Goal: Use online tool/utility: Use online tool/utility

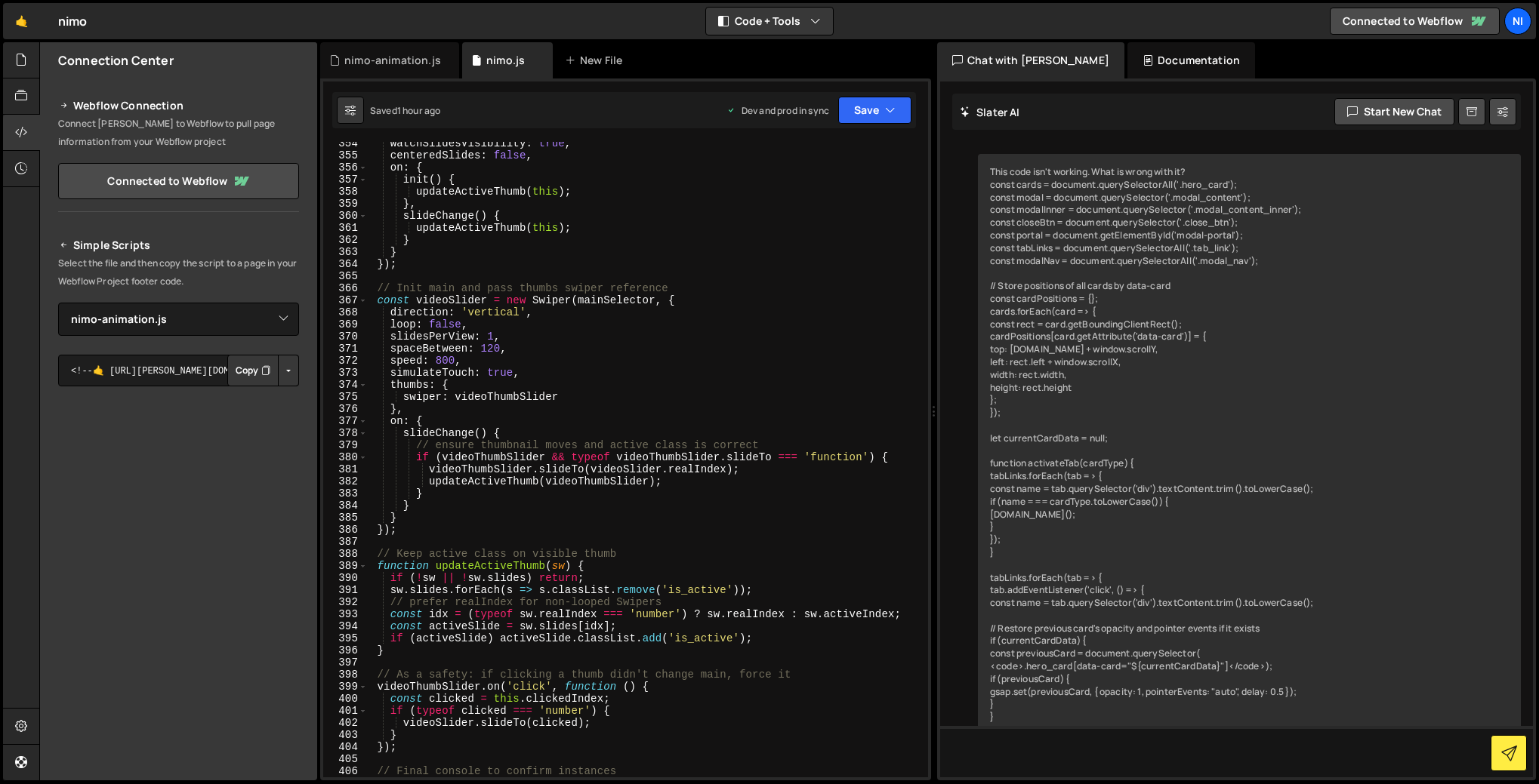
select select "46744"
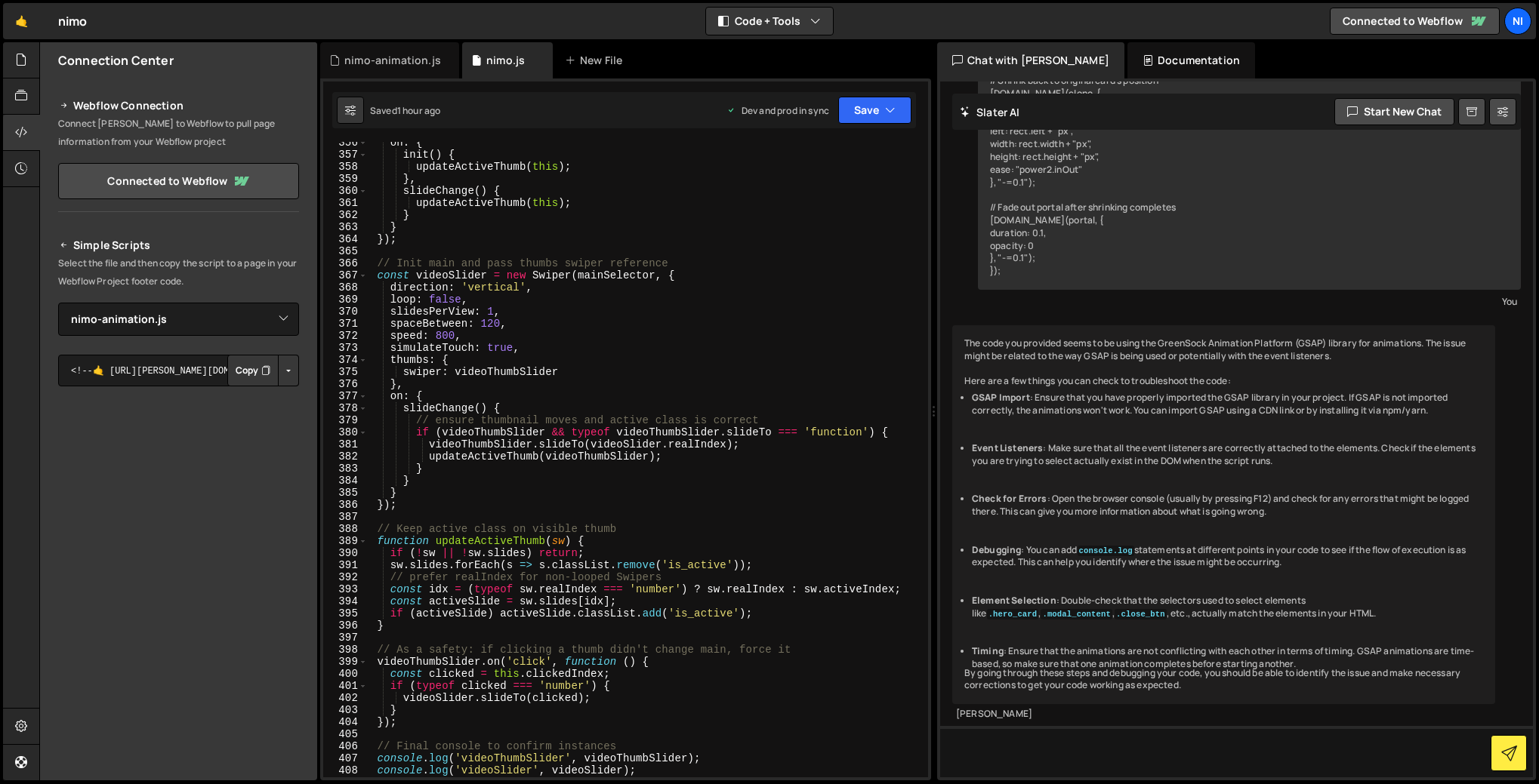
scroll to position [4564, 0]
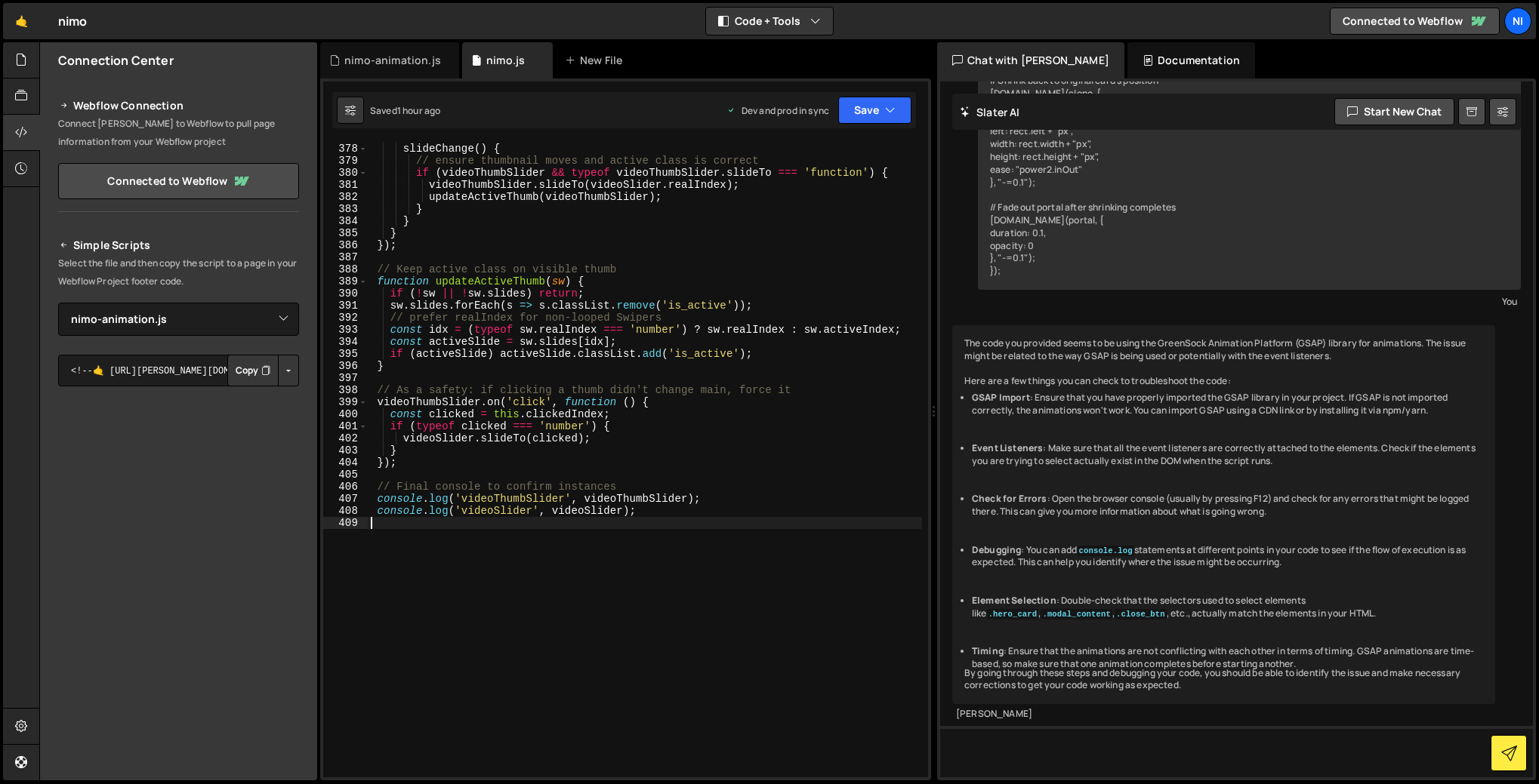
click at [663, 523] on div "on : { slideChange ( ) { // ensure thumbnail moves and active class is correct …" at bounding box center [644, 460] width 554 height 660
paste textarea
click at [394, 545] on div "on : { slideChange ( ) { // ensure thumbnail moves and active class is correct …" at bounding box center [644, 460] width 554 height 660
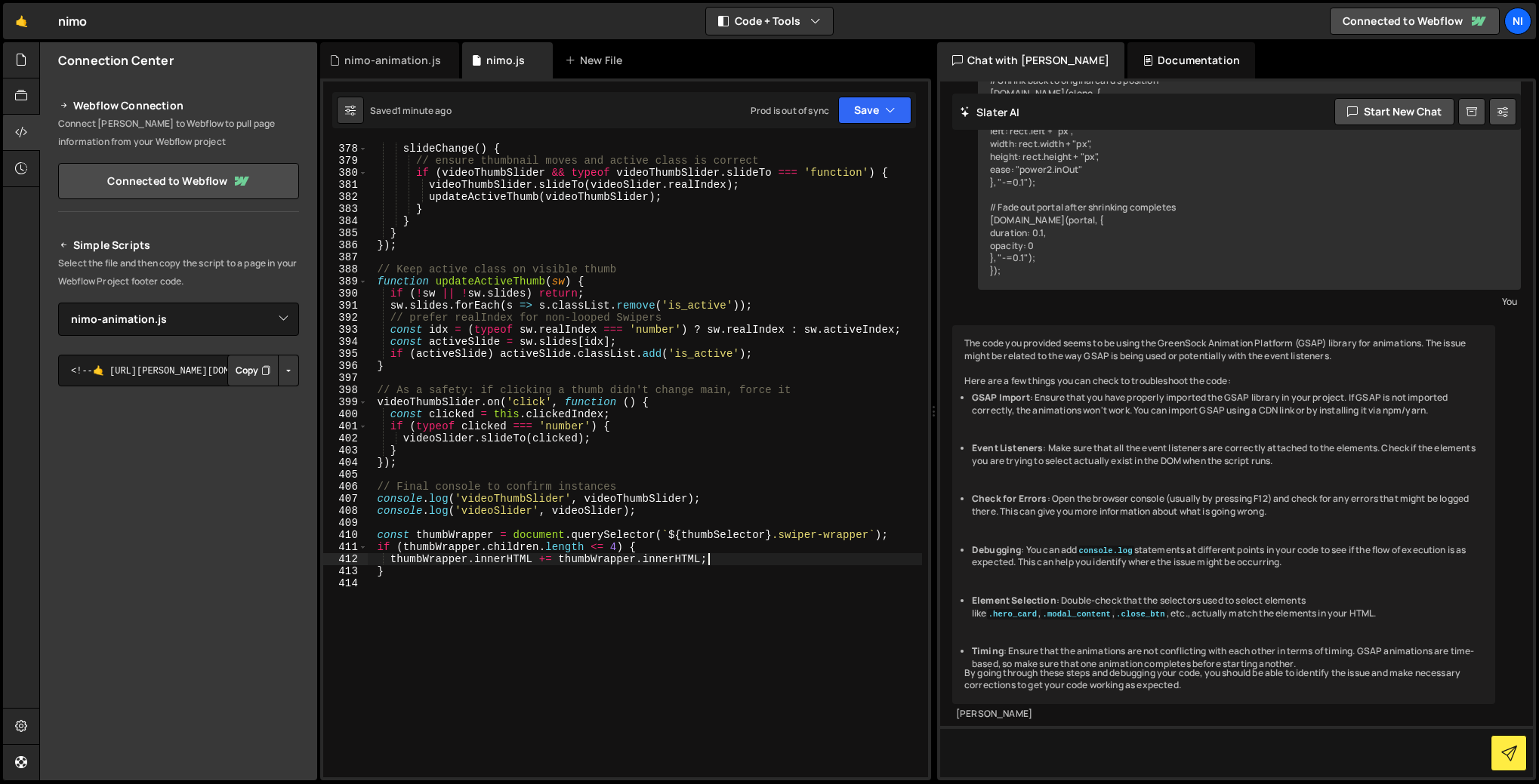
drag, startPoint x: 722, startPoint y: 559, endPoint x: 705, endPoint y: 561, distance: 17.1
click at [705, 561] on div "on : { slideChange ( ) { // ensure thumbnail moves and active class is correct …" at bounding box center [644, 460] width 554 height 660
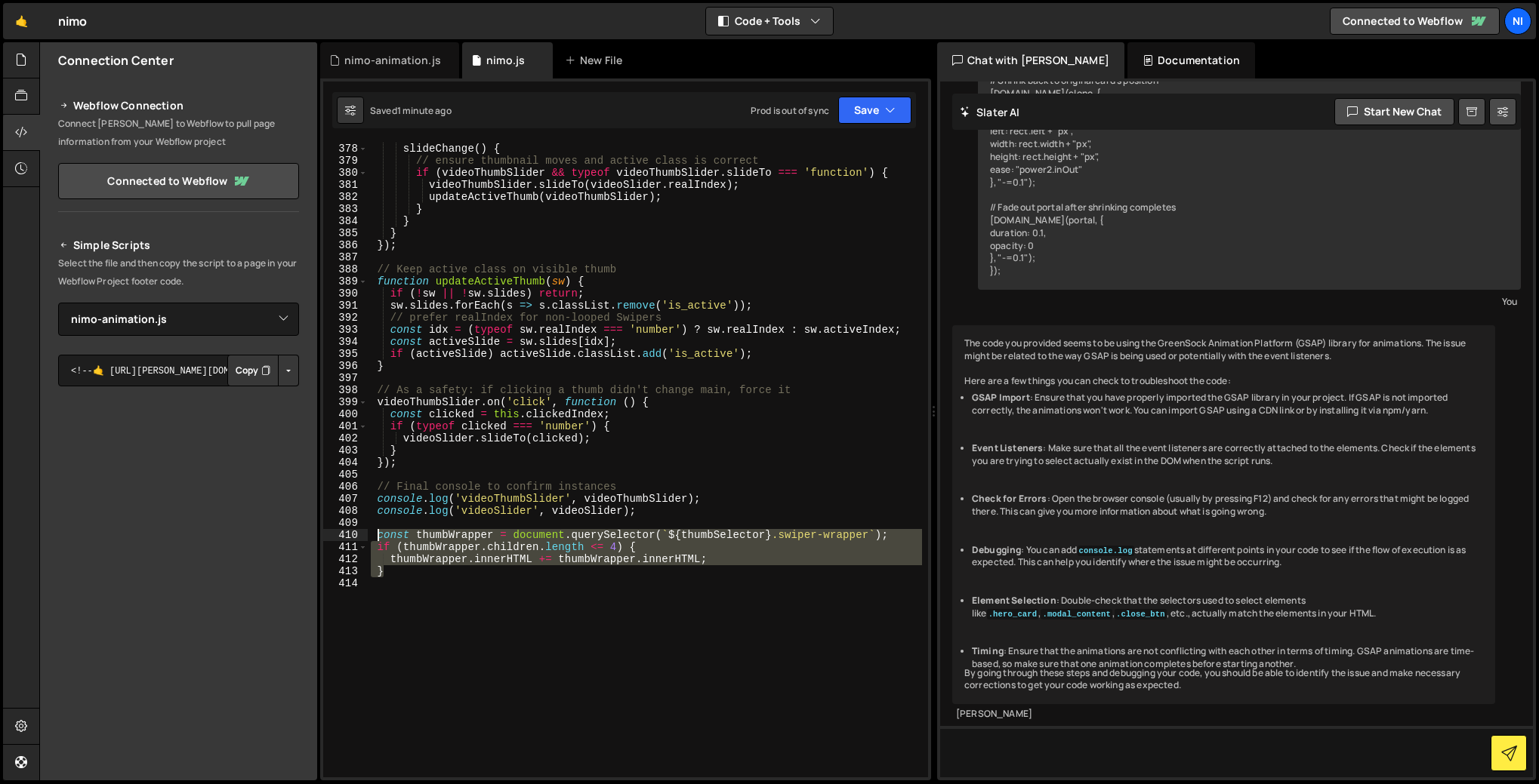
drag, startPoint x: 399, startPoint y: 576, endPoint x: 377, endPoint y: 535, distance: 46.5
click at [377, 535] on div "on : { slideChange ( ) { // ensure thumbnail moves and active class is correct …" at bounding box center [644, 460] width 554 height 660
type textarea "const thumbWrapper = document.querySelector(`${thumbSelector} .swiper-wrapper`)…"
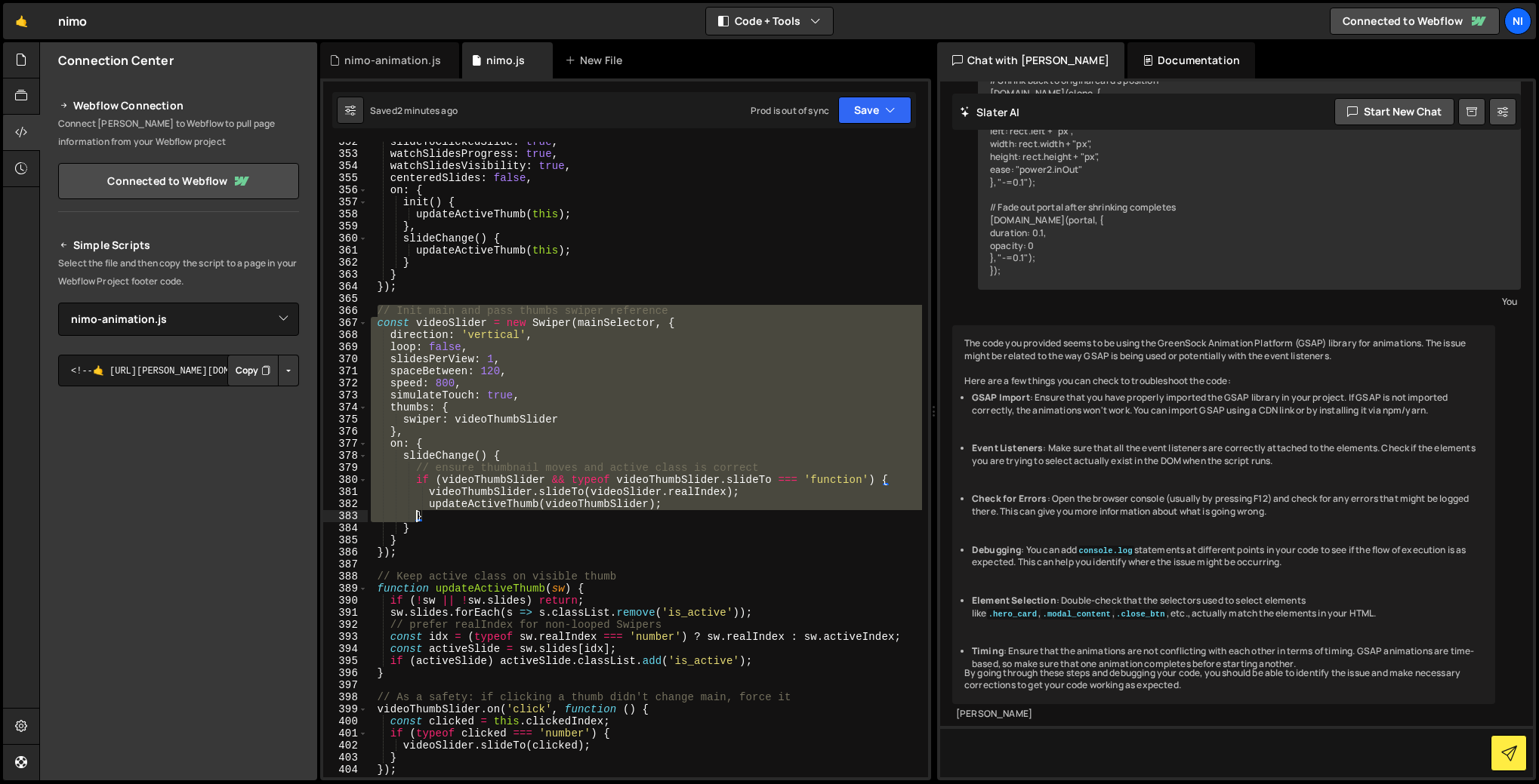
scroll to position [4342, 0]
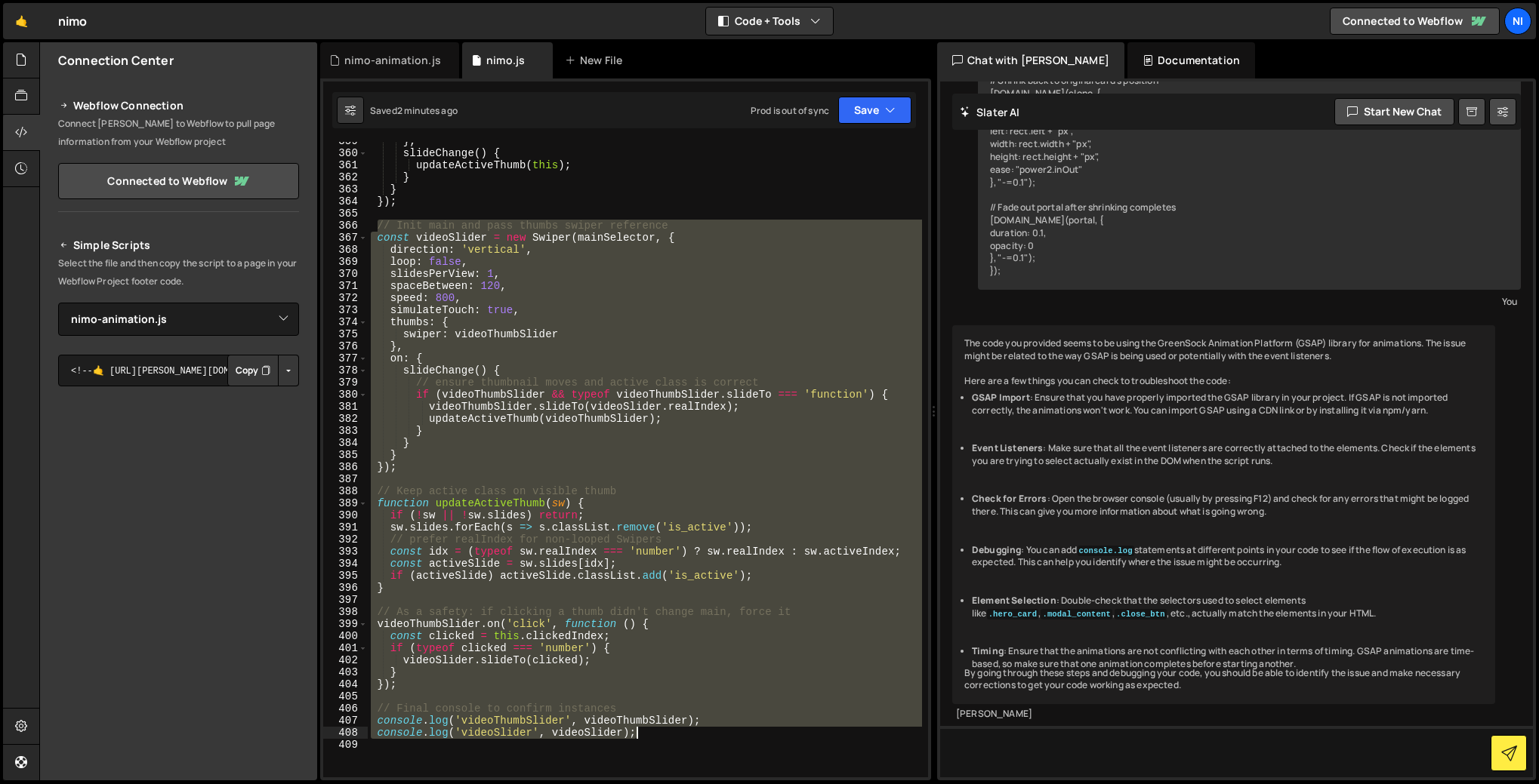
drag, startPoint x: 379, startPoint y: 369, endPoint x: 663, endPoint y: 736, distance: 464.1
click at [663, 736] on div "} , slideChange ( ) { updateActiveThumb ( this ) ; } } }) ; // Init main and pa…" at bounding box center [644, 464] width 554 height 660
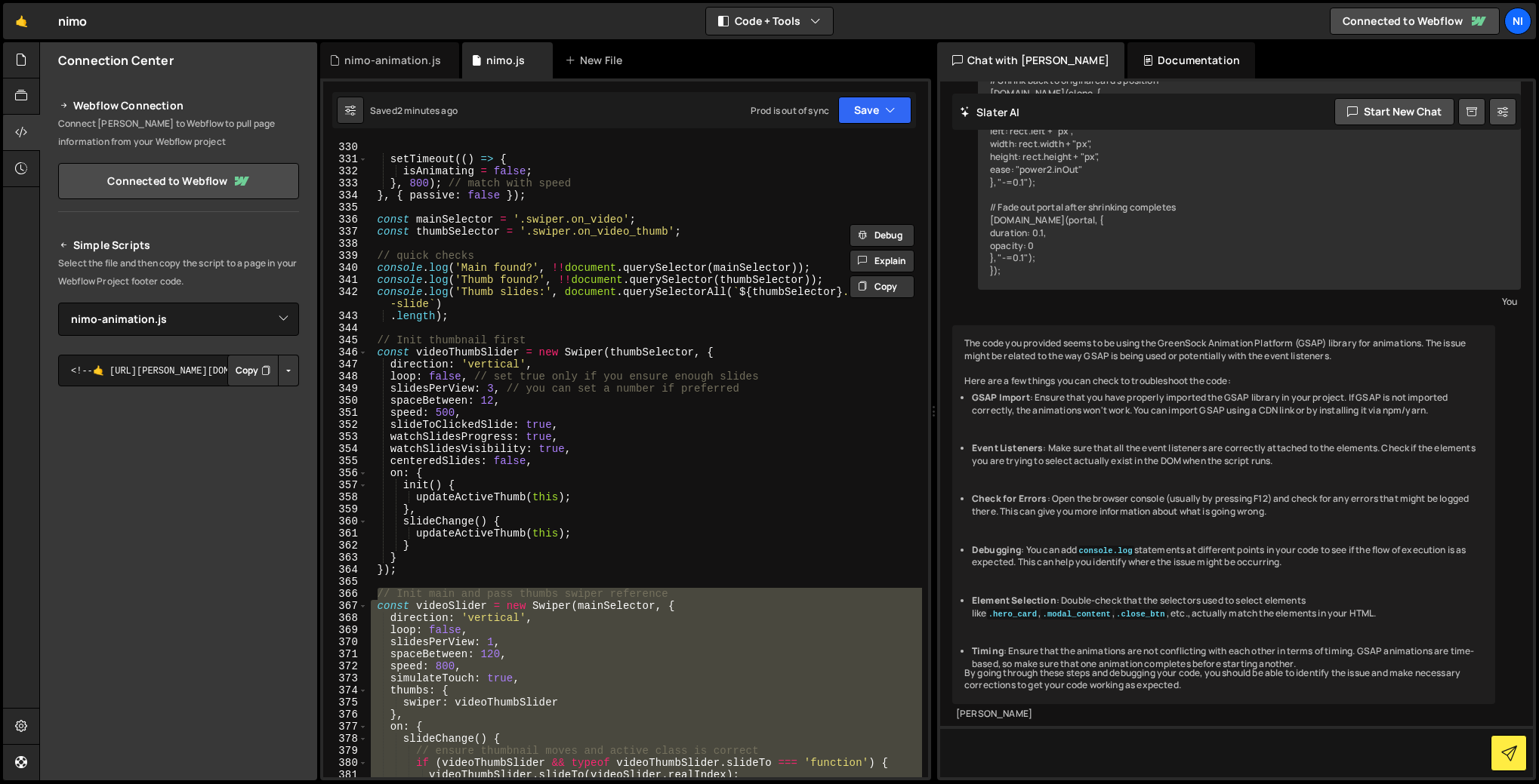
scroll to position [3930, 0]
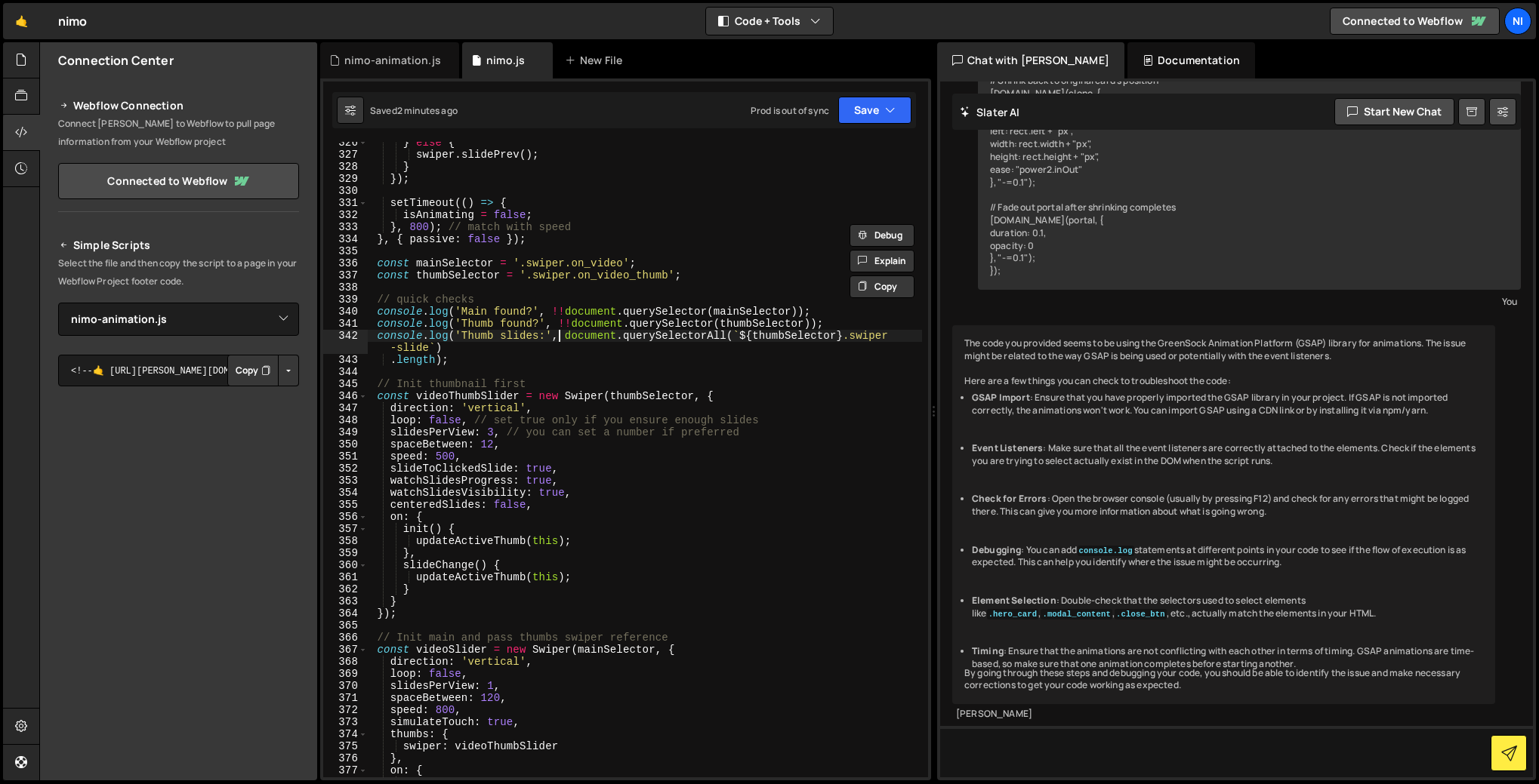
click at [556, 339] on div "} else { swiper . slidePrev ( ) ; } }) ; setTimeout (( ) => { isAnimating = fal…" at bounding box center [644, 466] width 554 height 660
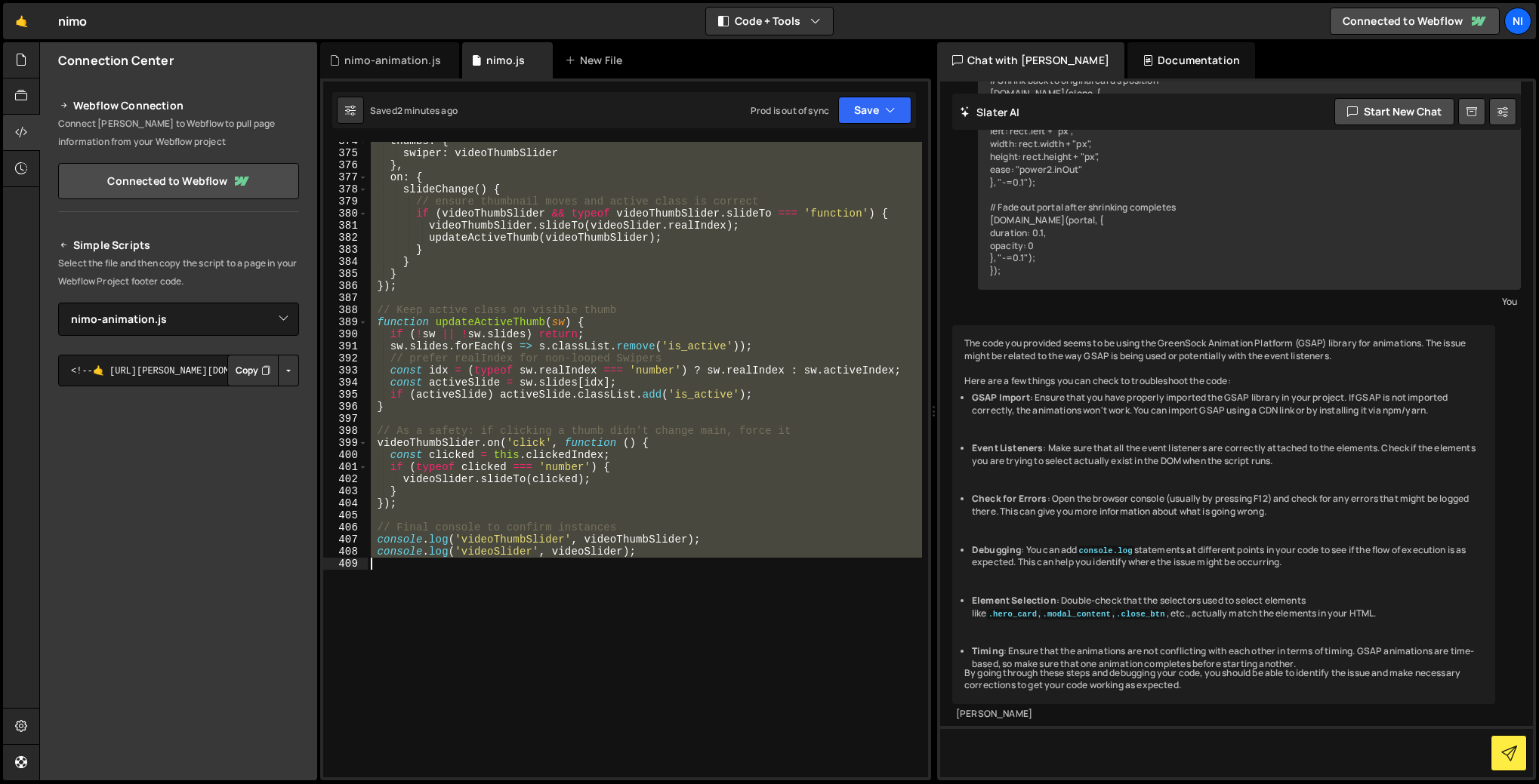
scroll to position [4523, 0]
drag, startPoint x: 379, startPoint y: 346, endPoint x: 686, endPoint y: 551, distance: 369.2
click at [686, 551] on div "thumbs : { swiper : videoThumbSlider } , on : { slideChange ( ) { // ensure thu…" at bounding box center [644, 464] width 554 height 660
type textarea "console.log('videoThumbSlider', videoThumbSlider); console.log('videoSlider', v…"
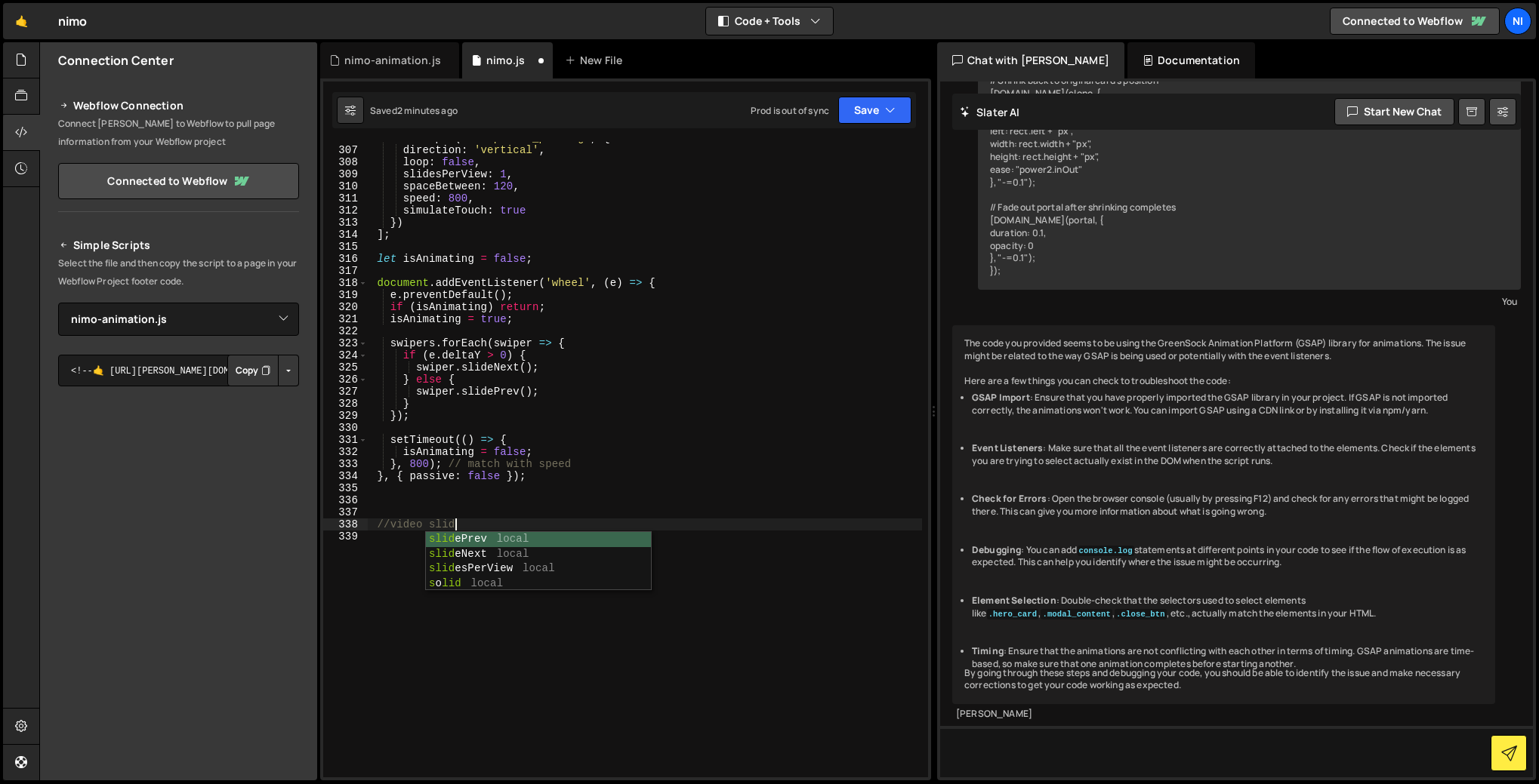
scroll to position [0, 6]
type textarea "//video slidePrev"
type textarea "//video slider"
paste textarea "textSwiper.controller.control = mainSwiper;"
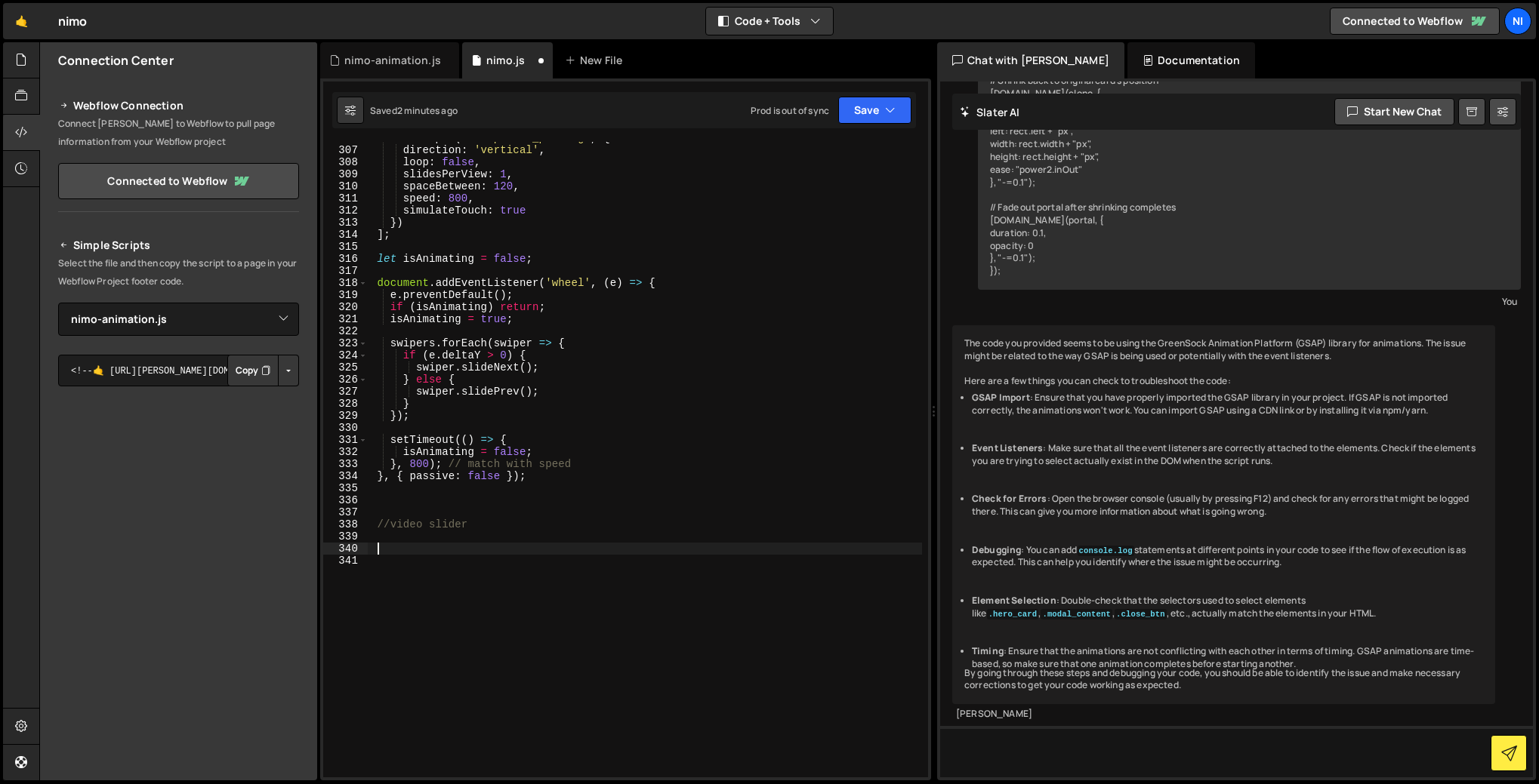
scroll to position [3881, 0]
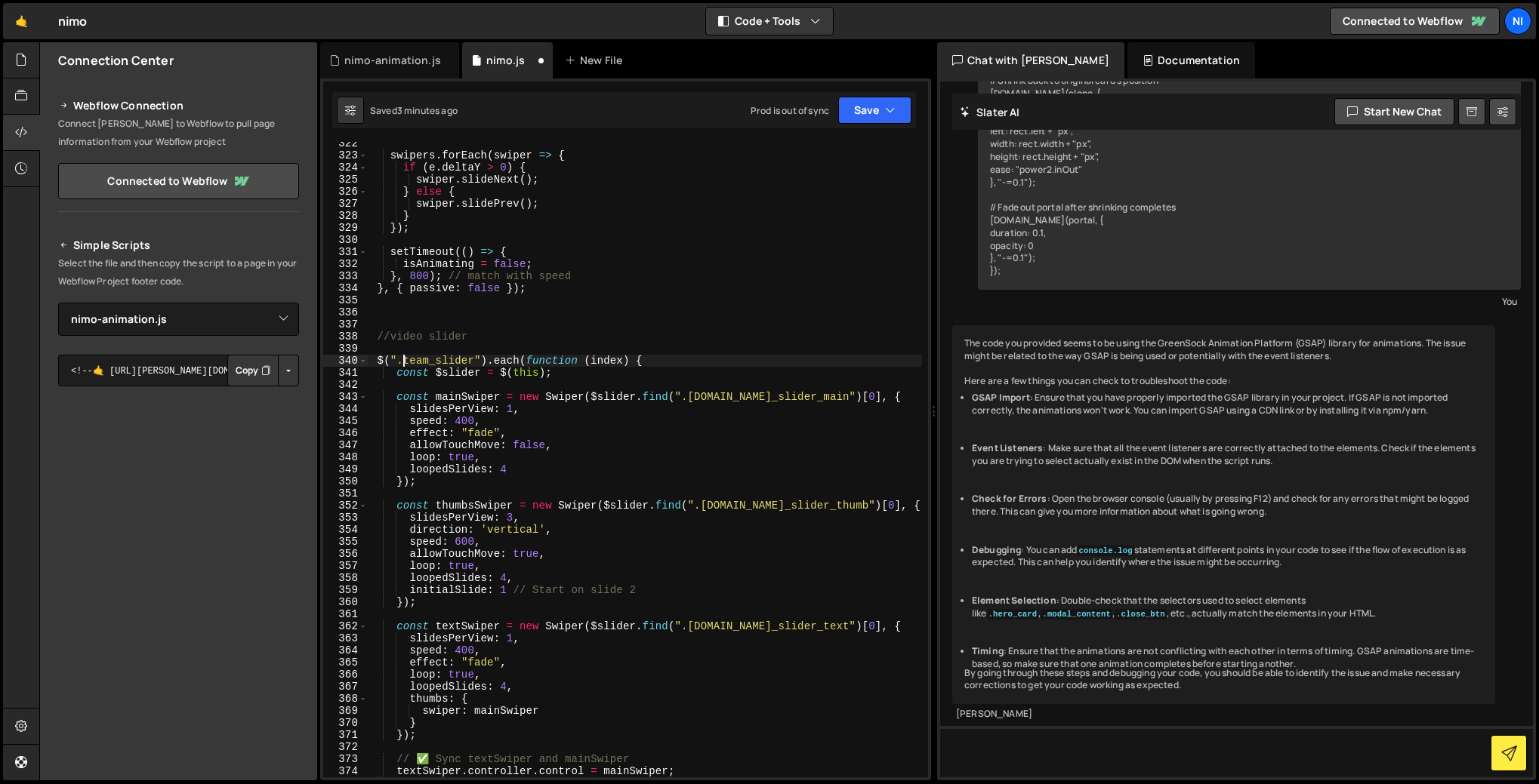
click at [405, 356] on div "swipers . forEach ( swiper => { if ( e . deltaY > 0 ) { swiper . slideNext ( ) …" at bounding box center [644, 467] width 554 height 660
drag, startPoint x: 403, startPoint y: 358, endPoint x: 474, endPoint y: 357, distance: 71.0
click at [474, 357] on div "swipers . forEach ( swiper => { if ( e . deltaY > 0 ) { swiper . slideNext ( ) …" at bounding box center [644, 467] width 554 height 660
paste textarea "video_slider_wrapp"
click at [720, 395] on div "swipers . forEach ( swiper => { if ( e . deltaY > 0 ) { swiper . slideNext ( ) …" at bounding box center [644, 467] width 554 height 660
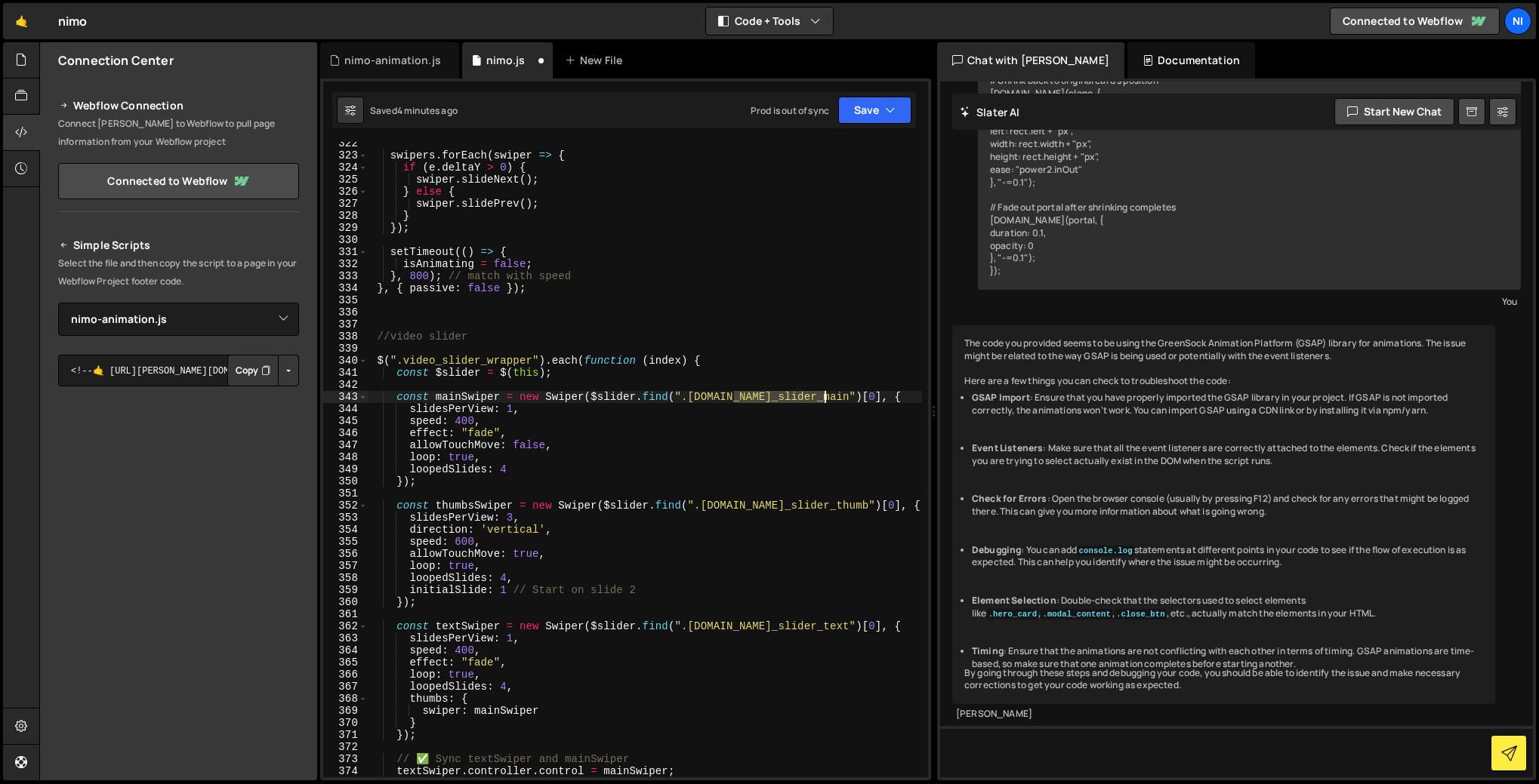
drag, startPoint x: 737, startPoint y: 396, endPoint x: 823, endPoint y: 397, distance: 86.0
click at [823, 398] on div "swipers . forEach ( swiper => { if ( e . deltaY > 0 ) { swiper . slideNext ( ) …" at bounding box center [644, 467] width 554 height 660
drag, startPoint x: 749, startPoint y: 507, endPoint x: 842, endPoint y: 504, distance: 93.0
click at [842, 504] on div "swipers . forEach ( swiper => { if ( e . deltaY > 0 ) { swiper . slideNext ( ) …" at bounding box center [644, 467] width 554 height 660
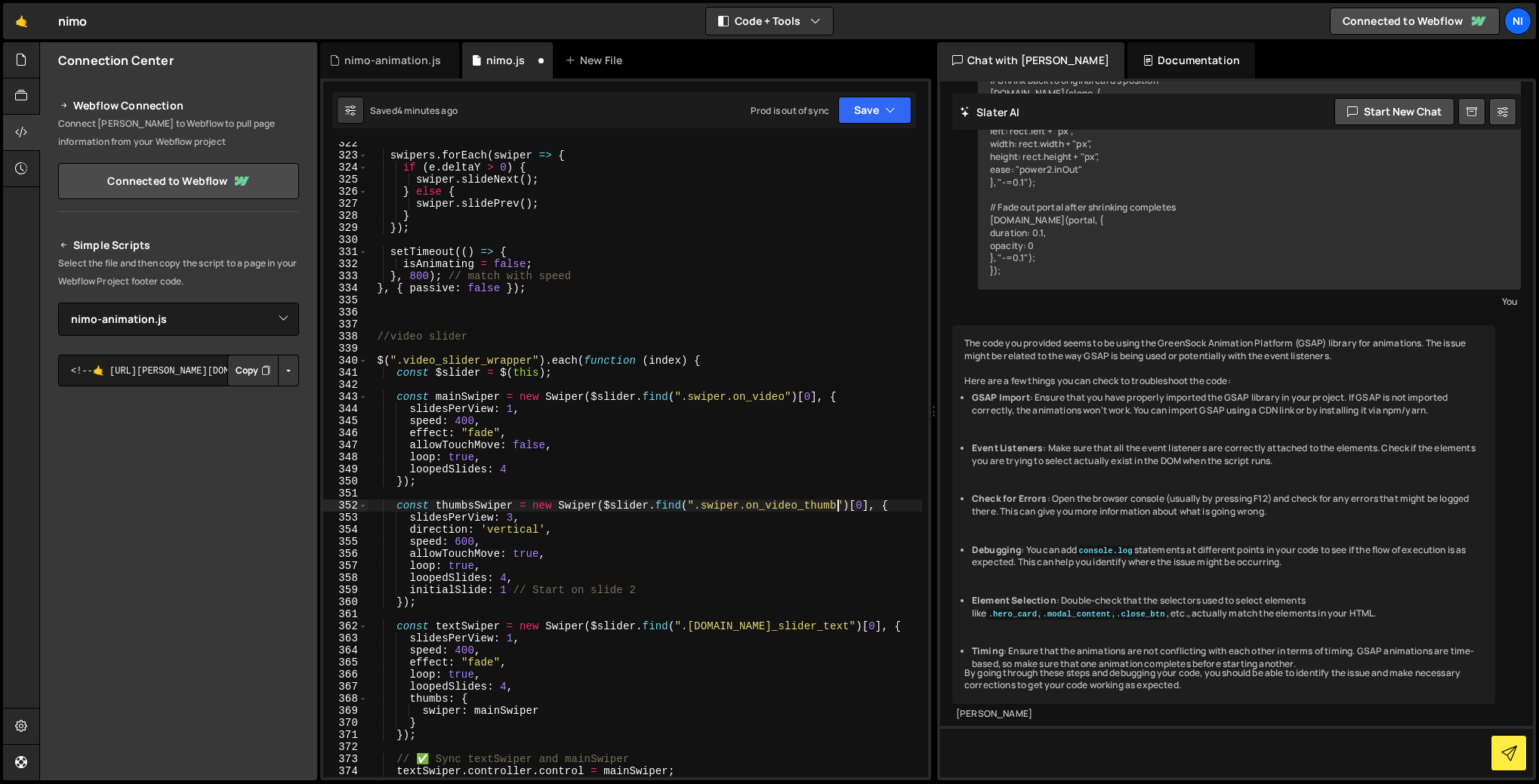
scroll to position [3965, 0]
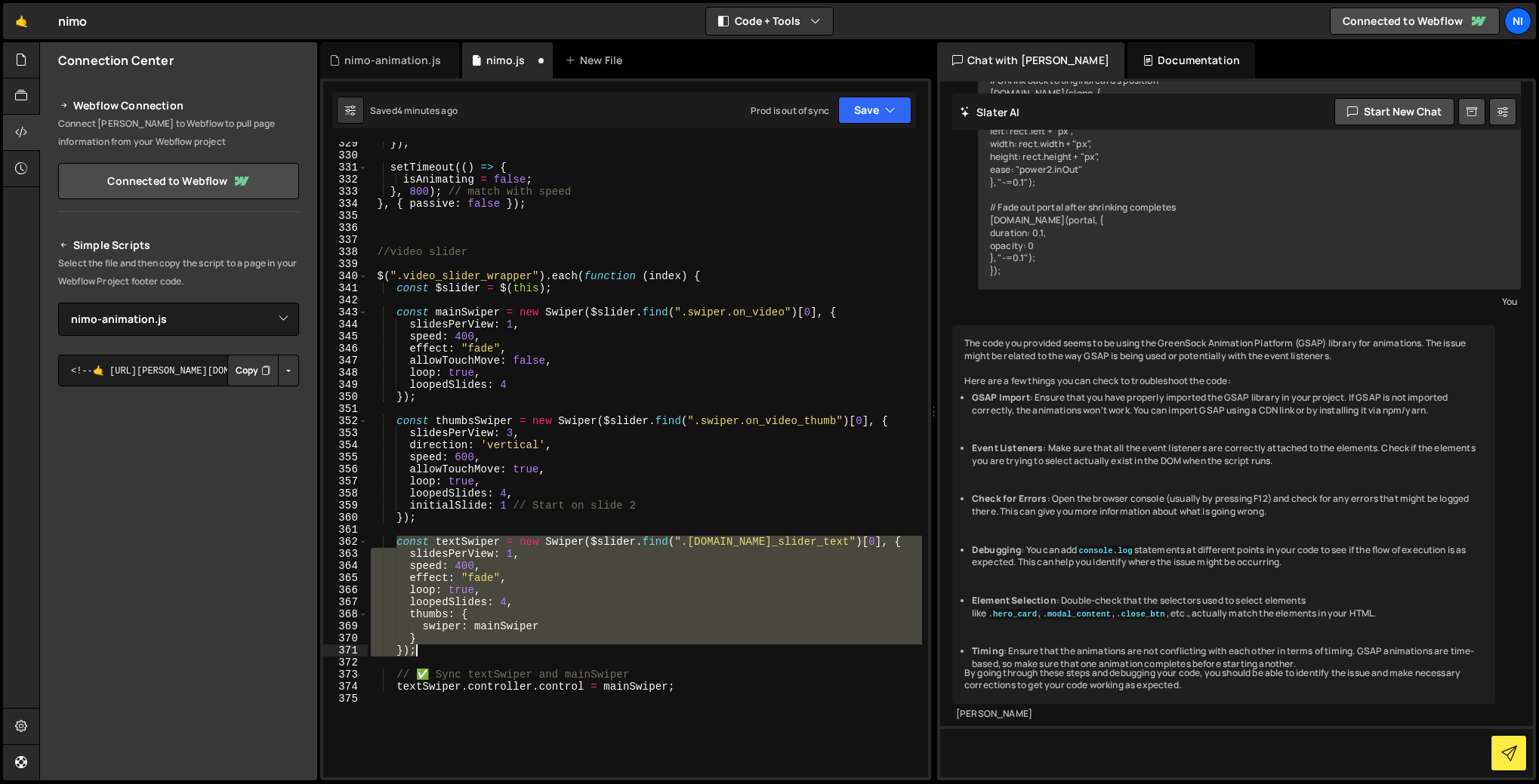
drag, startPoint x: 396, startPoint y: 540, endPoint x: 430, endPoint y: 648, distance: 113.2
click at [430, 648] on div "}) ; setTimeout (( ) => { isAnimating = false ; } , 800 ) ; // match with speed…" at bounding box center [644, 467] width 554 height 660
type textarea "} });"
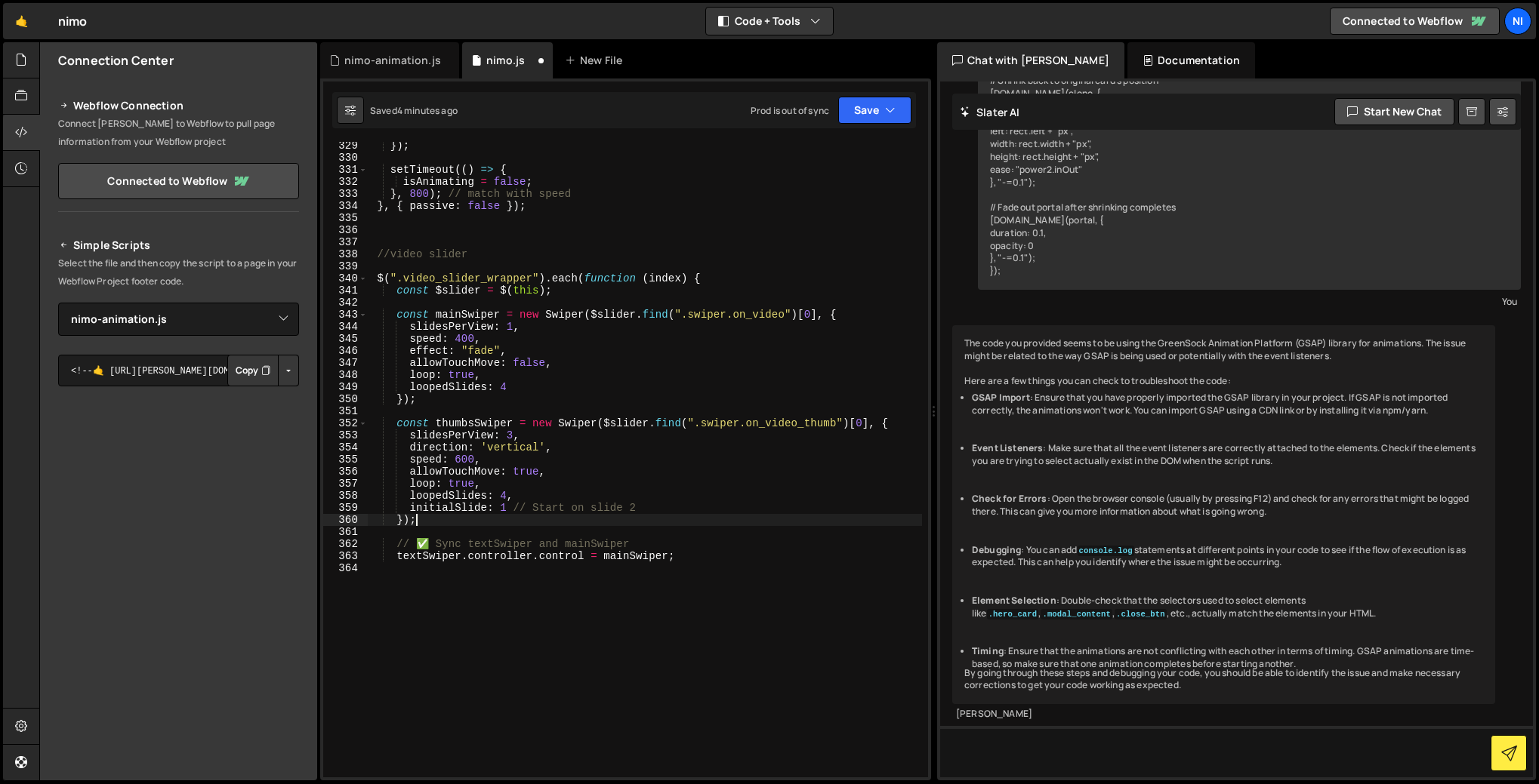
scroll to position [3949, 0]
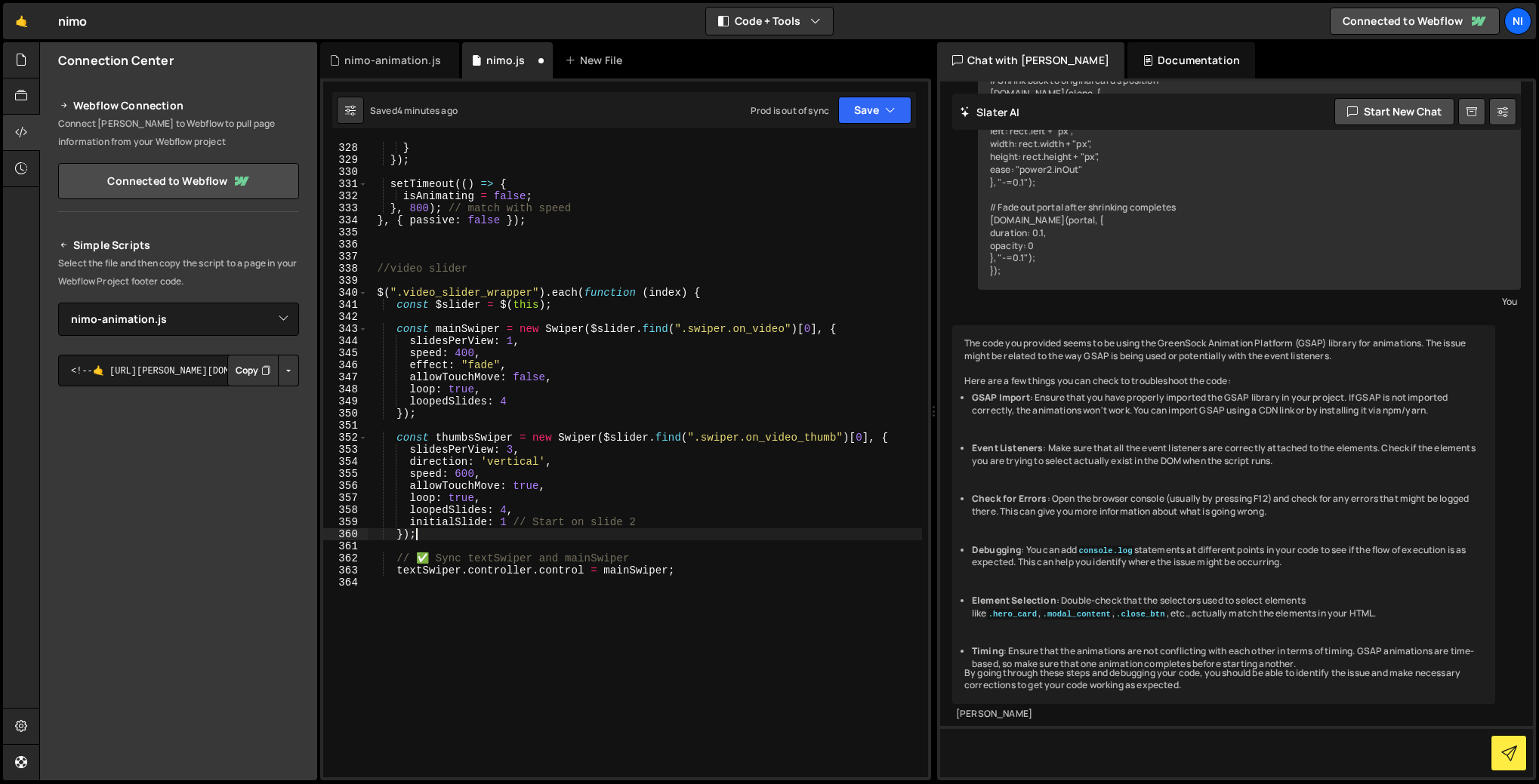
click at [462, 355] on div "swiper . slidePrev ( ) ; } }) ; setTimeout (( ) => { isAnimating = false ; } , …" at bounding box center [644, 459] width 554 height 660
click at [532, 382] on div "swiper . slidePrev ( ) ; } }) ; setTimeout (( ) => { isAnimating = false ; } , …" at bounding box center [644, 459] width 554 height 660
click at [472, 363] on div "swiper . slidePrev ( ) ; } }) ; setTimeout (( ) => { isAnimating = false ; } , …" at bounding box center [644, 459] width 554 height 660
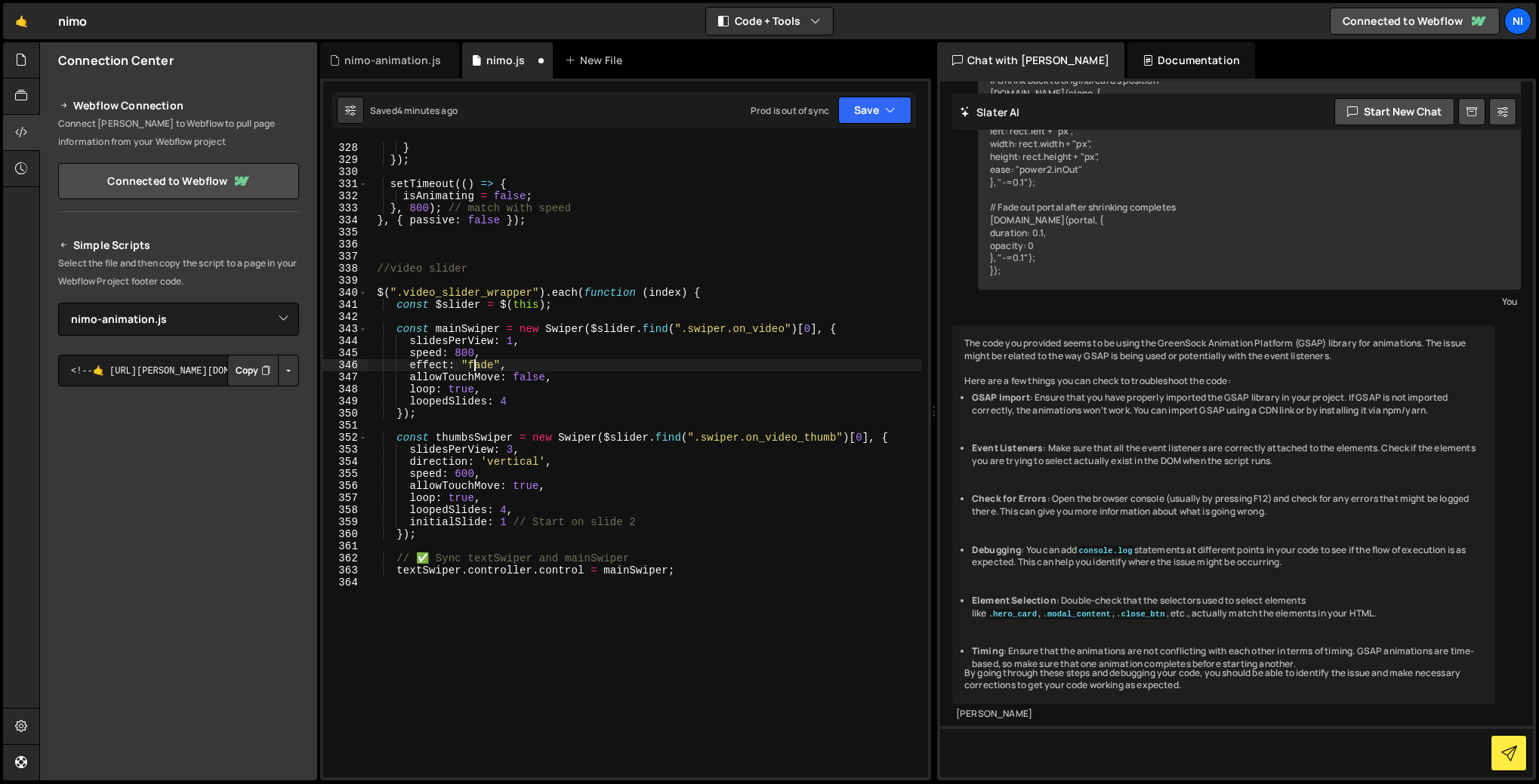
click at [472, 363] on div "swiper . slidePrev ( ) ; } }) ; setTimeout (( ) => { isAnimating = false ; } , …" at bounding box center [644, 459] width 554 height 660
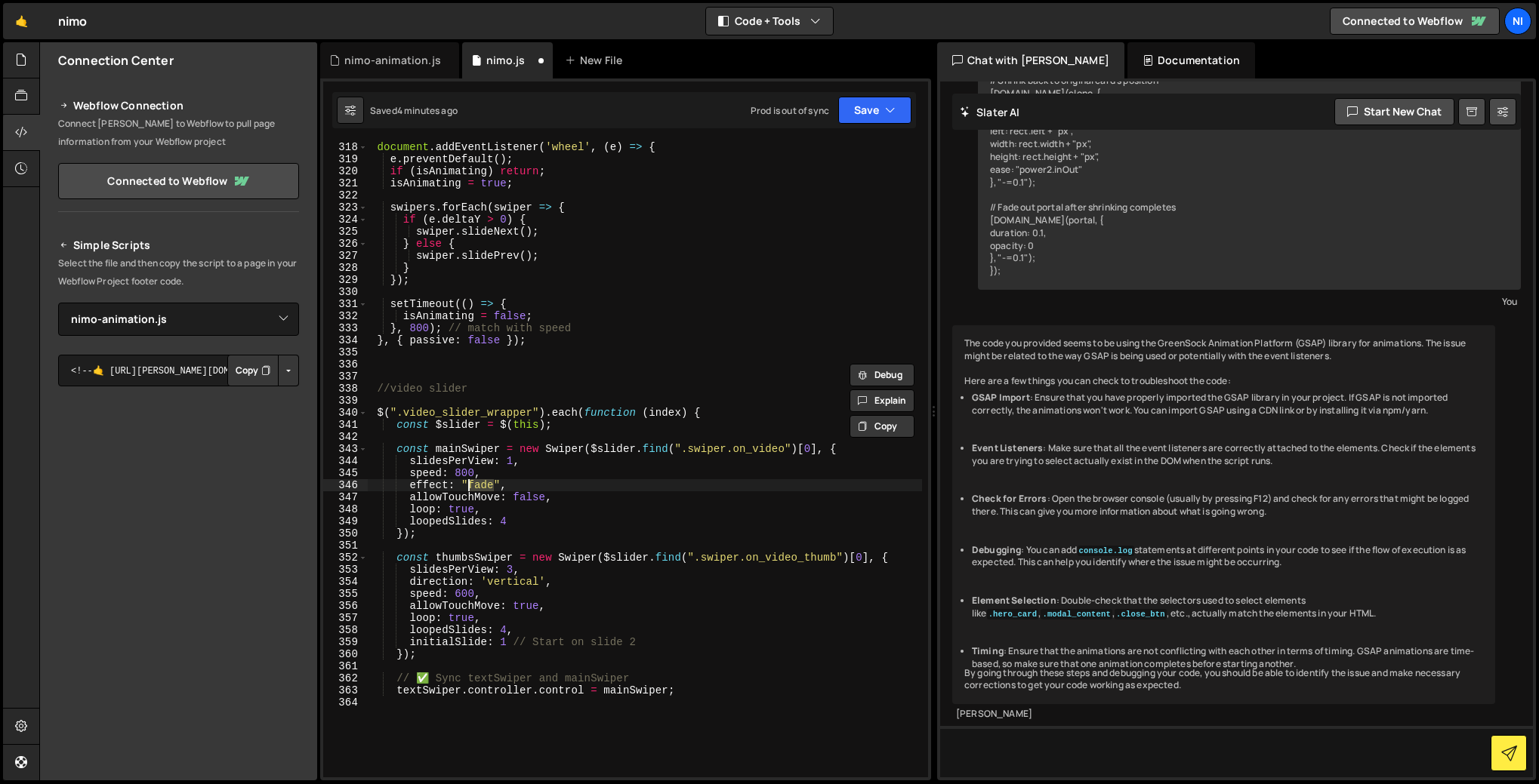
scroll to position [3849, 0]
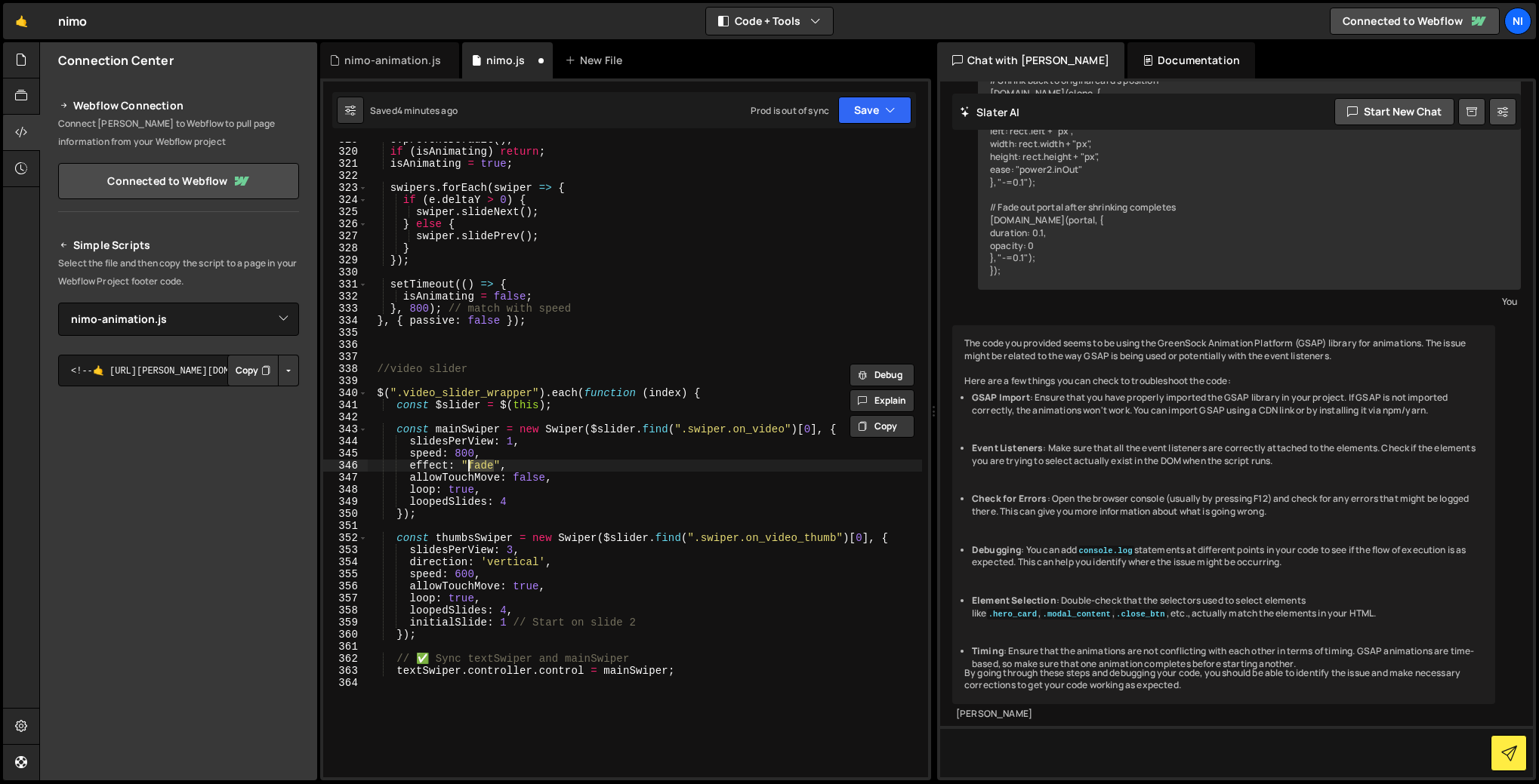
click at [430, 674] on div "e . preventDefault ( ) ; if ( isAnimating ) return ; isAnimating = true ; swipe…" at bounding box center [644, 463] width 554 height 660
type textarea "textSwiper.controller.control = mainSwiper;"
click at [430, 674] on div "e . preventDefault ( ) ; if ( isAnimating ) return ; isAnimating = true ; swipe…" at bounding box center [644, 463] width 554 height 660
click at [626, 676] on div "e . preventDefault ( ) ; if ( isAnimating ) return ; isAnimating = true ; swipe…" at bounding box center [644, 463] width 554 height 660
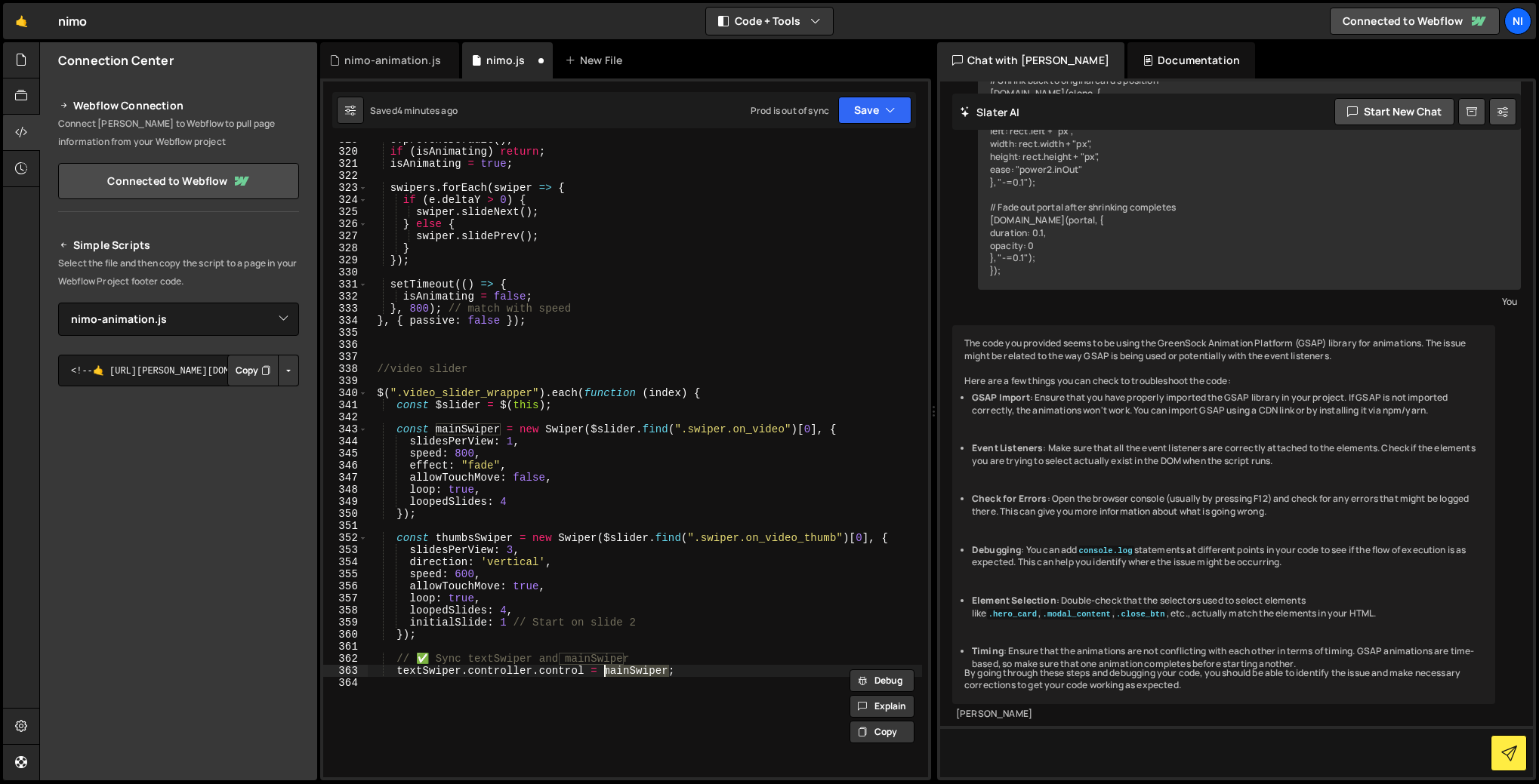
click at [496, 680] on div "e . preventDefault ( ) ; if ( isAnimating ) return ; isAnimating = true ; swipe…" at bounding box center [644, 463] width 554 height 660
click at [496, 674] on div "e . preventDefault ( ) ; if ( isAnimating ) return ; isAnimating = true ; swipe…" at bounding box center [644, 463] width 554 height 660
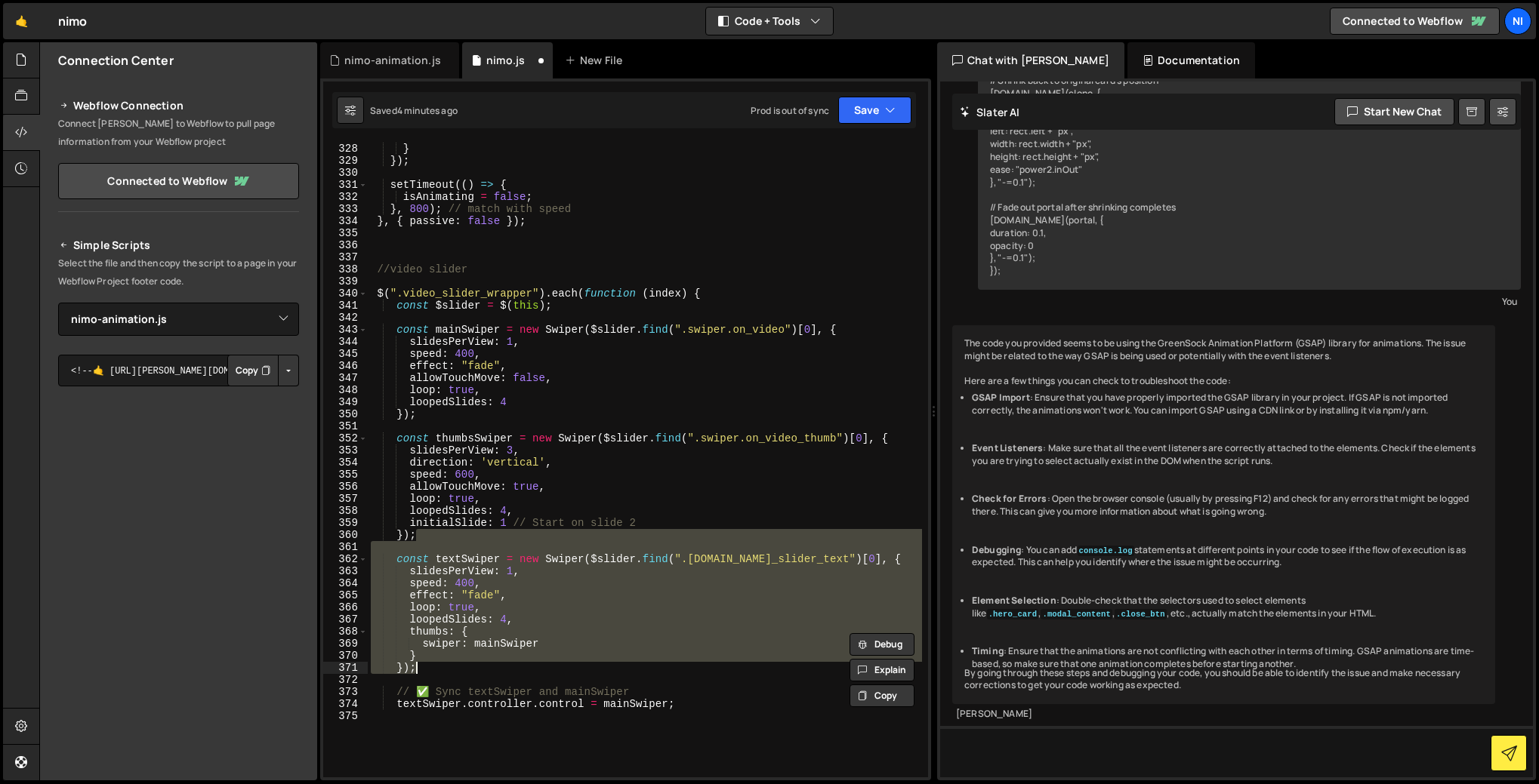
scroll to position [4011, 0]
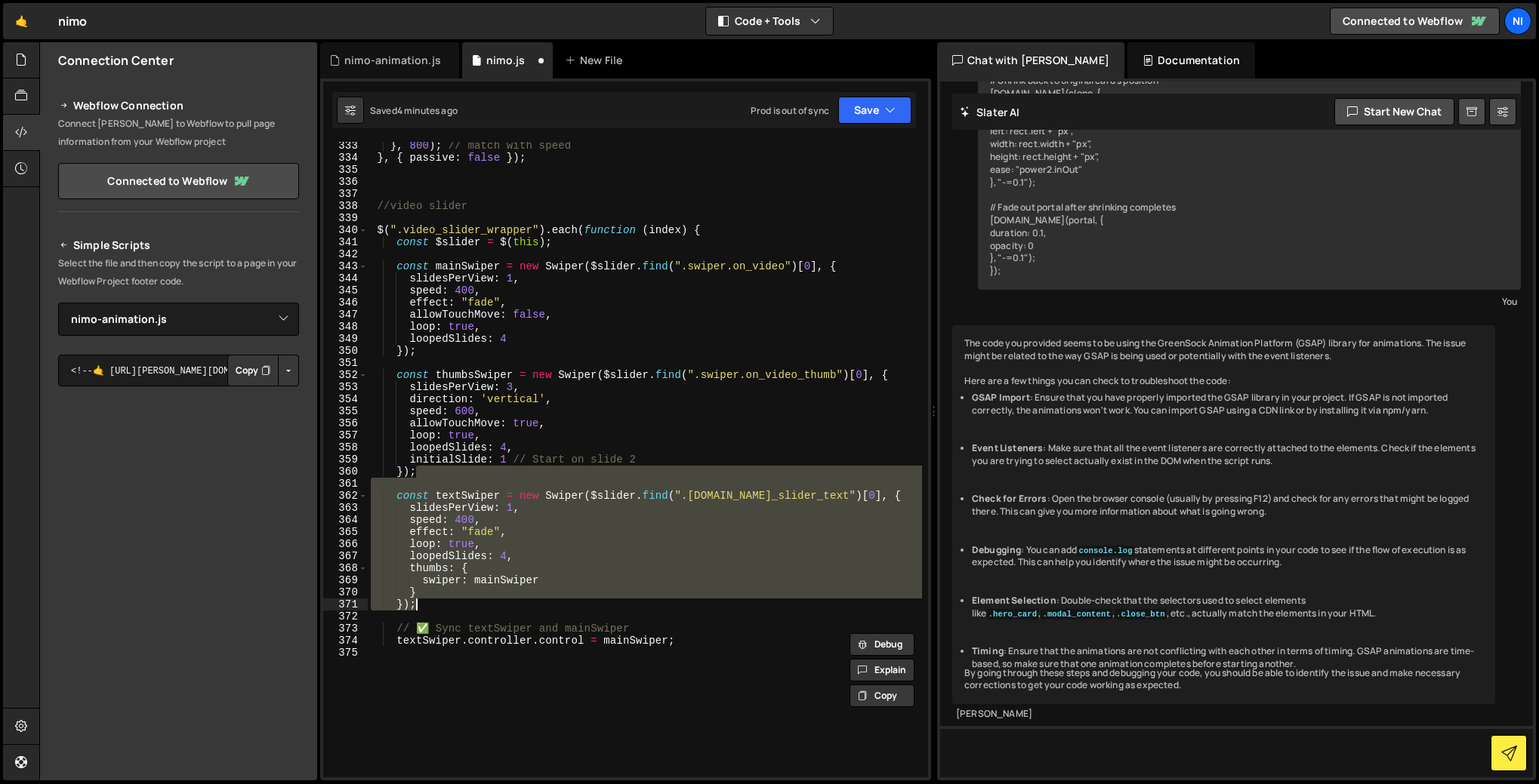
click at [482, 590] on div "} , 800 ) ; // match with speed } , { passive : false }) ; //video slider $ ( "…" at bounding box center [644, 459] width 554 height 635
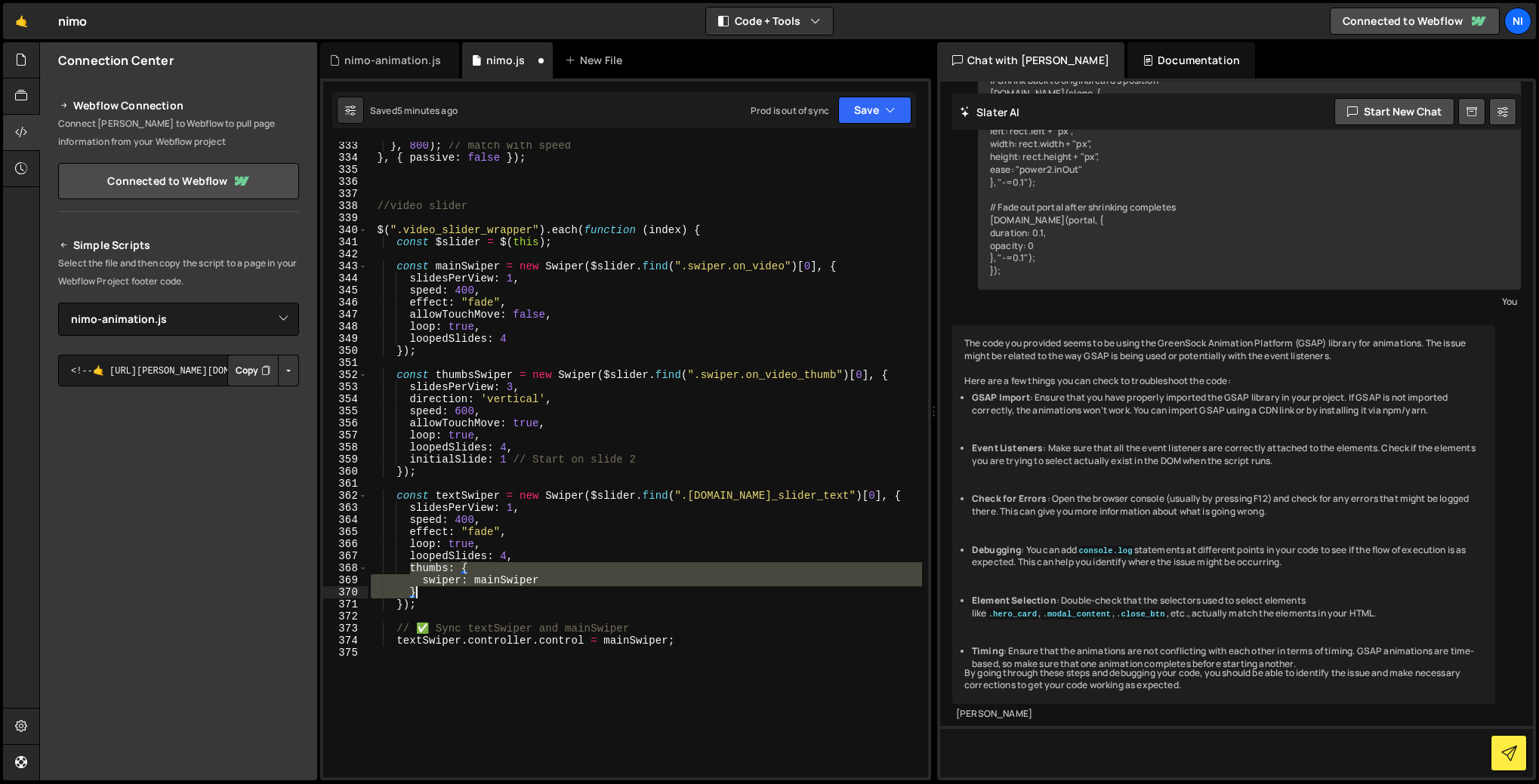
drag, startPoint x: 410, startPoint y: 570, endPoint x: 428, endPoint y: 589, distance: 26.2
click at [428, 589] on div "} , 800 ) ; // match with speed } , { passive : false }) ; //video slider $ ( "…" at bounding box center [644, 469] width 554 height 660
click at [511, 462] on div "} , 800 ) ; // match with speed } , { passive : false }) ; //video slider $ ( "…" at bounding box center [644, 469] width 554 height 660
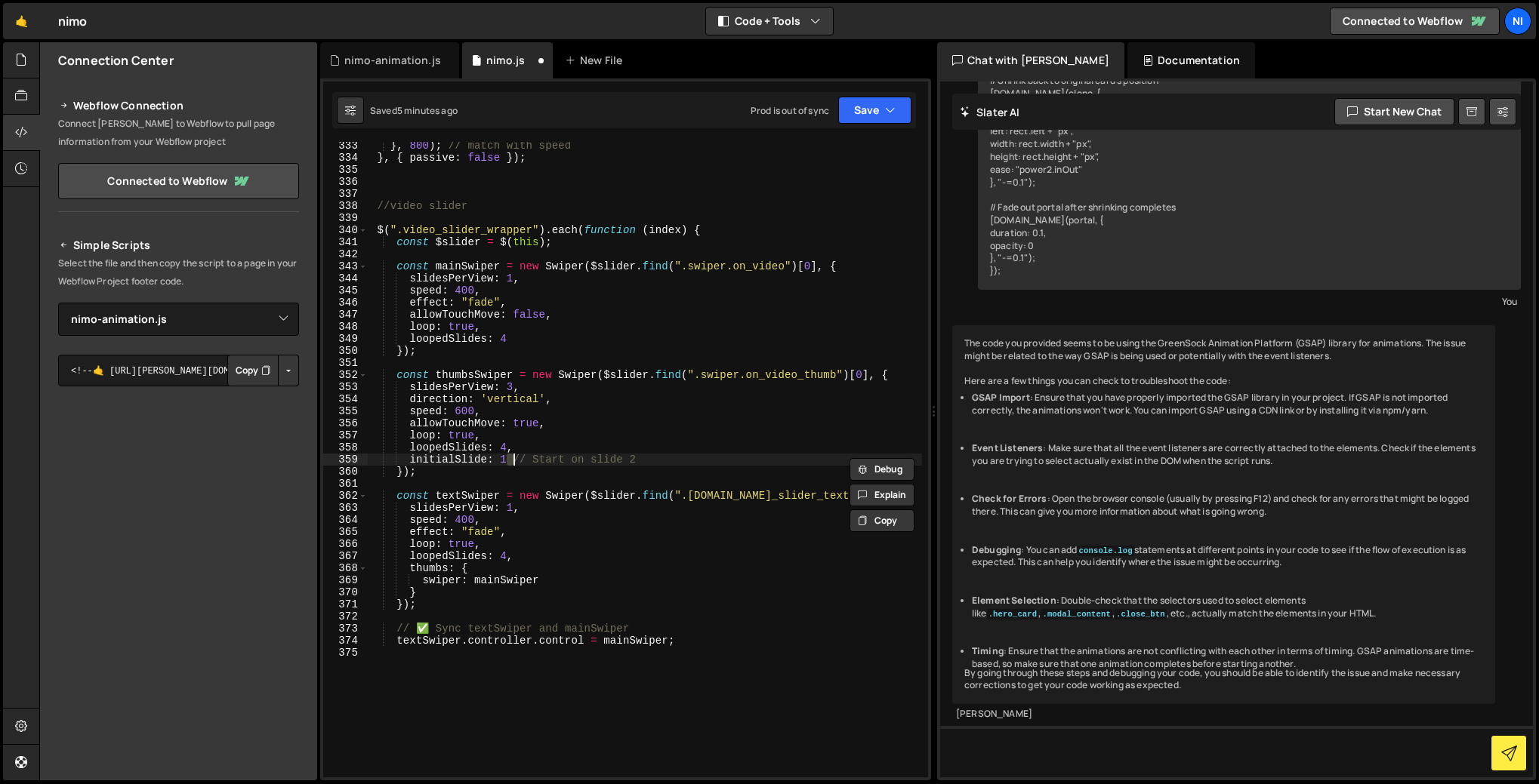
click at [518, 460] on div "} , 800 ) ; // match with speed } , { passive : false }) ; //video slider $ ( "…" at bounding box center [644, 469] width 554 height 660
click at [508, 463] on div "} , 800 ) ; // match with speed } , { passive : false }) ; //video slider $ ( "…" at bounding box center [644, 469] width 554 height 660
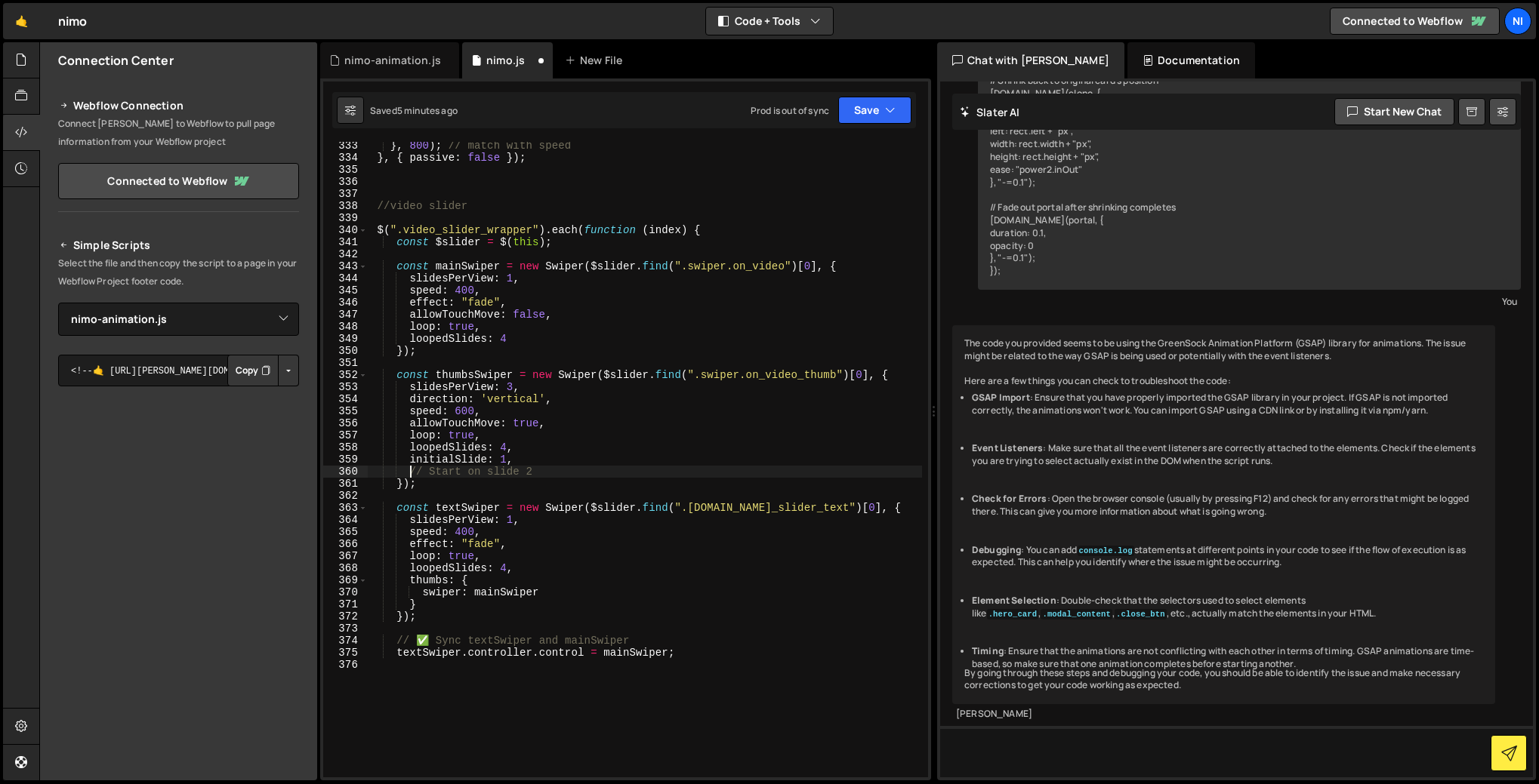
scroll to position [0, 3]
paste textarea "}"
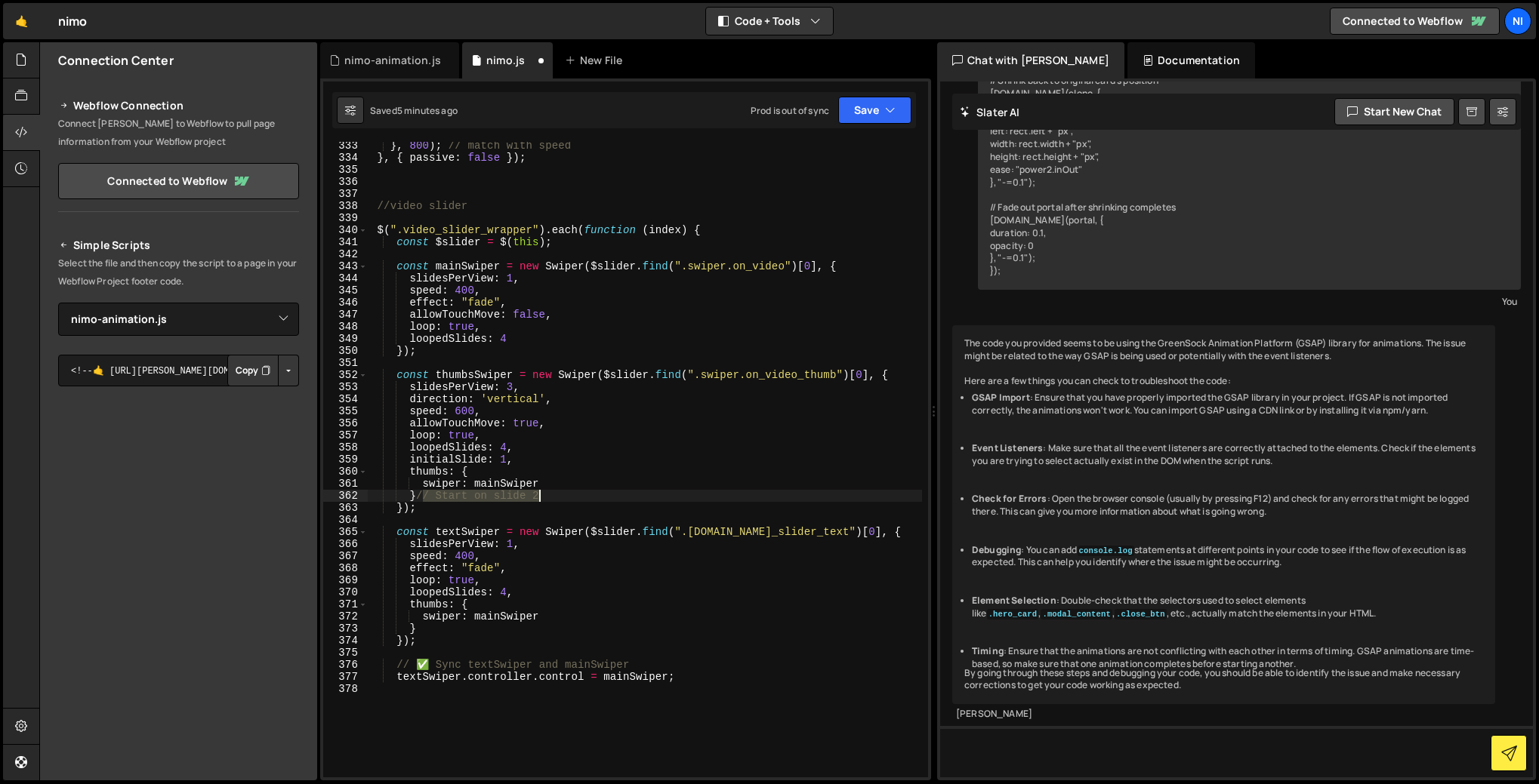
drag, startPoint x: 420, startPoint y: 493, endPoint x: 548, endPoint y: 496, distance: 128.0
click at [548, 496] on div "} , 800 ) ; // match with speed } , { passive : false }) ; //video slider $ ( "…" at bounding box center [644, 469] width 554 height 660
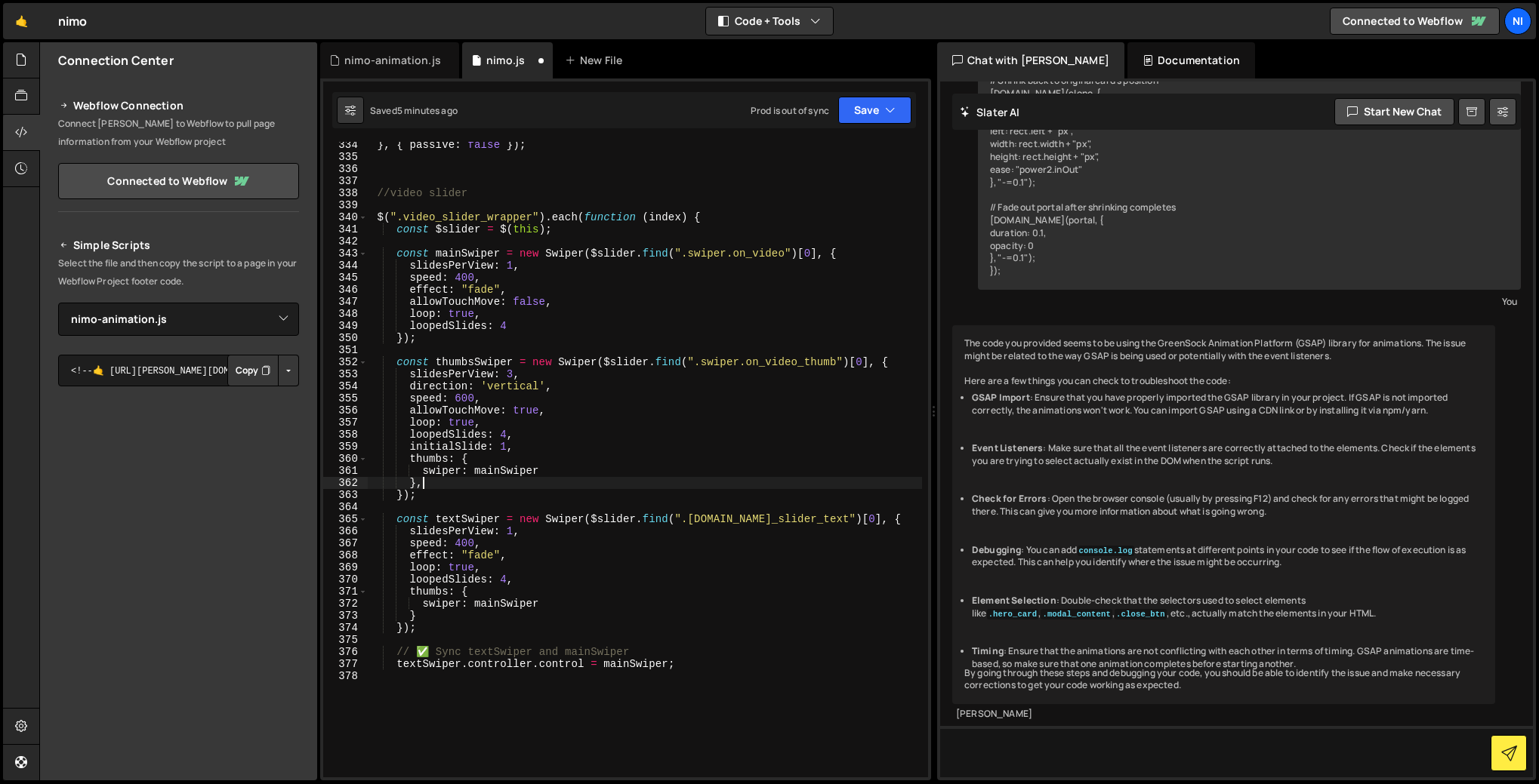
scroll to position [4024, 0]
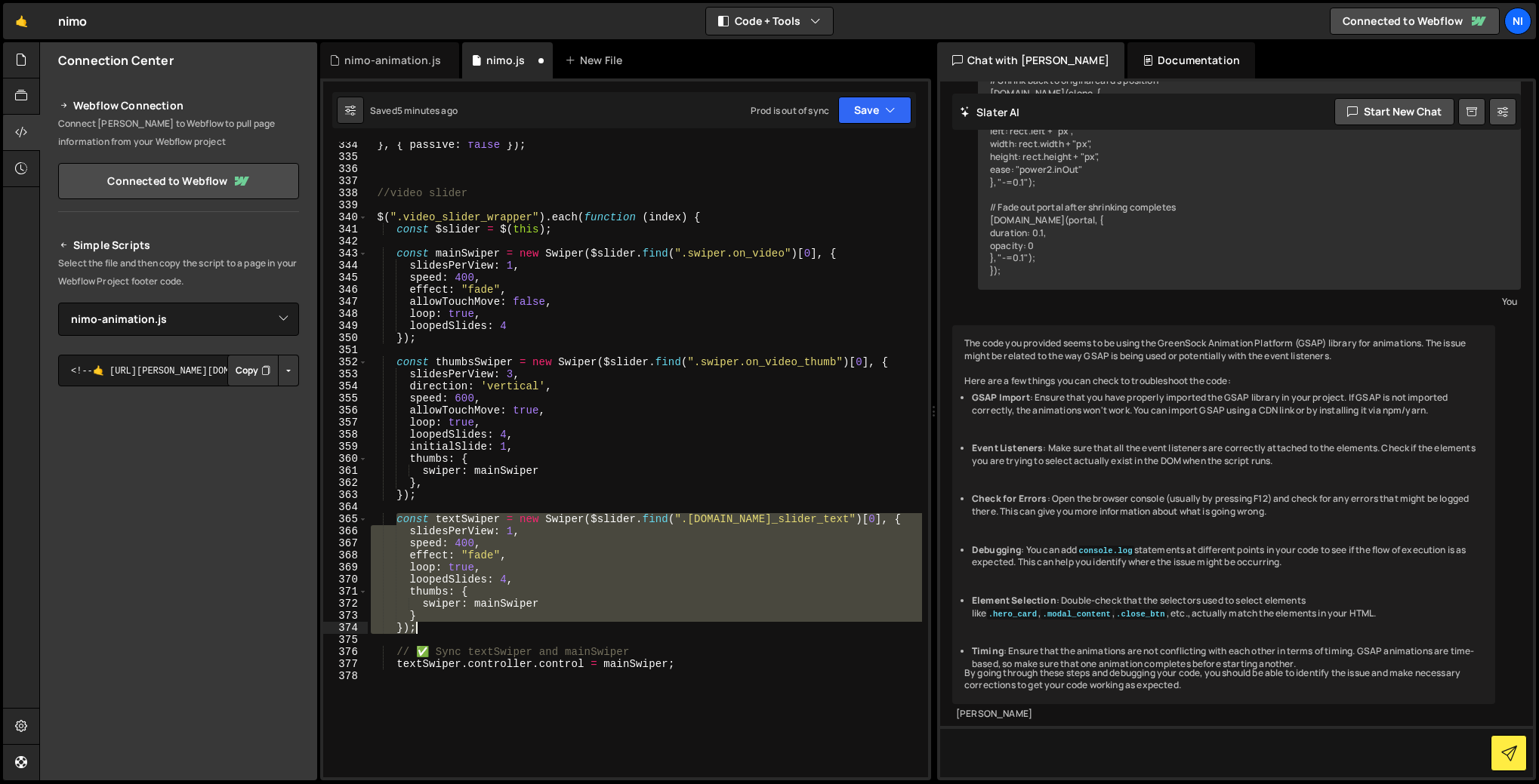
drag, startPoint x: 398, startPoint y: 519, endPoint x: 430, endPoint y: 627, distance: 112.6
click at [430, 627] on div "} , { passive : false }) ; //video slider $ ( ".video_slider_wrapper" ) . each …" at bounding box center [644, 468] width 554 height 660
type textarea "} });"
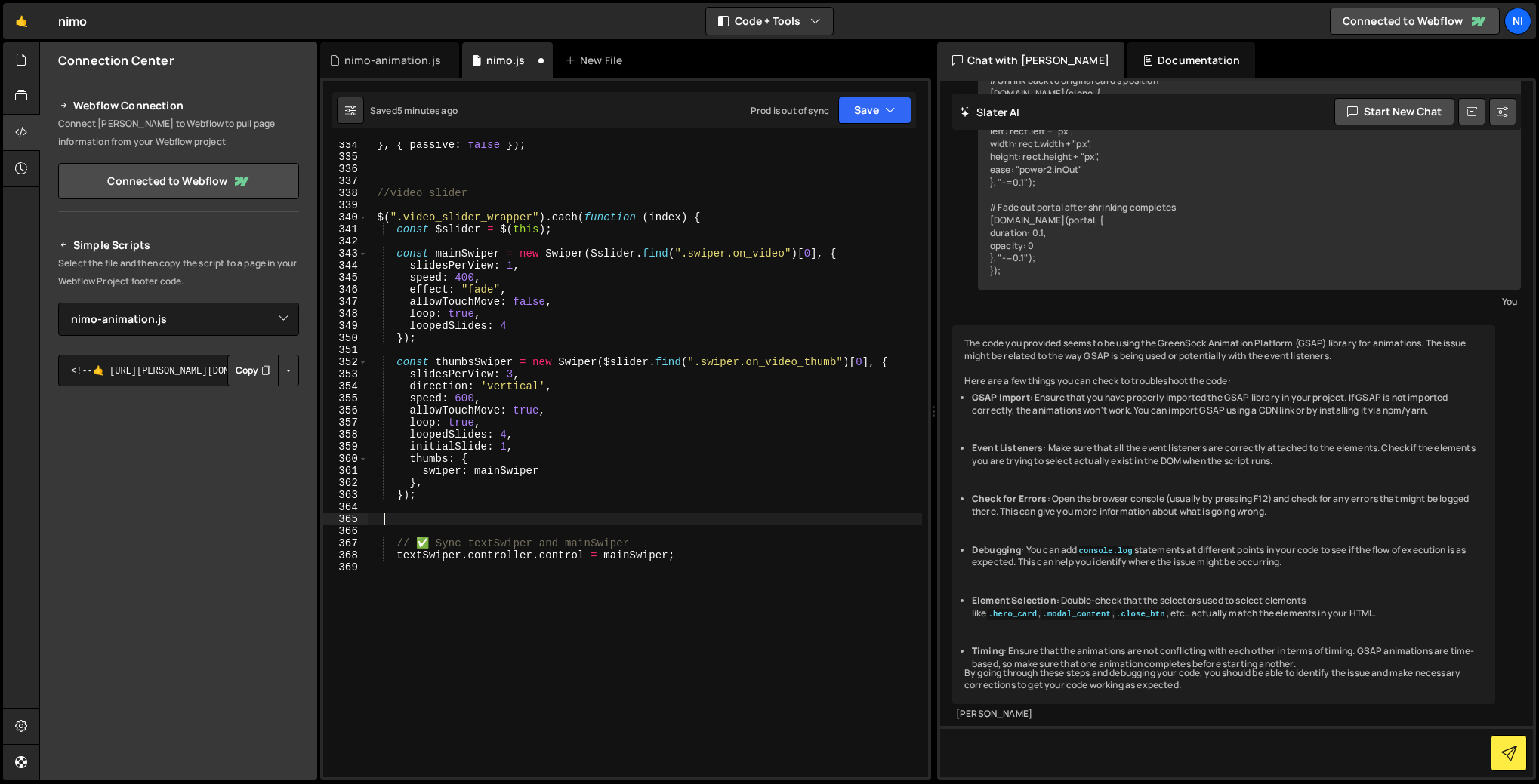
scroll to position [0, 0]
click at [450, 360] on div "} , { passive : false }) ; //video slider $ ( ".video_slider_wrapper" ) . each …" at bounding box center [644, 468] width 554 height 660
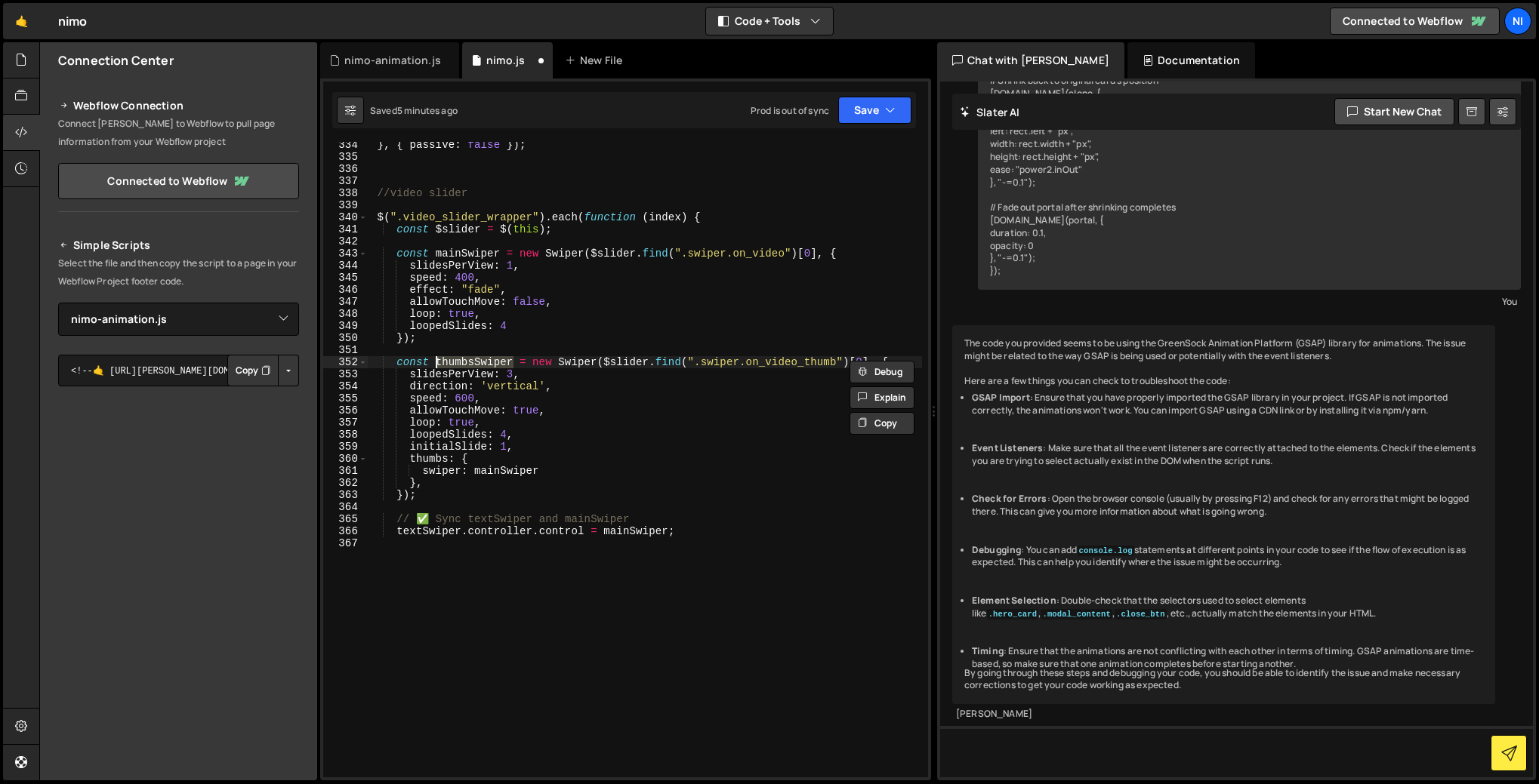
click at [423, 528] on div "} , { passive : false }) ; //video slider $ ( ".video_slider_wrapper" ) . each …" at bounding box center [644, 468] width 554 height 660
paste textarea "humbs"
type textarea "thumbsSwiper.controller.control = mainSwiper;"
click at [726, 534] on div "} , { passive : false }) ; //video slider $ ( ".video_slider_wrapper" ) . each …" at bounding box center [644, 468] width 554 height 660
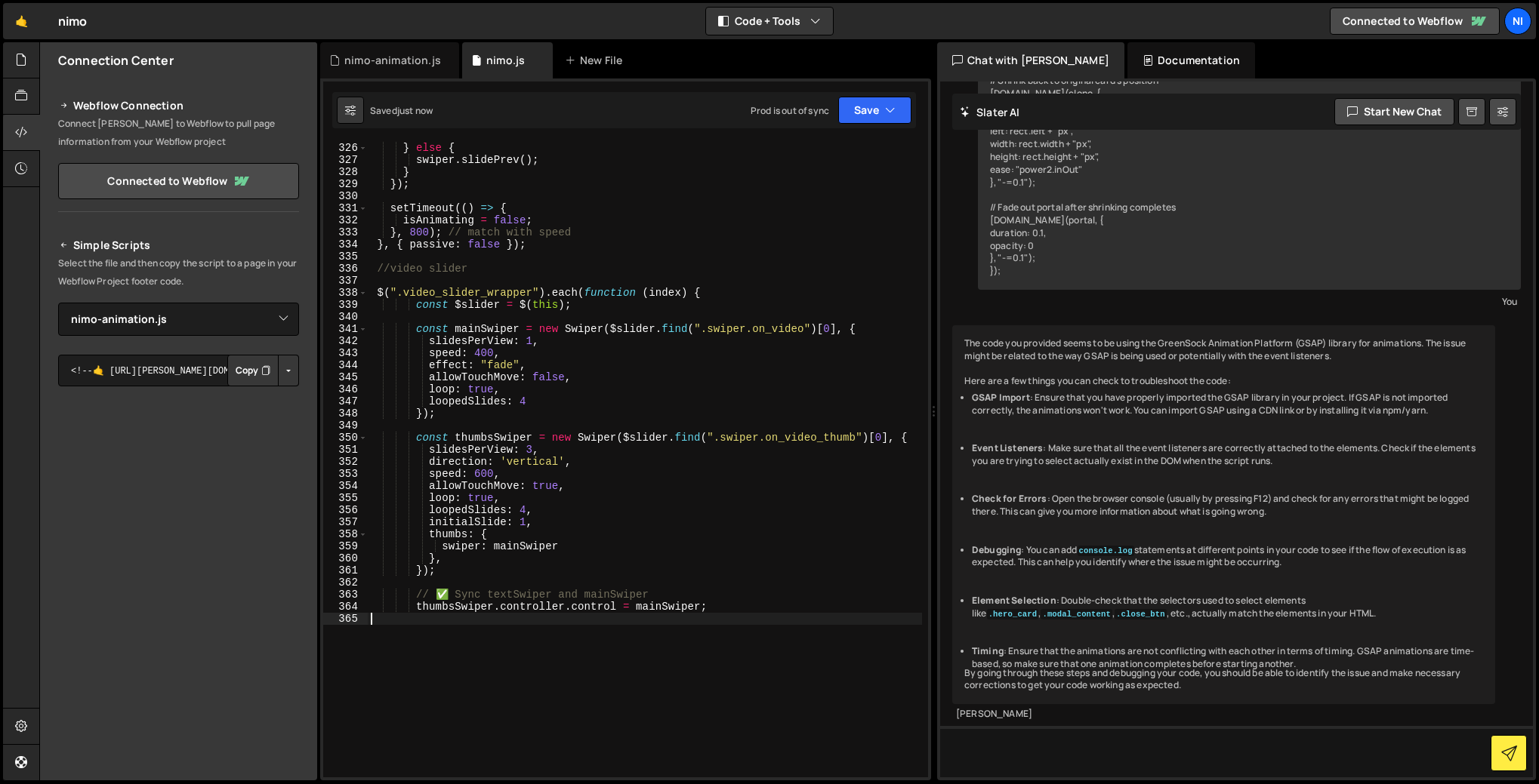
scroll to position [3827, 0]
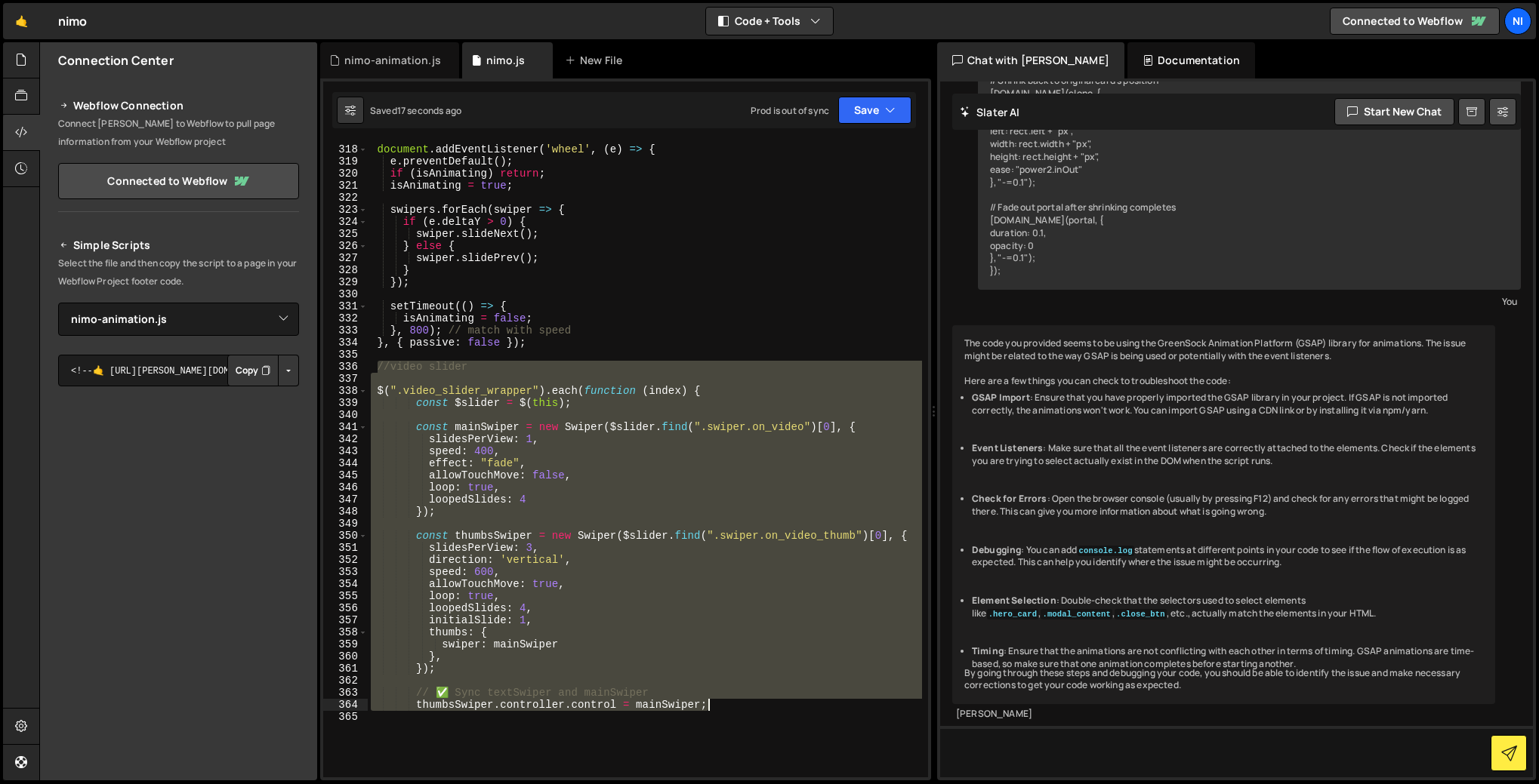
drag, startPoint x: 378, startPoint y: 366, endPoint x: 722, endPoint y: 703, distance: 481.6
click at [722, 703] on div "document . addEventListener ( 'wheel' , ( e ) => { e . preventDefault ( ) ; if …" at bounding box center [644, 461] width 554 height 660
click at [411, 370] on div "document . addEventListener ( 'wheel' , ( e ) => { e . preventDefault ( ) ; if …" at bounding box center [644, 459] width 554 height 635
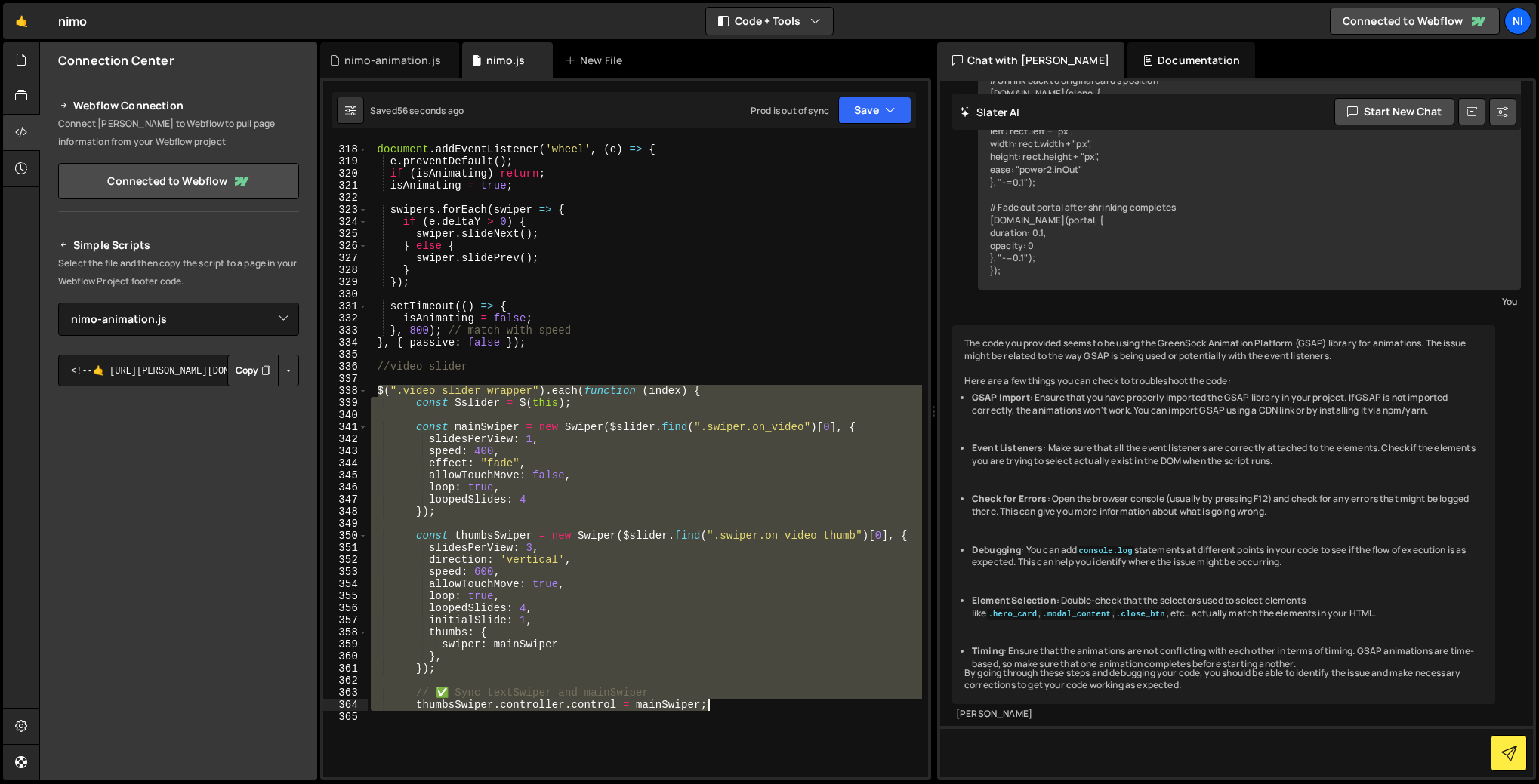
drag, startPoint x: 376, startPoint y: 390, endPoint x: 714, endPoint y: 708, distance: 464.1
click at [714, 708] on div "document . addEventListener ( 'wheel' , ( e ) => { e . preventDefault ( ) ; if …" at bounding box center [644, 461] width 554 height 660
type textarea "// ✅ Sync textSwiper and mainSwiper thumbsSwiper.controller.control = mainSwipe…"
paste textarea
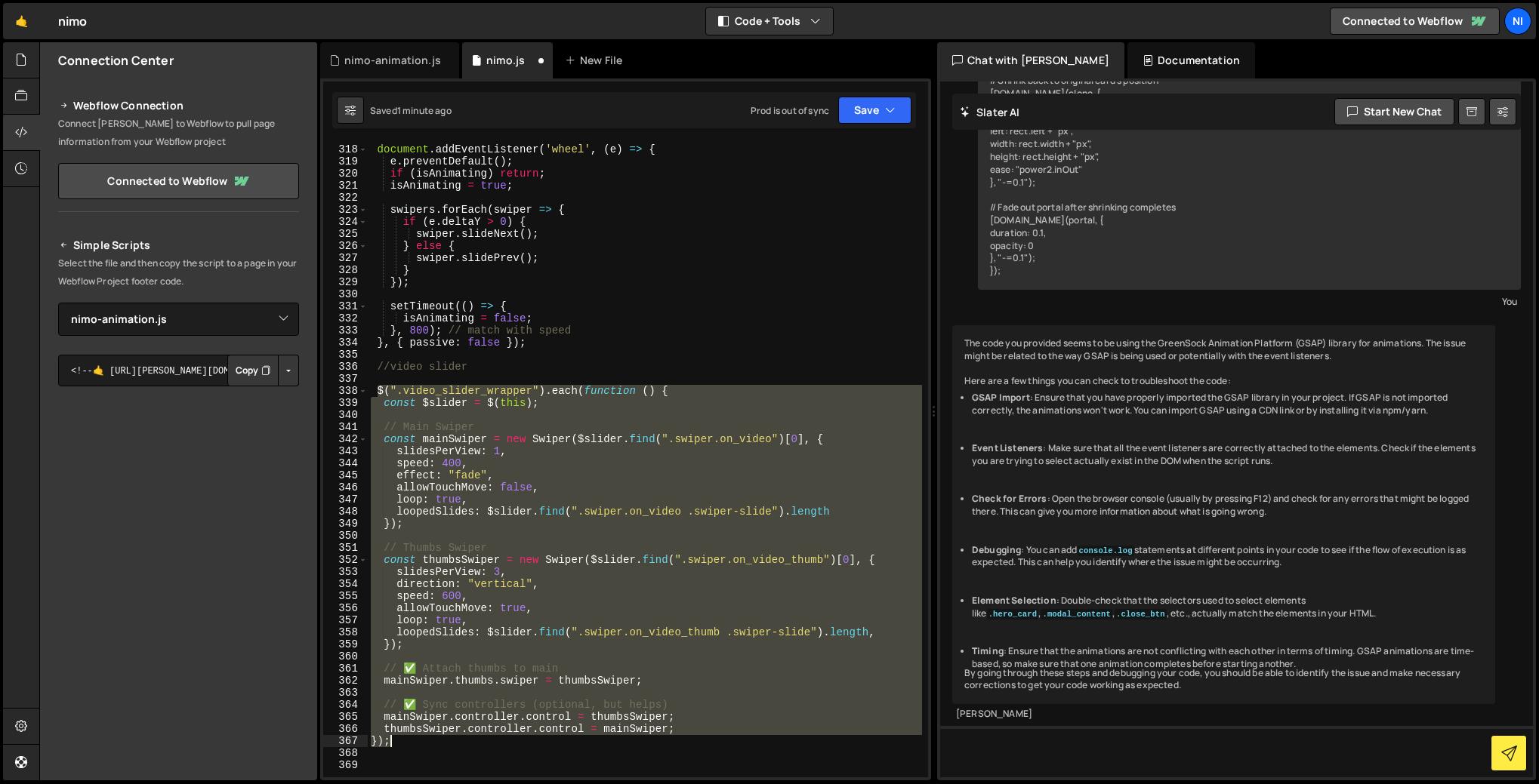
drag, startPoint x: 375, startPoint y: 389, endPoint x: 567, endPoint y: 740, distance: 400.1
click at [567, 740] on div "document . addEventListener ( 'wheel' , ( e ) => { e . preventDefault ( ) ; if …" at bounding box center [644, 461] width 554 height 660
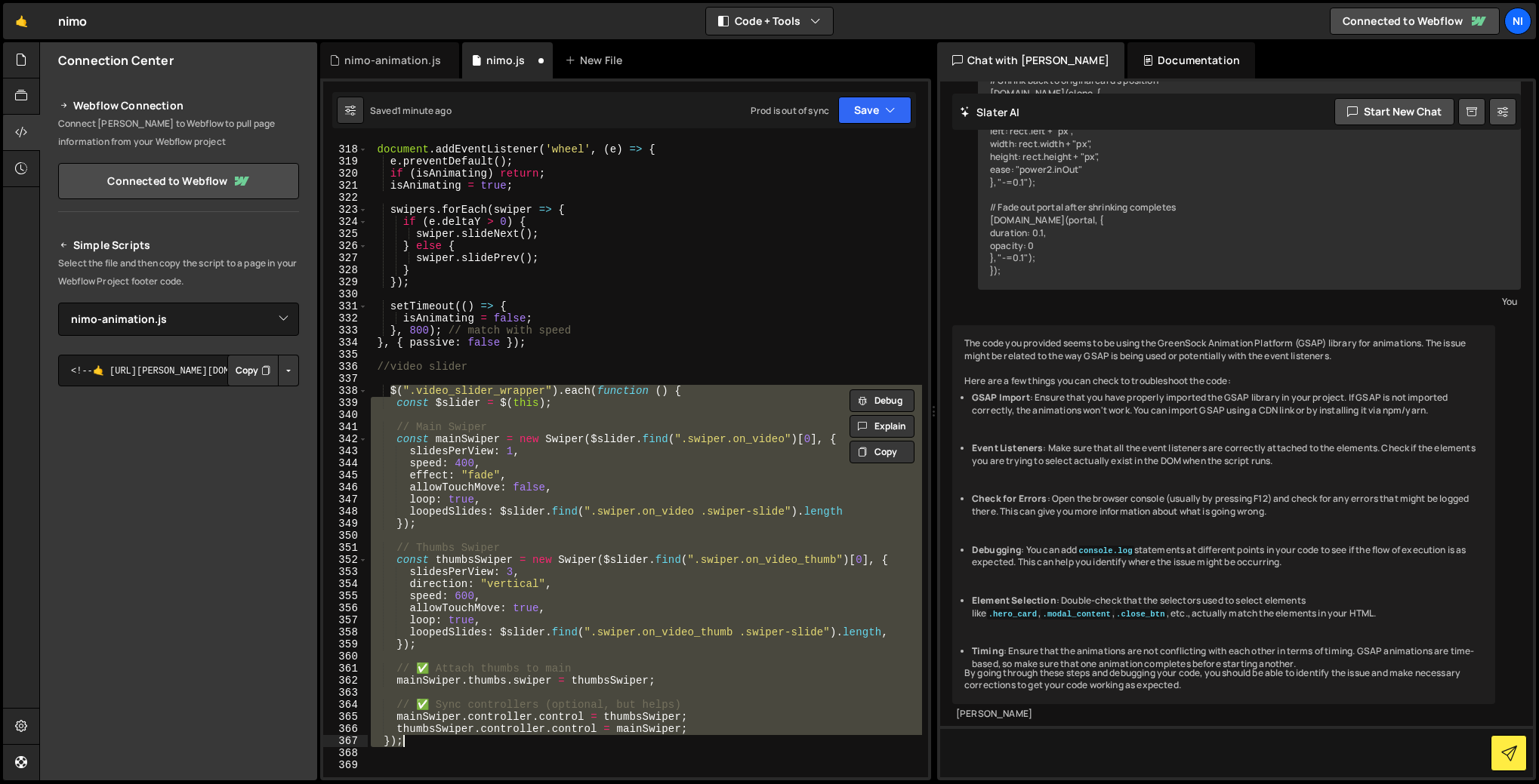
click at [602, 584] on div "document . addEventListener ( 'wheel' , ( e ) => { e . preventDefault ( ) ; if …" at bounding box center [644, 459] width 554 height 635
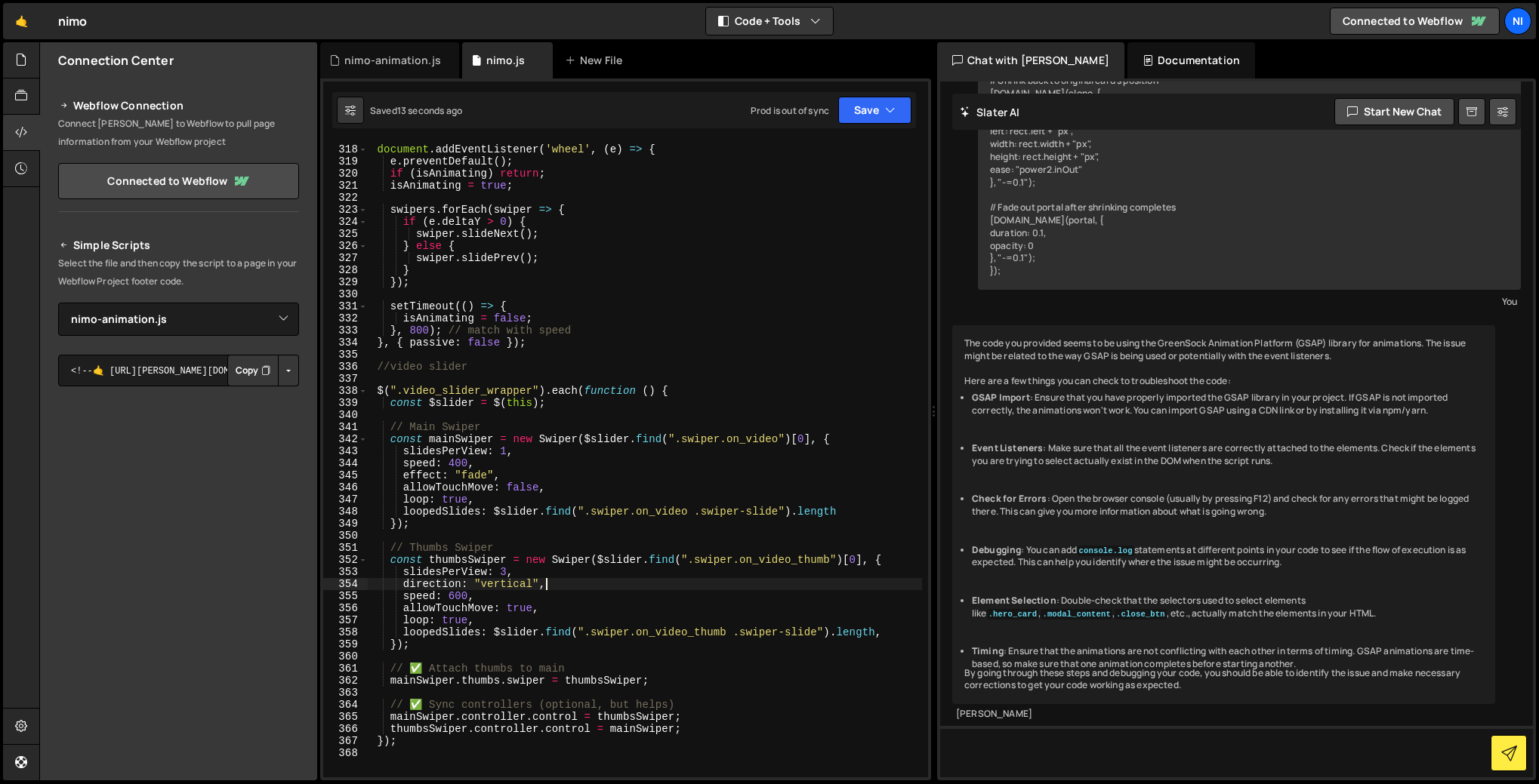
scroll to position [3850, 0]
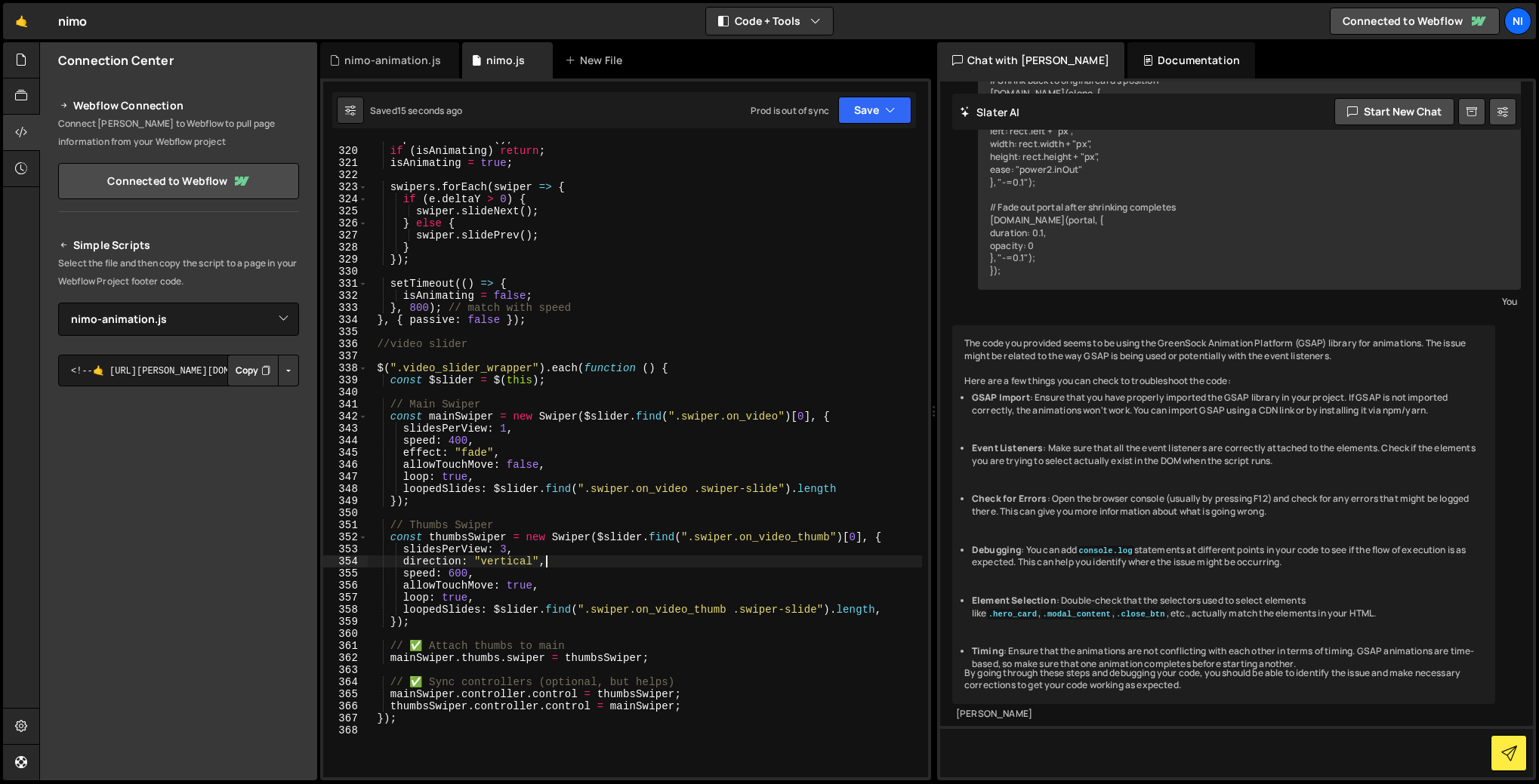
click at [509, 544] on div "e . preventDefault ( ) ; if ( isAnimating ) return ; isAnimating = true ; swipe…" at bounding box center [644, 462] width 554 height 660
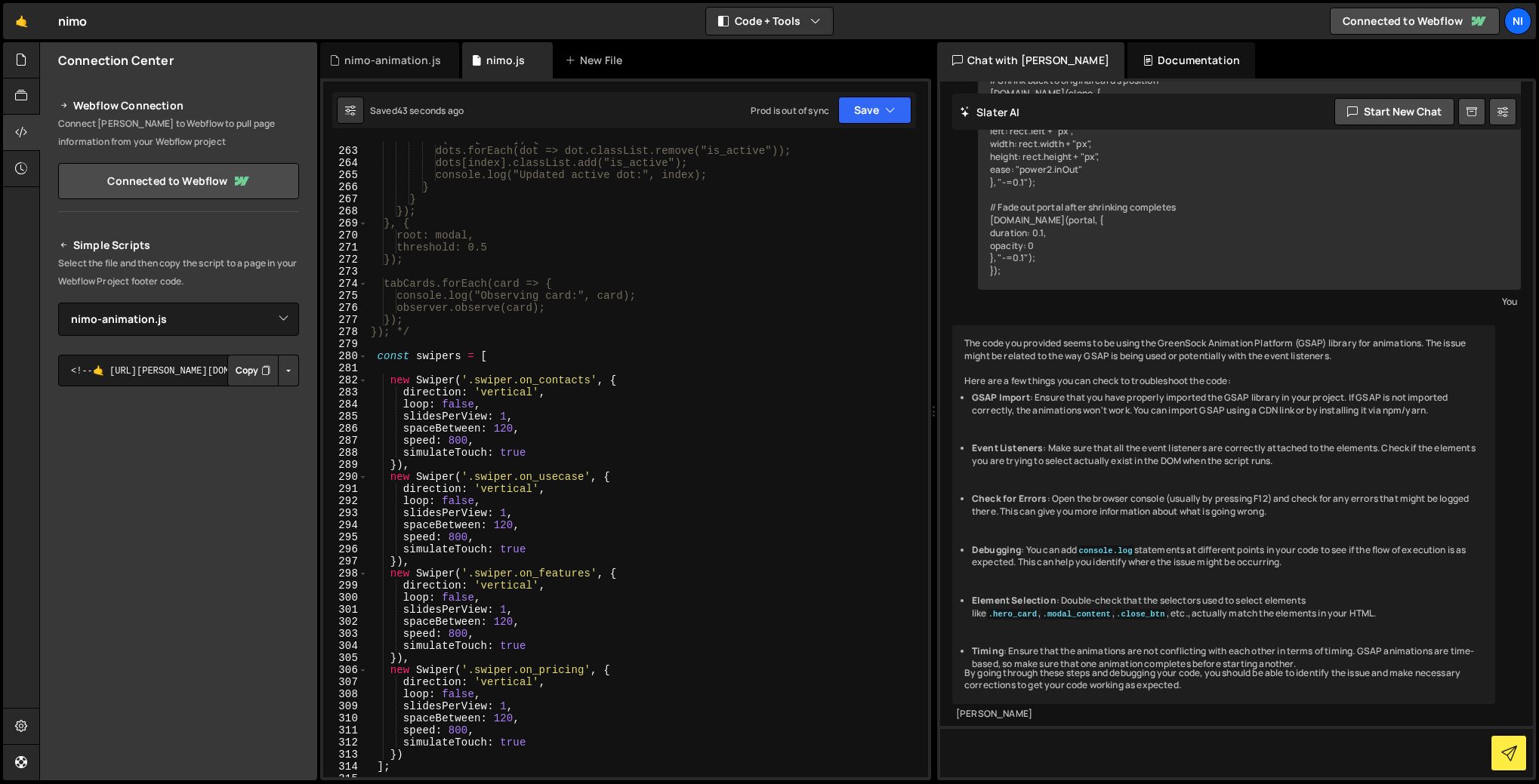
scroll to position [3161, 0]
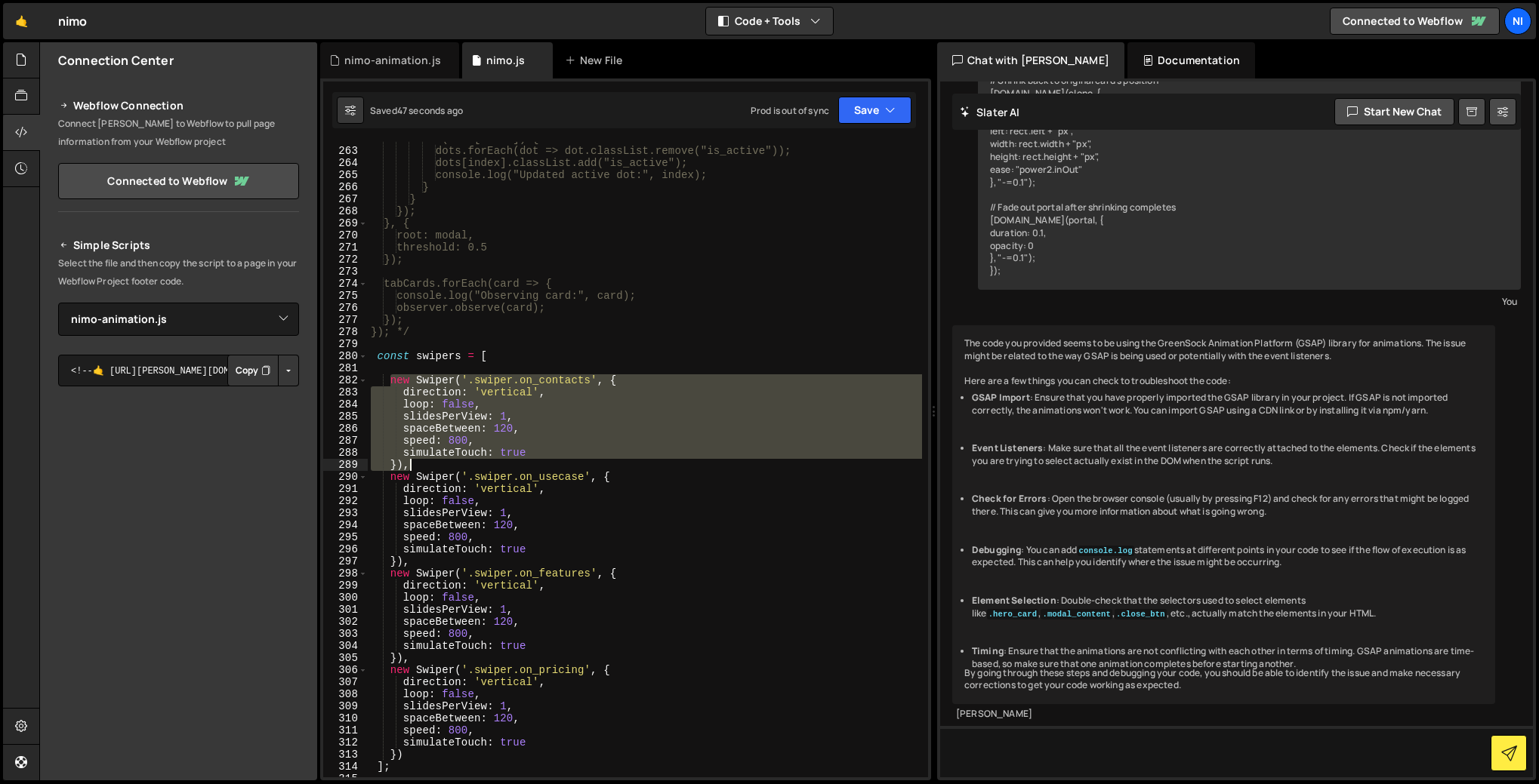
drag, startPoint x: 388, startPoint y: 381, endPoint x: 461, endPoint y: 462, distance: 109.0
click at [461, 462] on div "if (dots[index]) { dots.forEach(dot => dot.classList.remove("is_active")); dots…" at bounding box center [644, 462] width 554 height 660
click at [577, 437] on div "if (dots[index]) { dots.forEach(dot => dot.classList.remove("is_active")); dots…" at bounding box center [644, 459] width 554 height 635
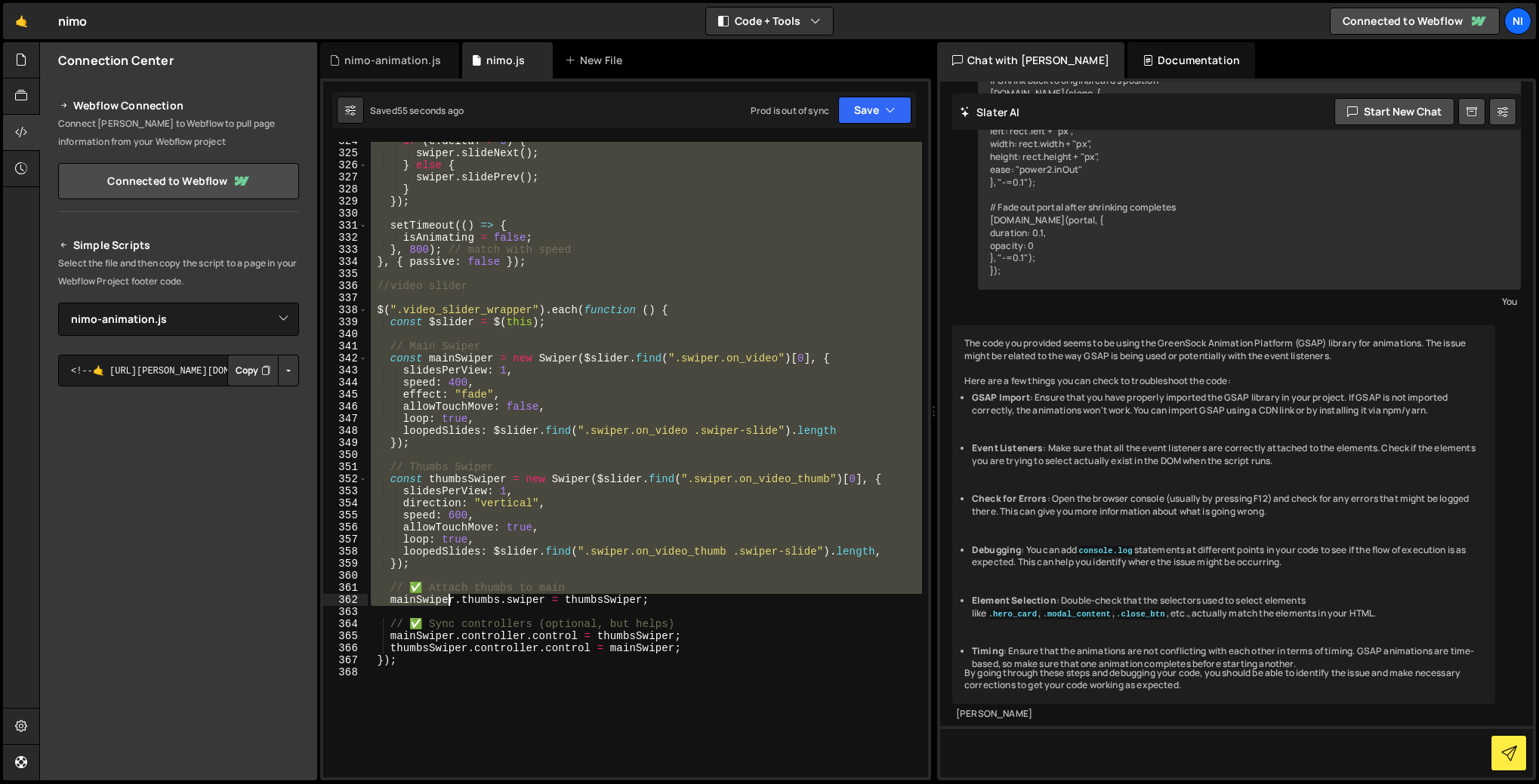
scroll to position [4005, 0]
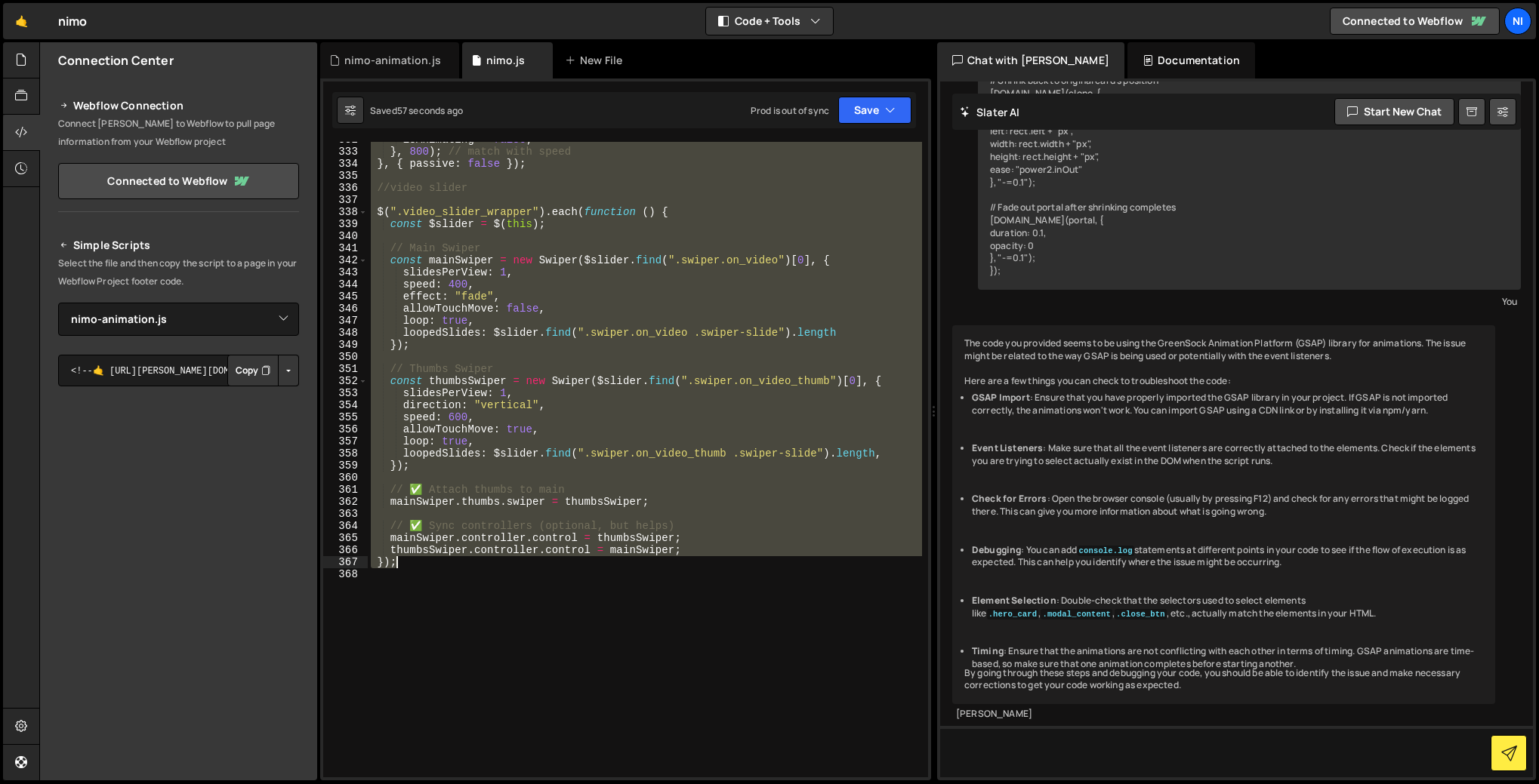
drag, startPoint x: 378, startPoint y: 429, endPoint x: 416, endPoint y: 565, distance: 141.2
click at [416, 565] on div "isAnimating = false ; } , 800 ) ; // match with speed } , { passive : false }) …" at bounding box center [644, 463] width 554 height 660
type textarea "thumbsSwiper.controller.control = mainSwiper; });"
click at [878, 157] on button "Debug" at bounding box center [882, 157] width 65 height 23
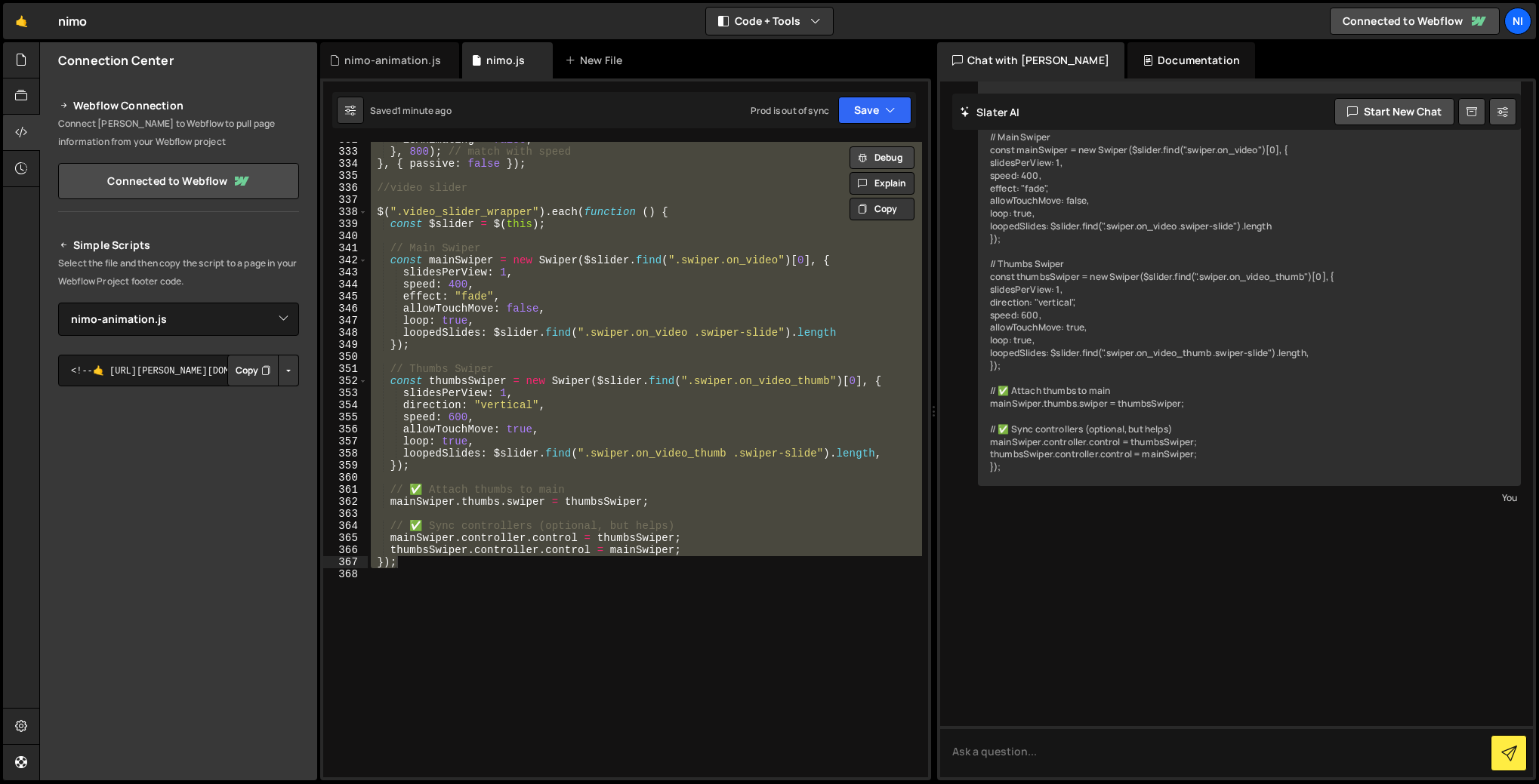
scroll to position [4289, 0]
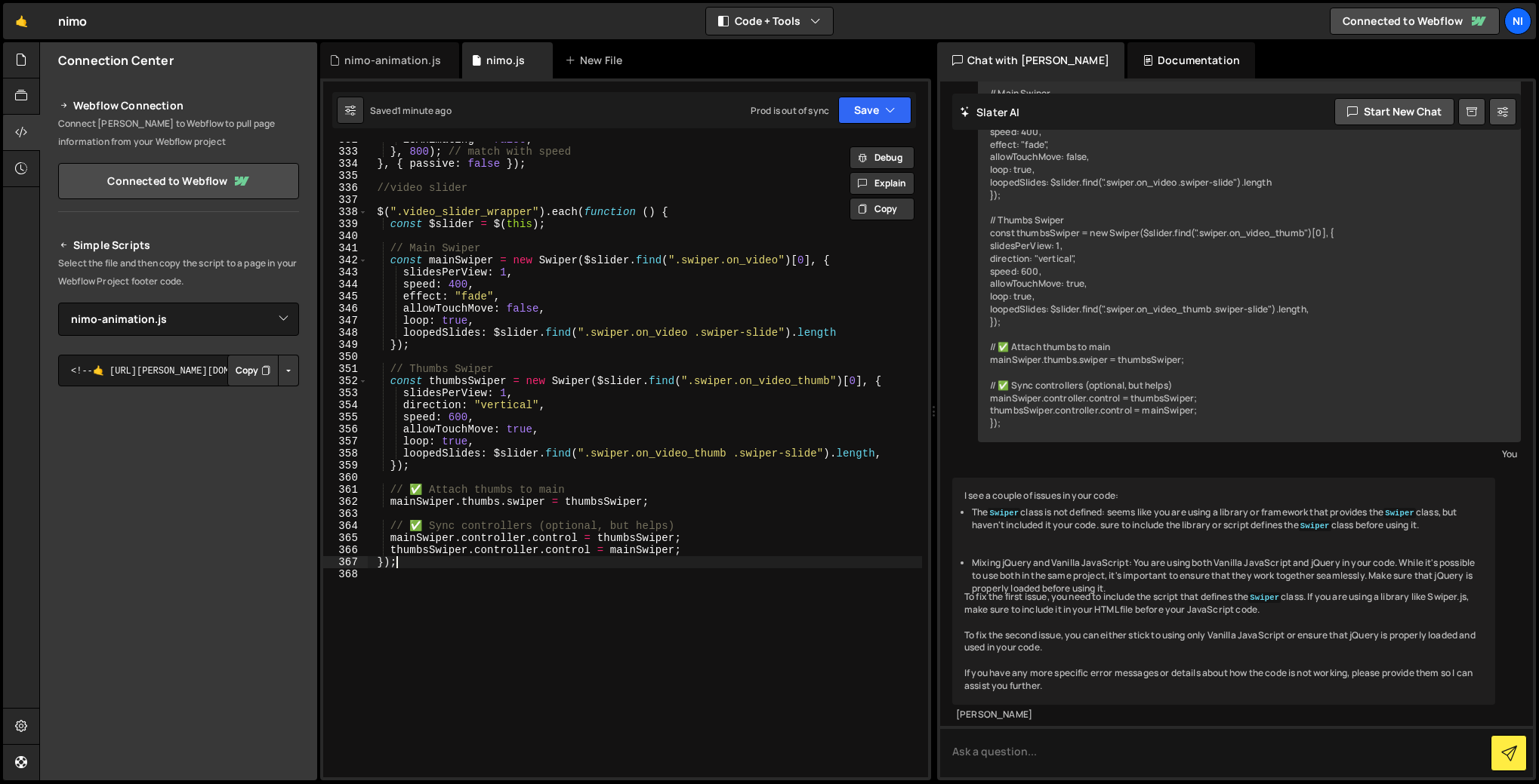
click at [542, 561] on div "isAnimating = false ; } , 800 ) ; // match with speed } , { passive : false }) …" at bounding box center [644, 463] width 554 height 660
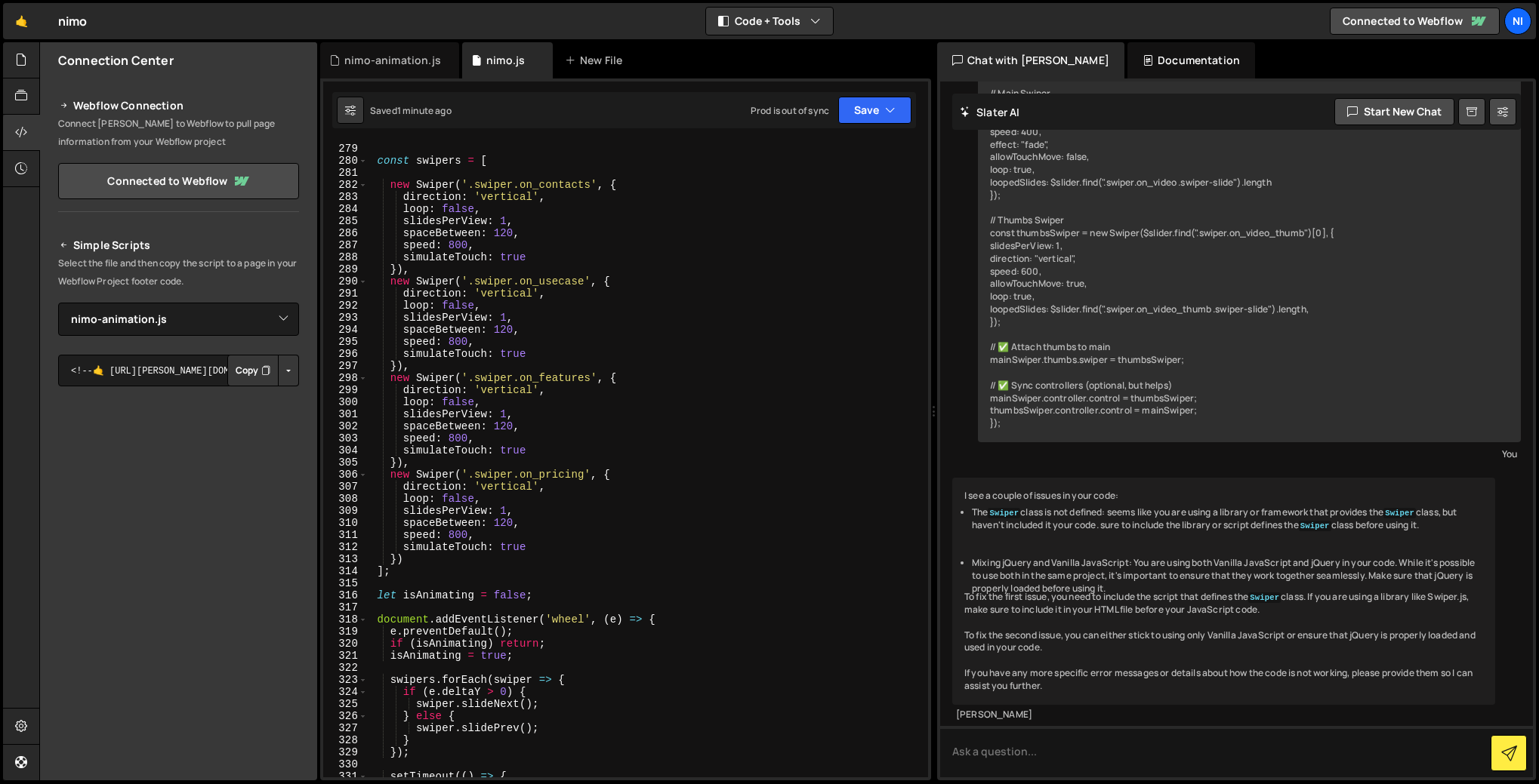
scroll to position [3293, 0]
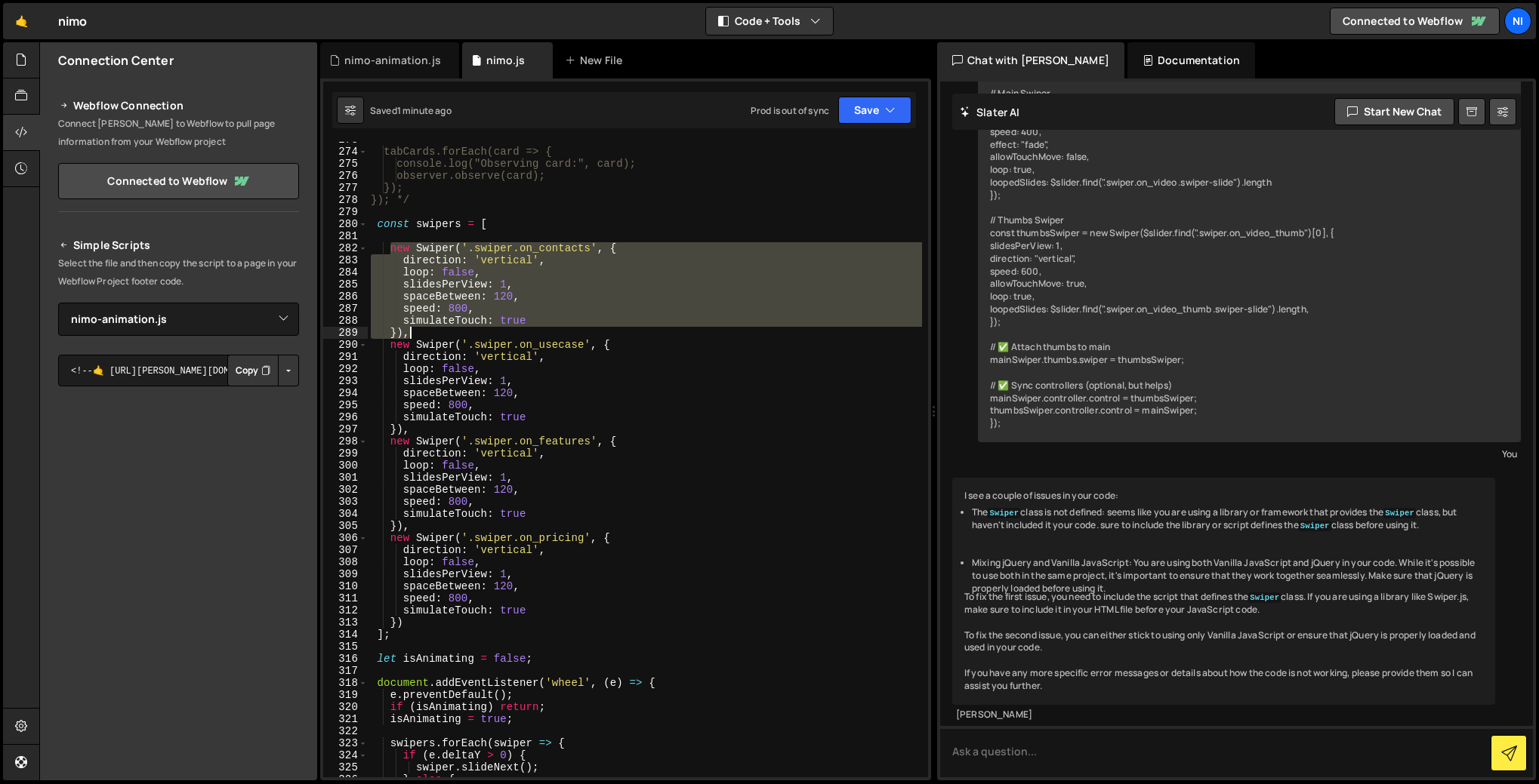
drag, startPoint x: 389, startPoint y: 249, endPoint x: 420, endPoint y: 335, distance: 91.4
click at [420, 335] on div "tabCards.forEach(card => { console.log("Observing card:", card); observer.obser…" at bounding box center [644, 463] width 554 height 660
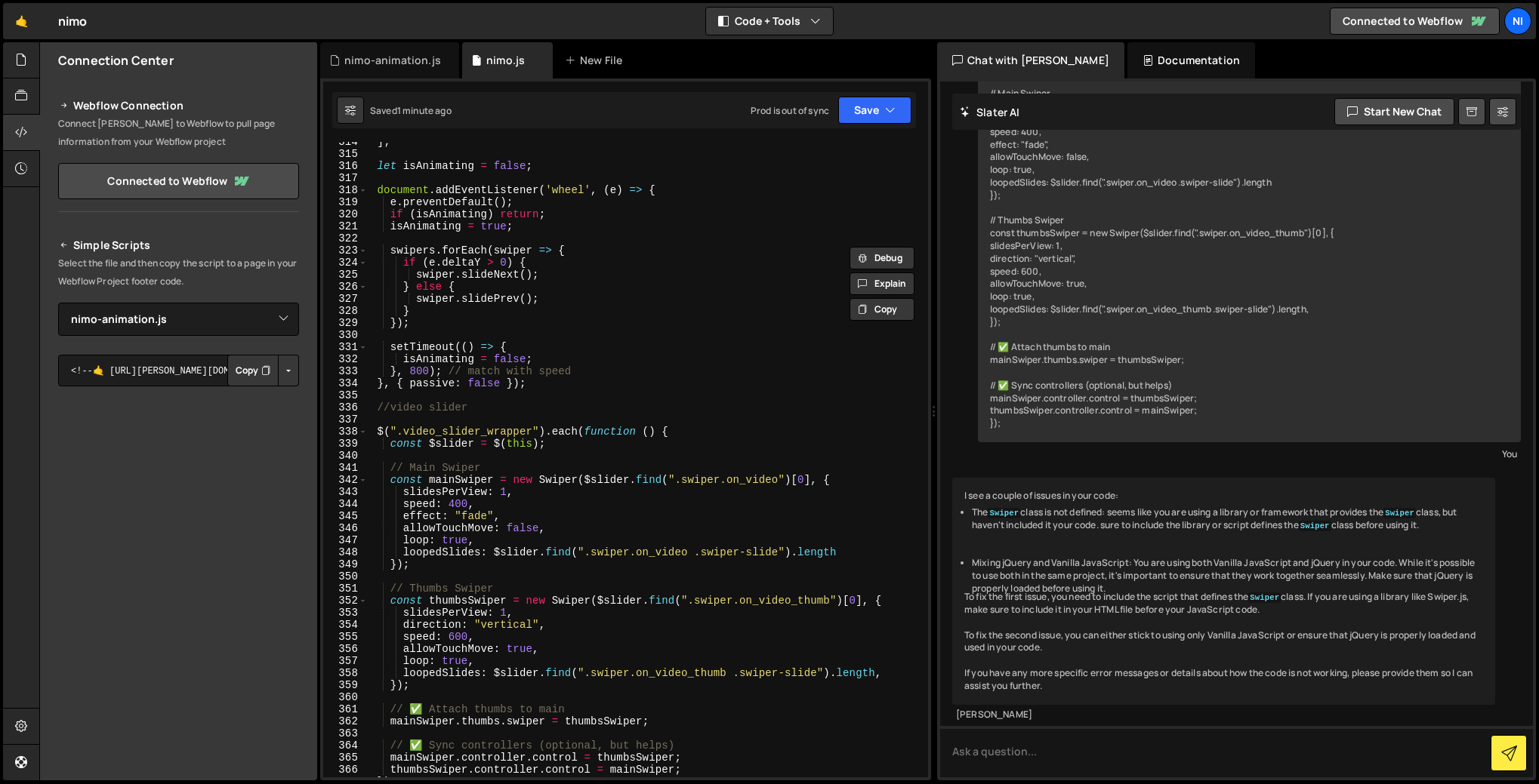
scroll to position [3806, 0]
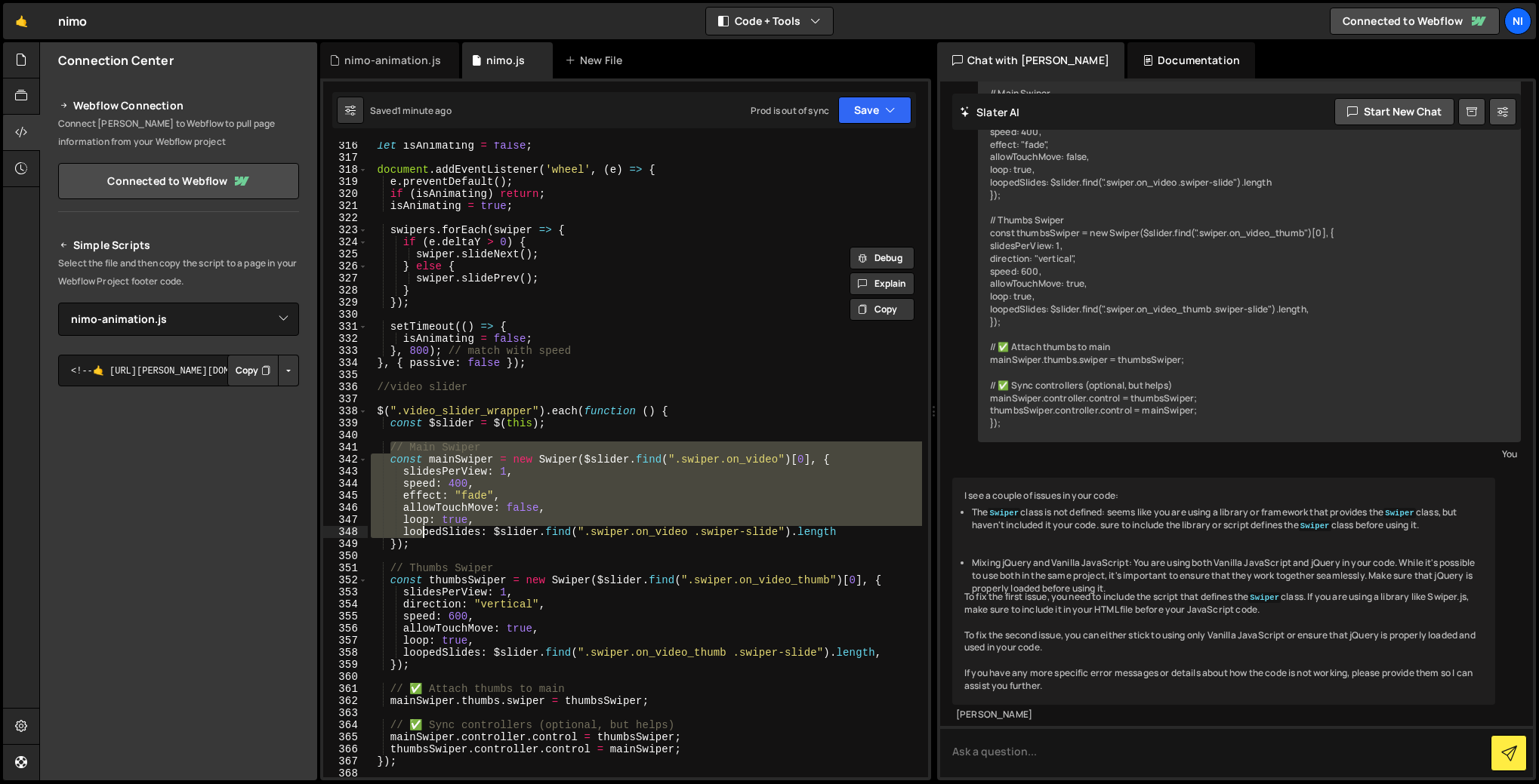
drag, startPoint x: 390, startPoint y: 450, endPoint x: 423, endPoint y: 535, distance: 91.2
click at [423, 535] on div "let isAnimating = false ; document . addEventListener ( 'wheel' , ( e ) => { e …" at bounding box center [644, 469] width 554 height 660
click at [410, 473] on div "let isAnimating = false ; document . addEventListener ( 'wheel' , ( e ) => { e …" at bounding box center [644, 459] width 554 height 635
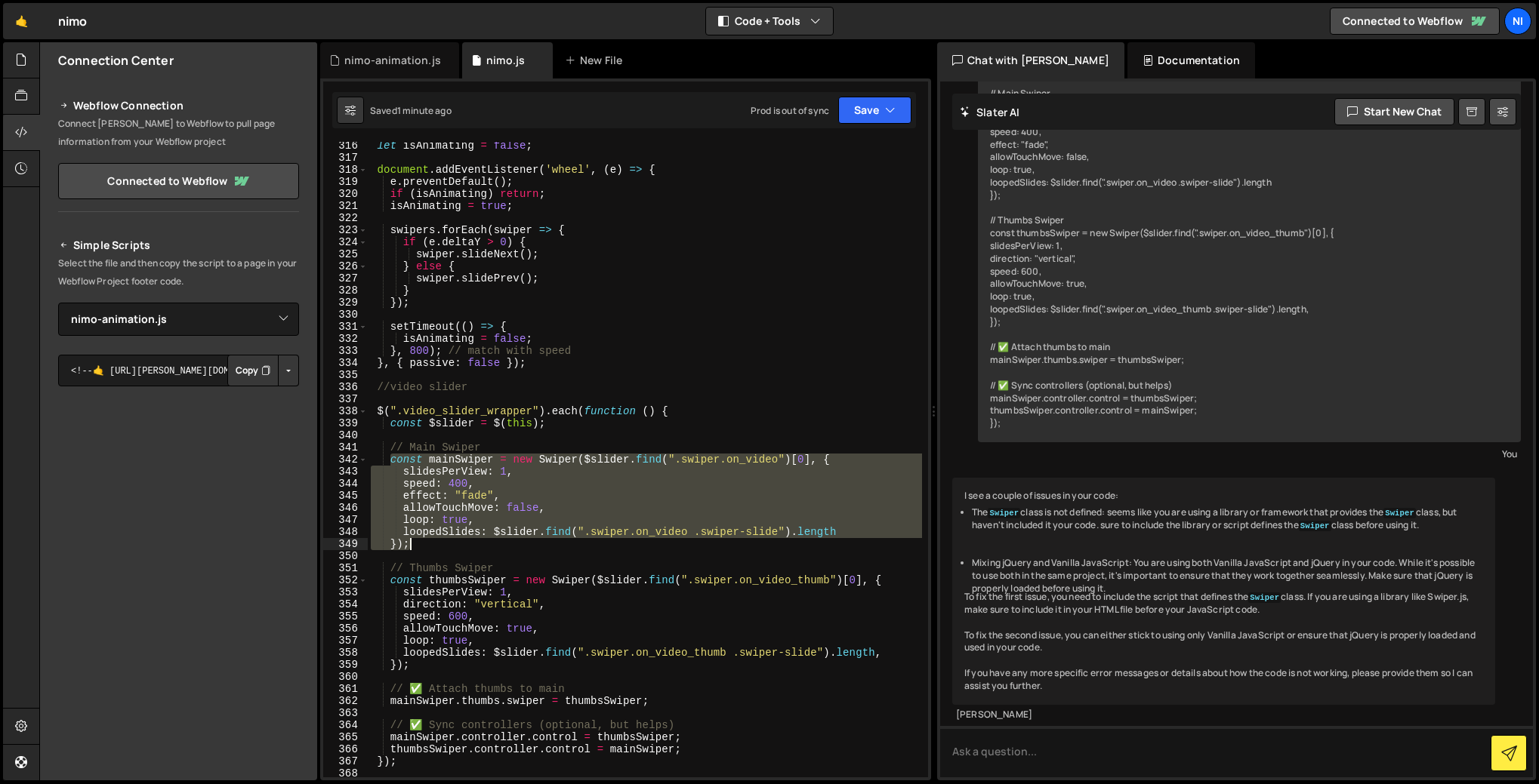
drag, startPoint x: 393, startPoint y: 457, endPoint x: 421, endPoint y: 543, distance: 90.4
click at [421, 543] on div "let isAnimating = false ; document . addEventListener ( 'wheel' , ( e ) => { e …" at bounding box center [644, 469] width 554 height 660
paste textarea "}),"
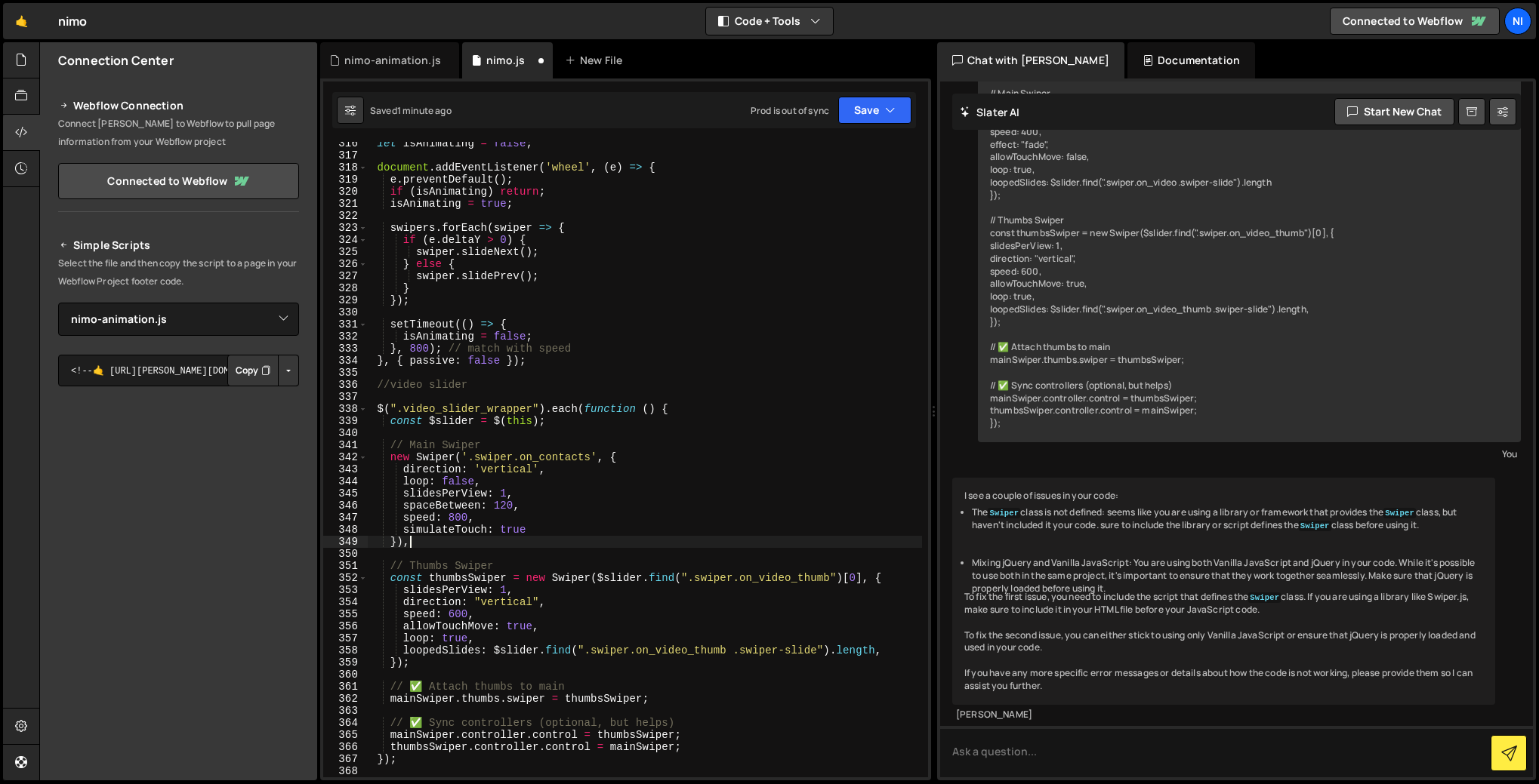
scroll to position [3903, 0]
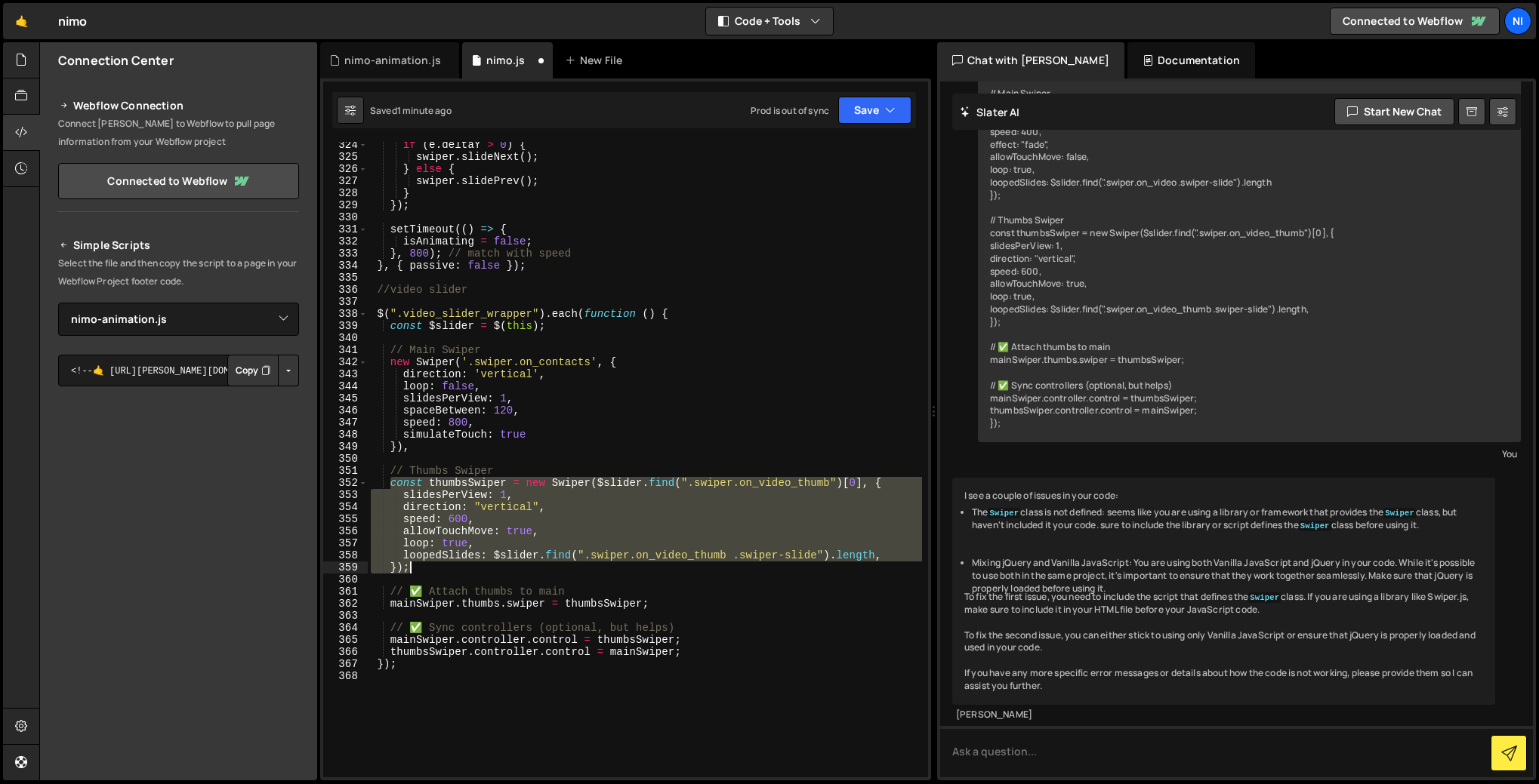
drag, startPoint x: 388, startPoint y: 484, endPoint x: 412, endPoint y: 568, distance: 87.4
click at [412, 568] on div "if ( e . deltaY > 0 ) { swiper . slideNext ( ) ; } else { swiper . slidePrev ( …" at bounding box center [644, 468] width 554 height 660
paste textarea "}),"
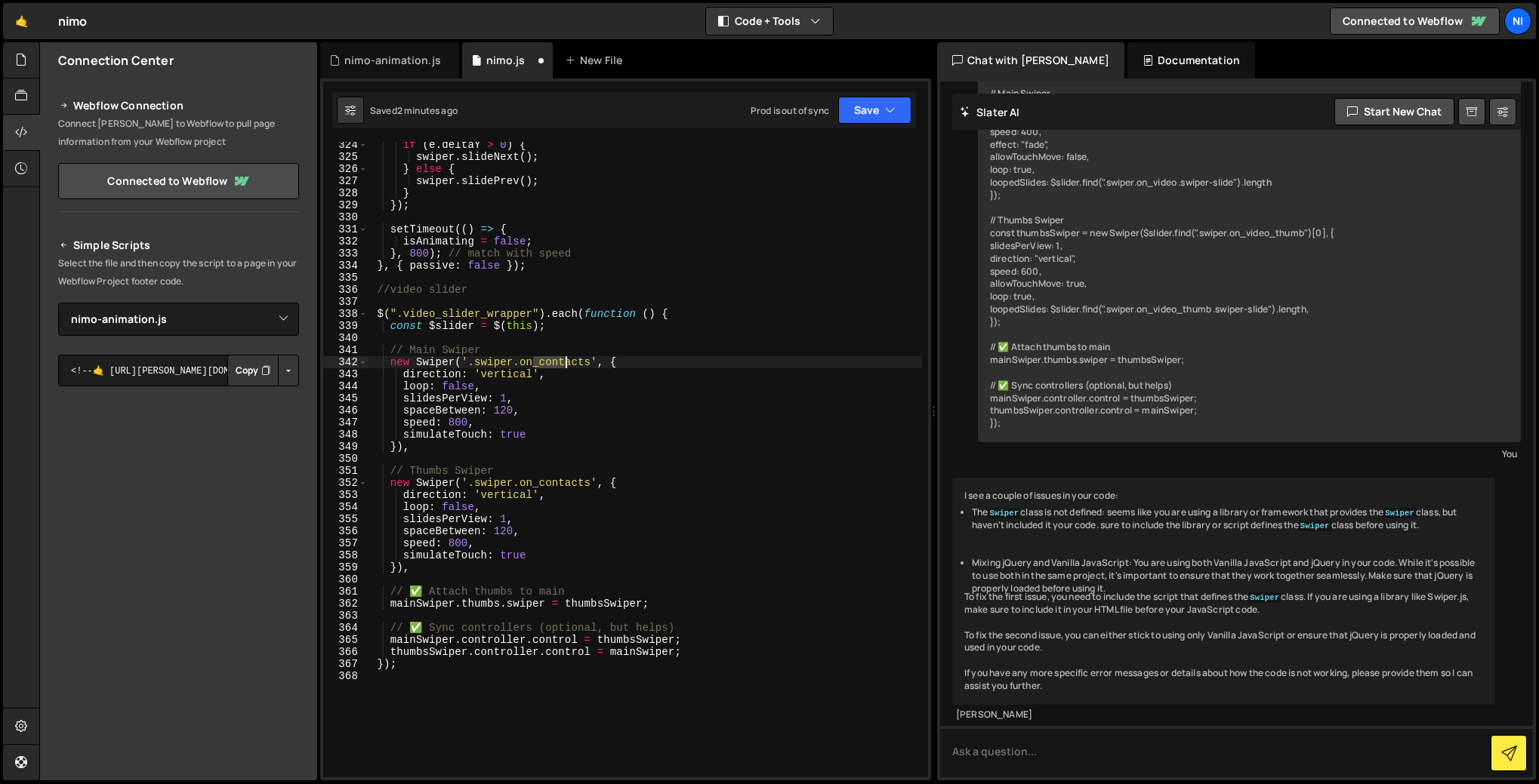
drag, startPoint x: 536, startPoint y: 364, endPoint x: 568, endPoint y: 364, distance: 32.0
click at [568, 364] on div "if ( e . deltaY > 0 ) { swiper . slideNext ( ) ; } else { swiper . slidePrev ( …" at bounding box center [644, 468] width 554 height 660
click at [561, 364] on div "if ( e . deltaY > 0 ) { swiper . slideNext ( ) ; } else { swiper . slidePrev ( …" at bounding box center [644, 459] width 554 height 635
drag, startPoint x: 539, startPoint y: 364, endPoint x: 589, endPoint y: 364, distance: 50.0
click at [589, 364] on div "if ( e . deltaY > 0 ) { swiper . slideNext ( ) ; } else { swiper . slidePrev ( …" at bounding box center [644, 468] width 554 height 660
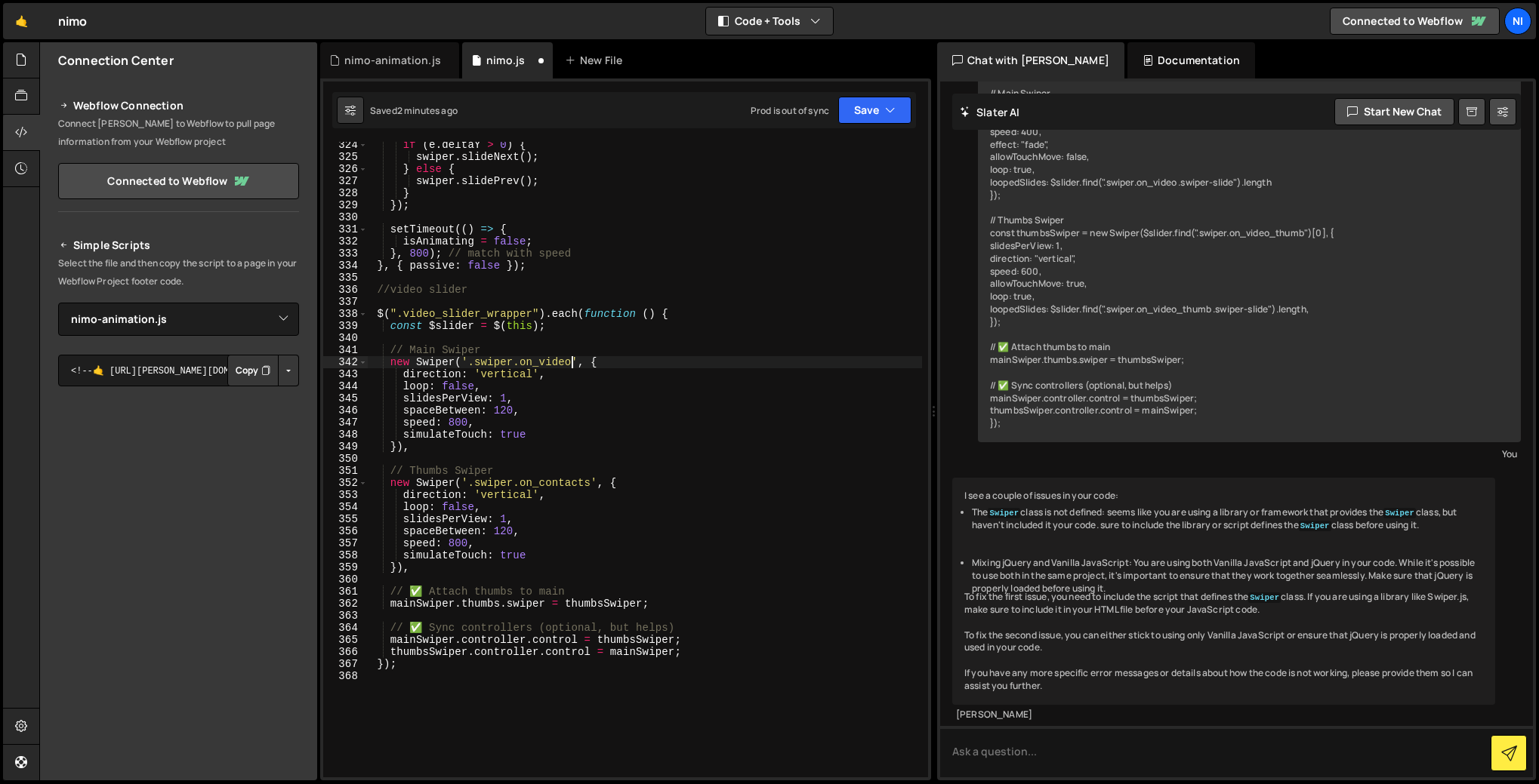
scroll to position [0, 14]
drag, startPoint x: 542, startPoint y: 482, endPoint x: 592, endPoint y: 482, distance: 50.0
click at [591, 482] on div "if ( e . deltaY > 0 ) { swiper . slideNext ( ) ; } else { swiper . slidePrev ( …" at bounding box center [644, 468] width 554 height 660
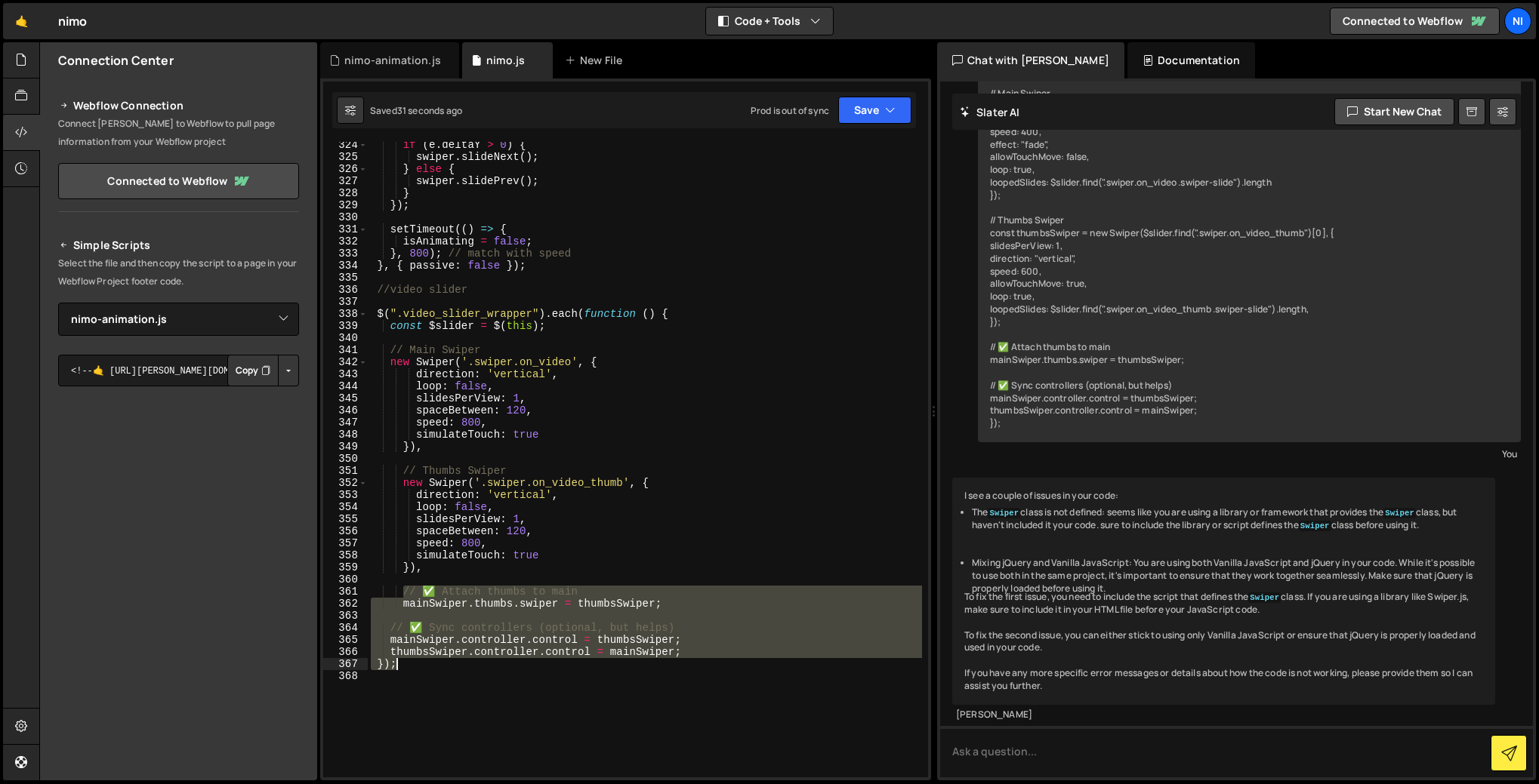
drag, startPoint x: 405, startPoint y: 588, endPoint x: 426, endPoint y: 663, distance: 77.9
click at [426, 663] on div "if ( e . deltaY > 0 ) { swiper . slideNext ( ) ; } else { swiper . slidePrev ( …" at bounding box center [644, 468] width 554 height 660
type textarea "thumbsSwiper.controller.control = mainSwiper; });"
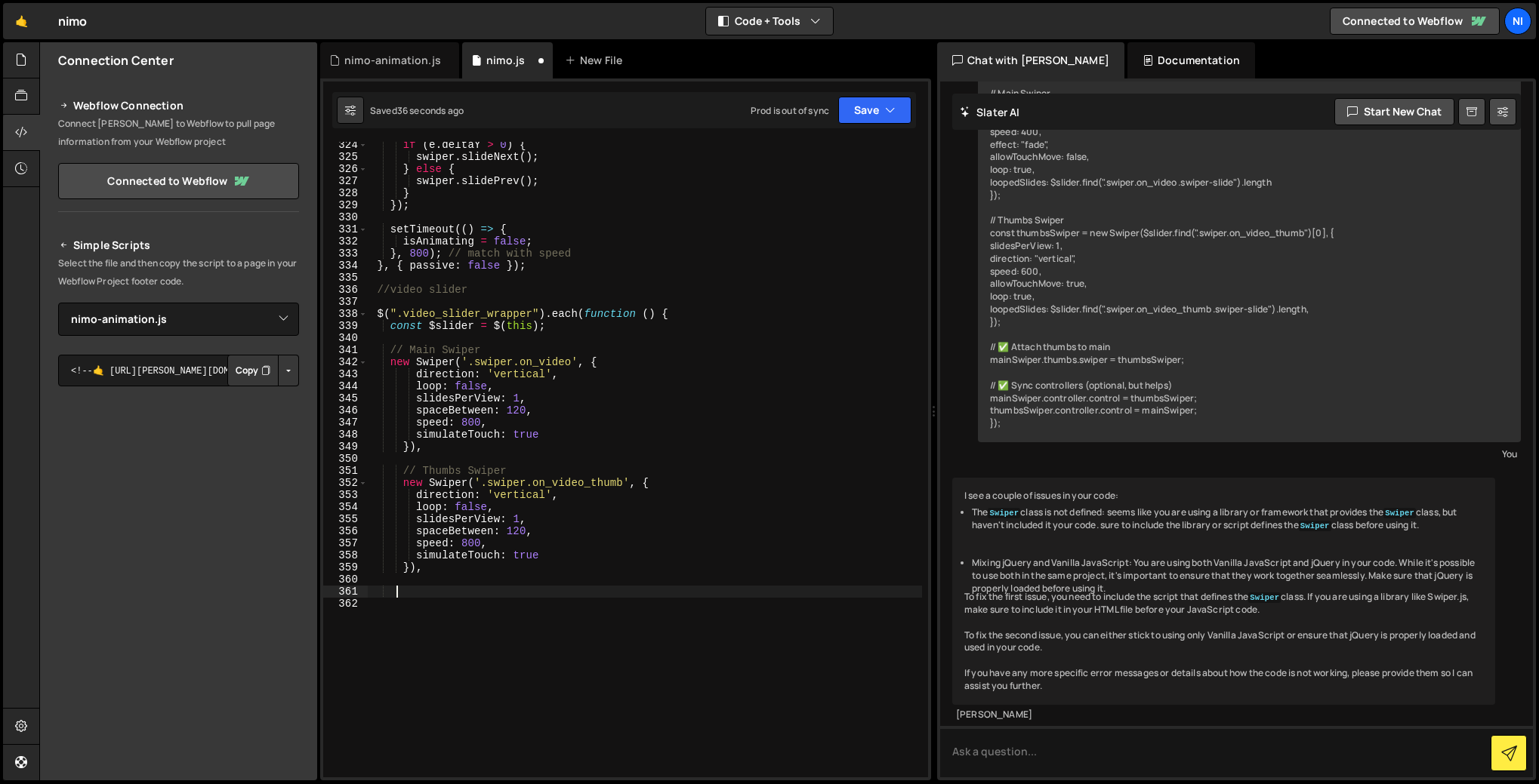
scroll to position [0, 0]
click at [523, 528] on div "if ( e . deltaY > 0 ) { swiper . slideNext ( ) ; } else { swiper . slidePrev ( …" at bounding box center [644, 468] width 554 height 660
click at [527, 530] on div "if ( e . deltaY > 0 ) { swiper . slideNext ( ) ; } else { swiper . slidePrev ( …" at bounding box center [644, 468] width 554 height 660
type textarea "spaceBetween: 12,"
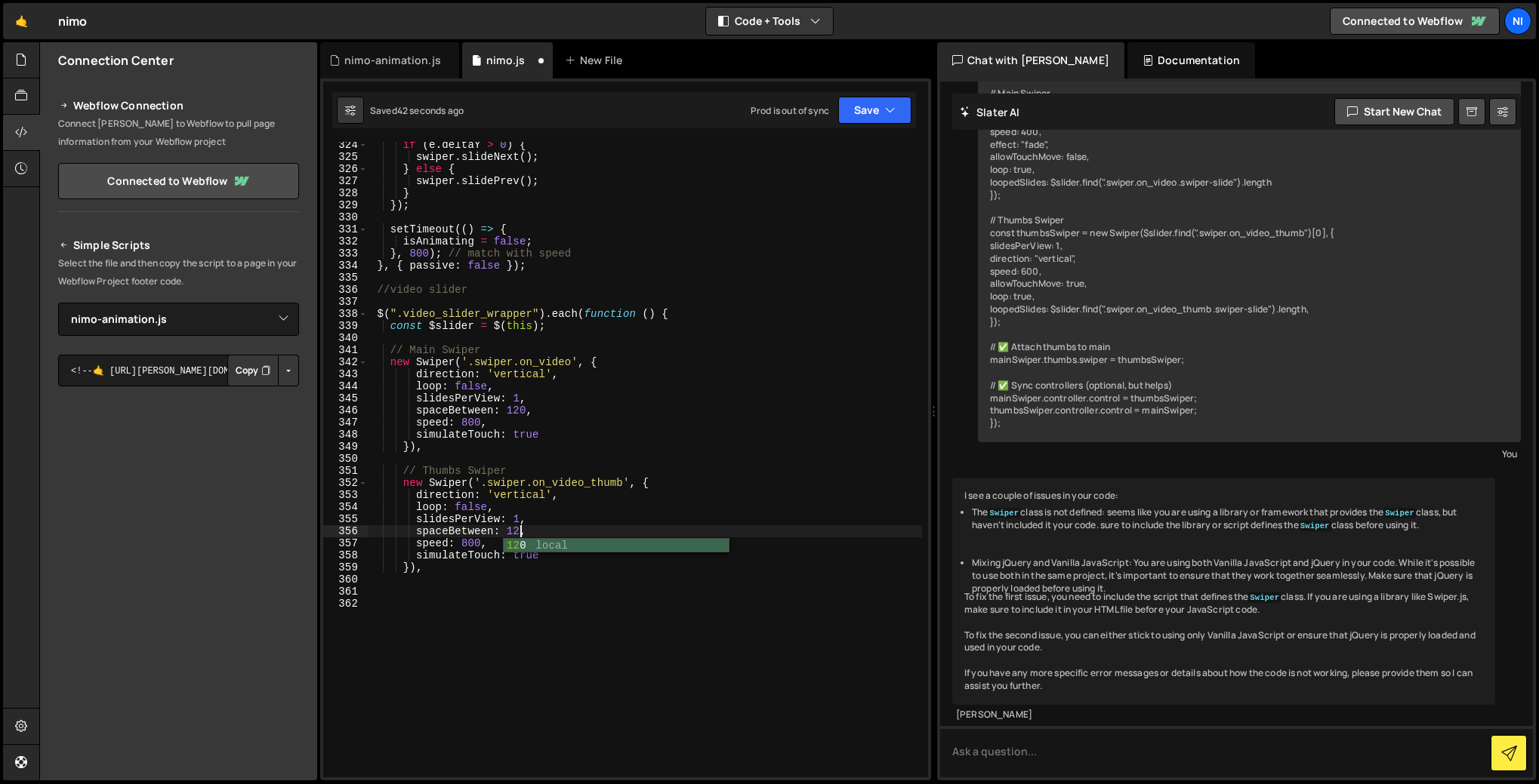
click at [487, 586] on div "if ( e . deltaY > 0 ) { swiper . slideNext ( ) ; } else { swiper . slidePrev ( …" at bounding box center [644, 468] width 554 height 660
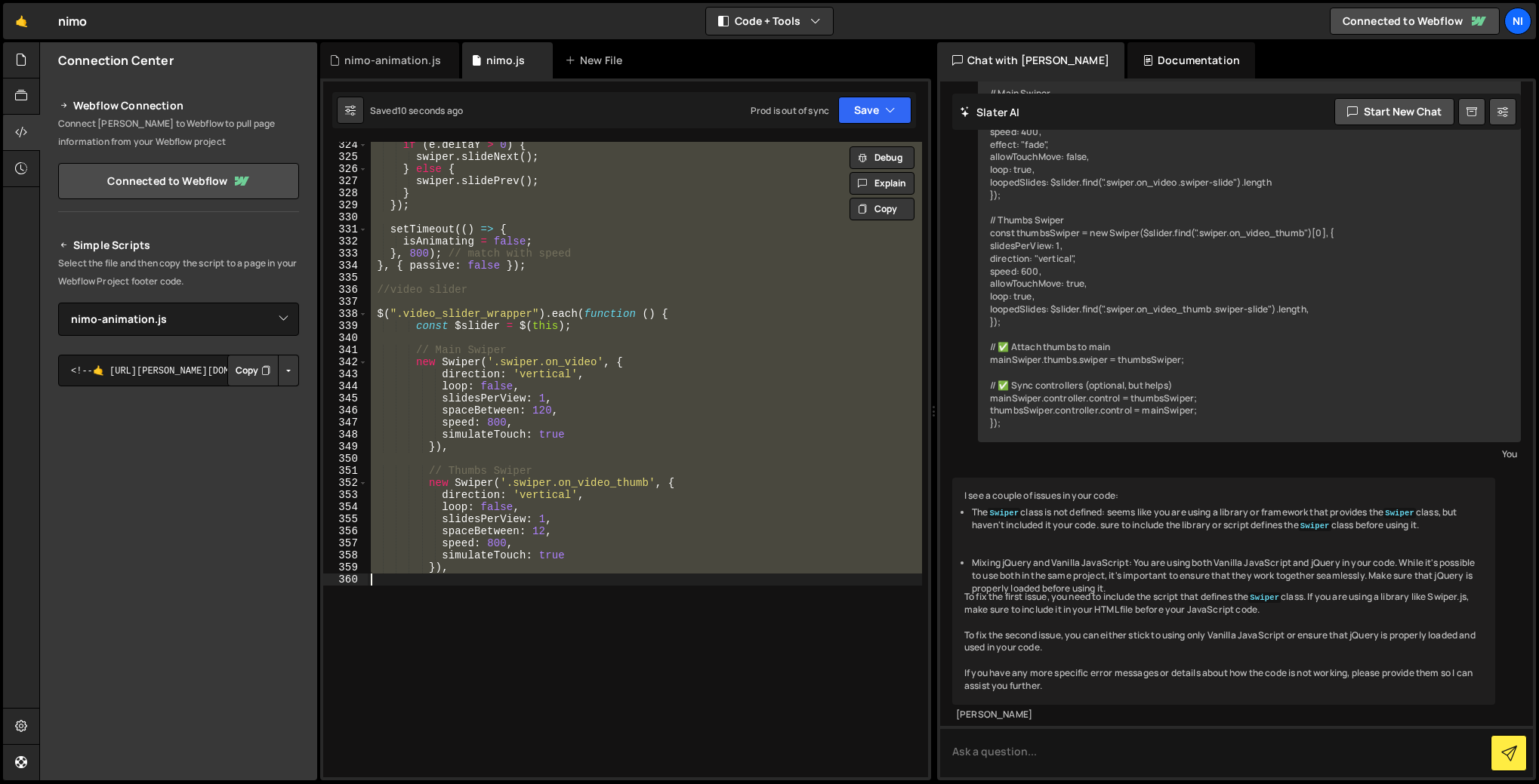
click at [523, 505] on div "if ( e . deltaY > 0 ) { swiper . slideNext ( ) ; } else { swiper . slidePrev ( …" at bounding box center [644, 459] width 554 height 635
type textarea "loop: false,"
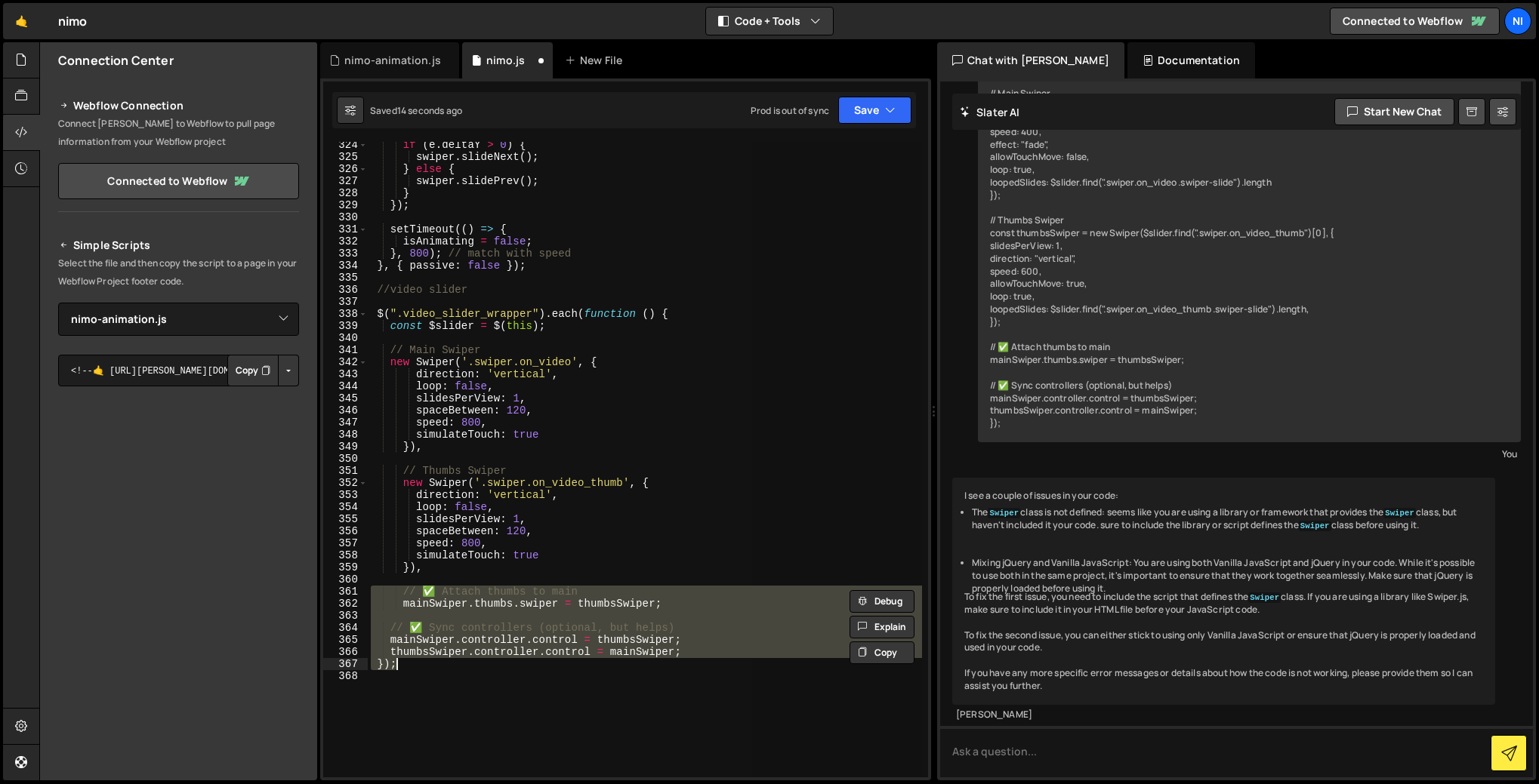
click at [472, 588] on div "if ( e . deltaY > 0 ) { swiper . slideNext ( ) ; } else { swiper . slidePrev ( …" at bounding box center [644, 459] width 554 height 635
drag, startPoint x: 690, startPoint y: 650, endPoint x: 394, endPoint y: 590, distance: 302.0
click at [394, 590] on div "if ( e . deltaY > 0 ) { swiper . slideNext ( ) ; } else { swiper . slidePrev ( …" at bounding box center [644, 468] width 554 height 660
type textarea "// ✅ Attach thumbs to main mainSwiper.thumbs.swiper = thumbsSwiper;"
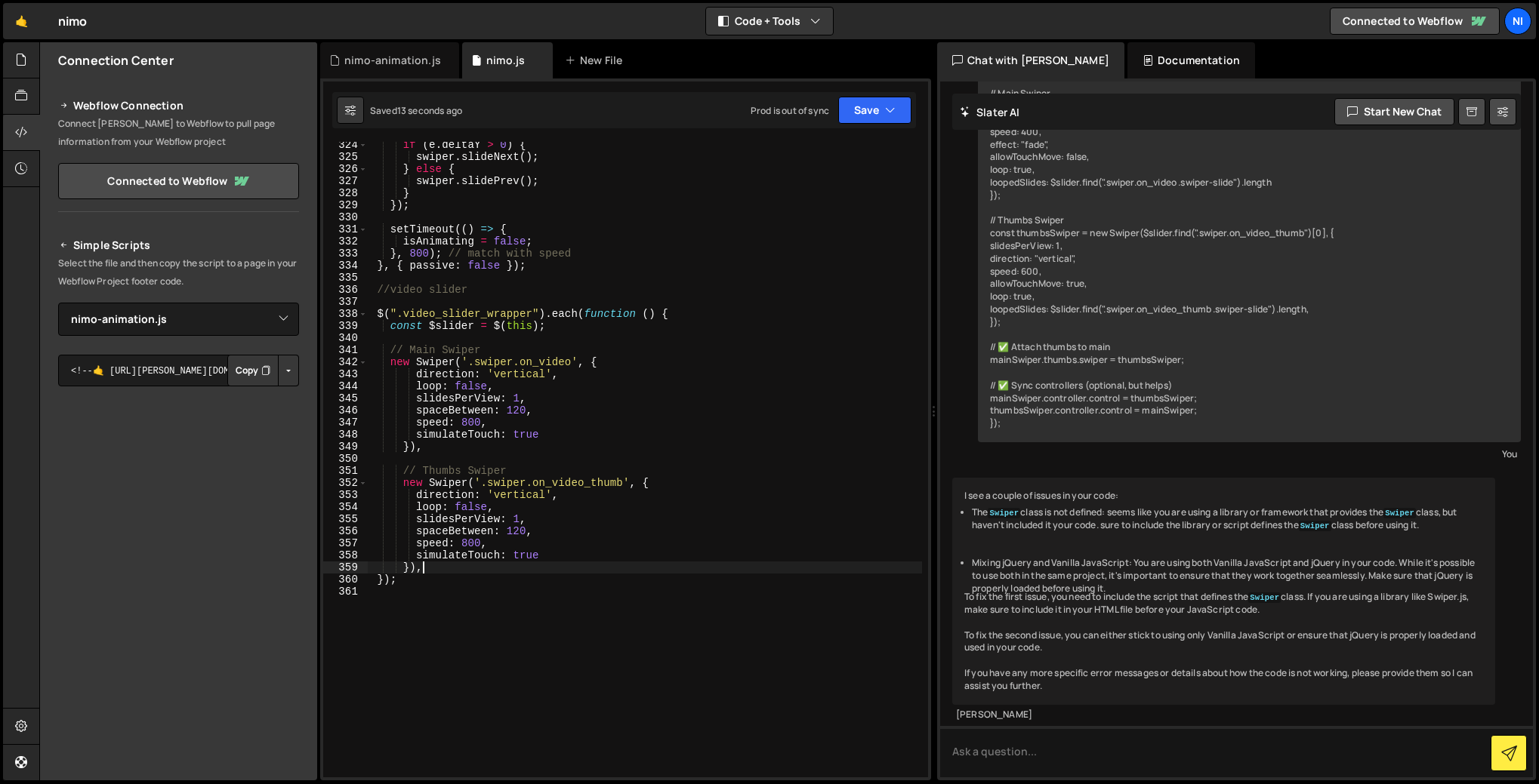
click at [390, 582] on div "if ( e . deltaY > 0 ) { swiper . slideNext ( ) ; } else { swiper . slidePrev ( …" at bounding box center [644, 468] width 554 height 660
click at [417, 569] on div "if ( e . deltaY > 0 ) { swiper . slideNext ( ) ; } else { swiper . slidePrev ( …" at bounding box center [644, 468] width 554 height 660
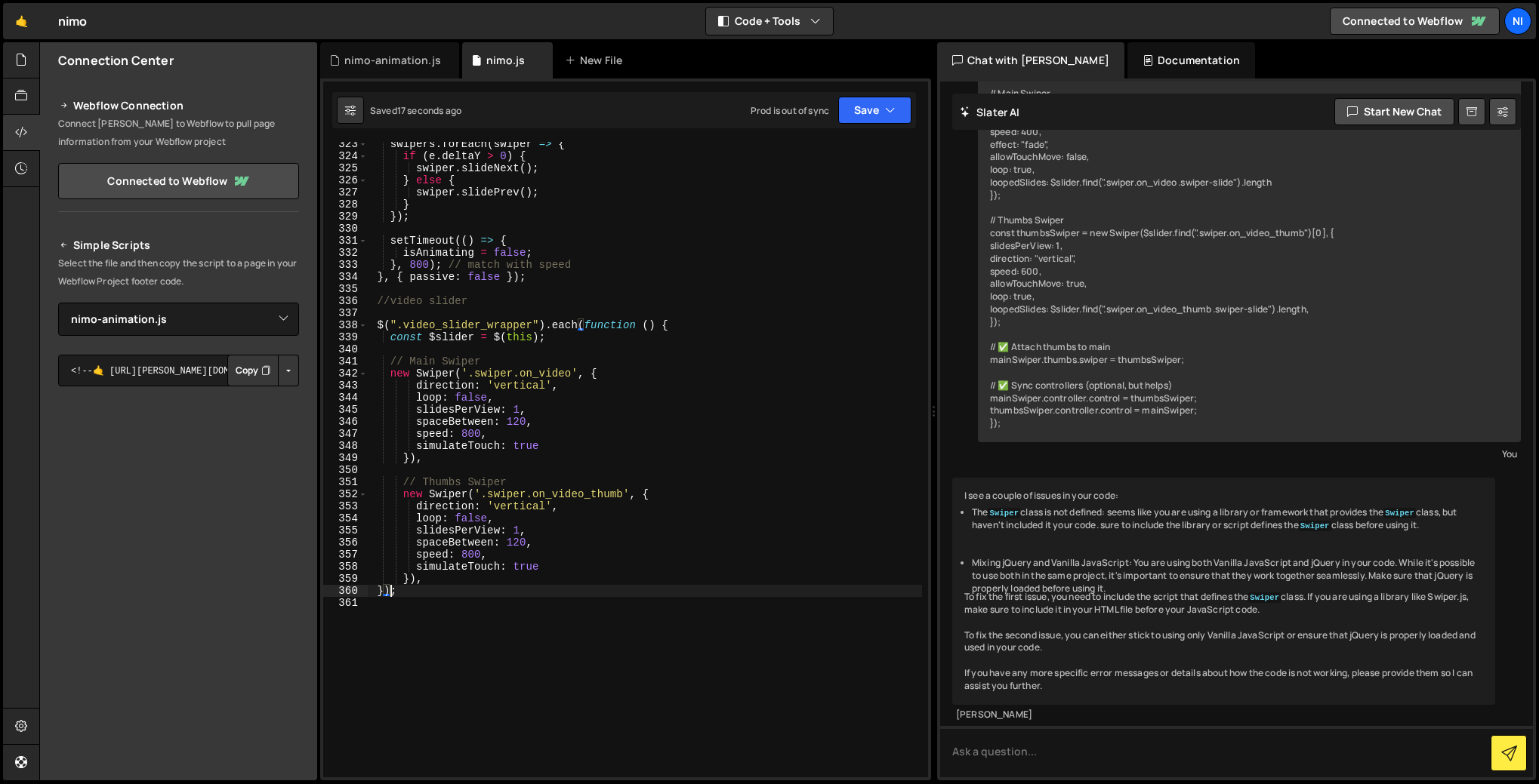
click at [387, 588] on div "swipers . forEach ( swiper => { if ( e . deltaY > 0 ) { swiper . slideNext ( ) …" at bounding box center [644, 468] width 554 height 660
type textarea "};"
click at [427, 606] on div "swipers . forEach ( swiper => { if ( e . deltaY > 0 ) { swiper . slideNext ( ) …" at bounding box center [644, 468] width 554 height 660
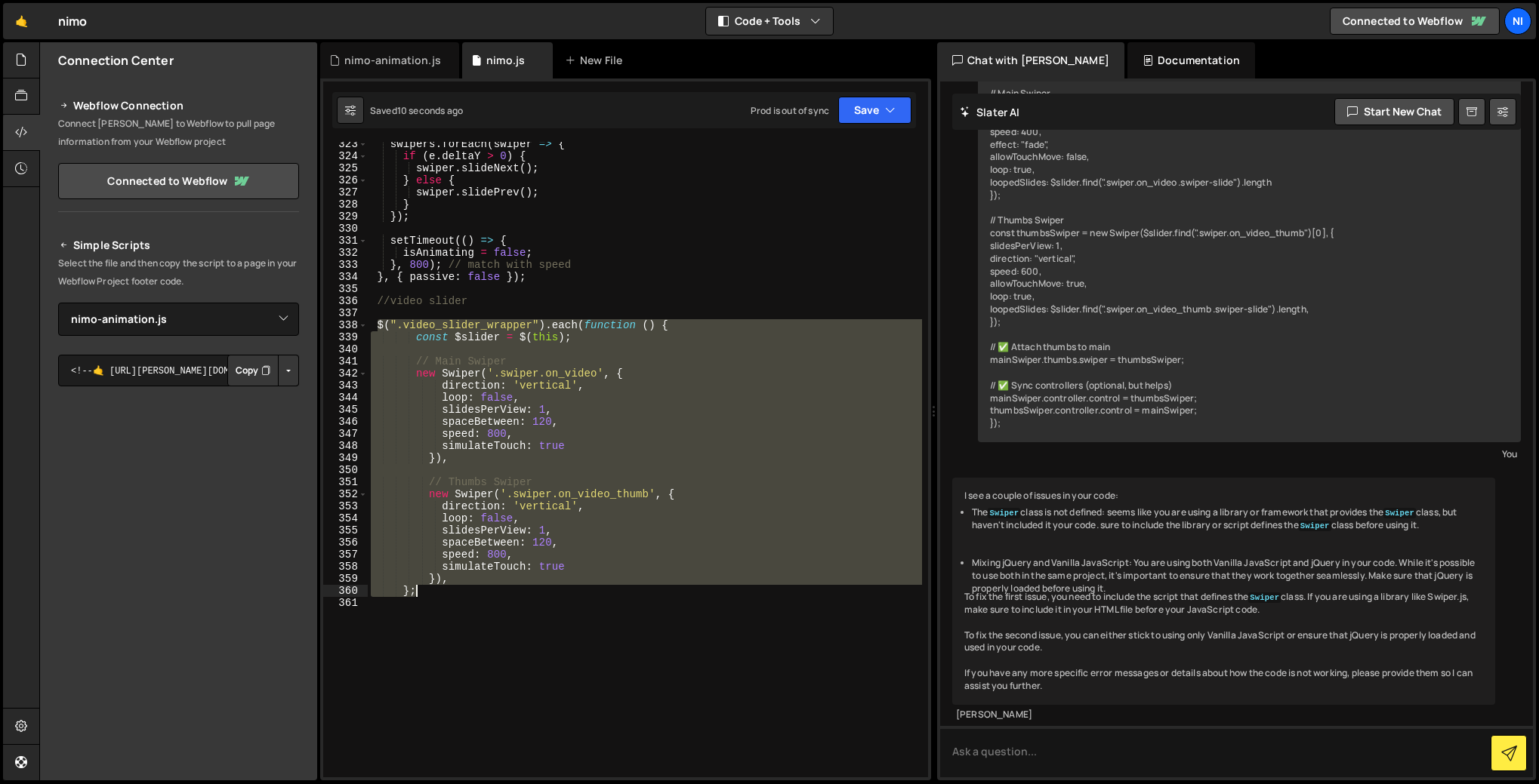
drag, startPoint x: 378, startPoint y: 323, endPoint x: 424, endPoint y: 595, distance: 275.9
click at [424, 595] on div "swipers . forEach ( swiper => { if ( e . deltaY > 0 ) { swiper . slideNext ( ) …" at bounding box center [644, 468] width 554 height 660
click at [881, 329] on button "Debug" at bounding box center [882, 336] width 65 height 23
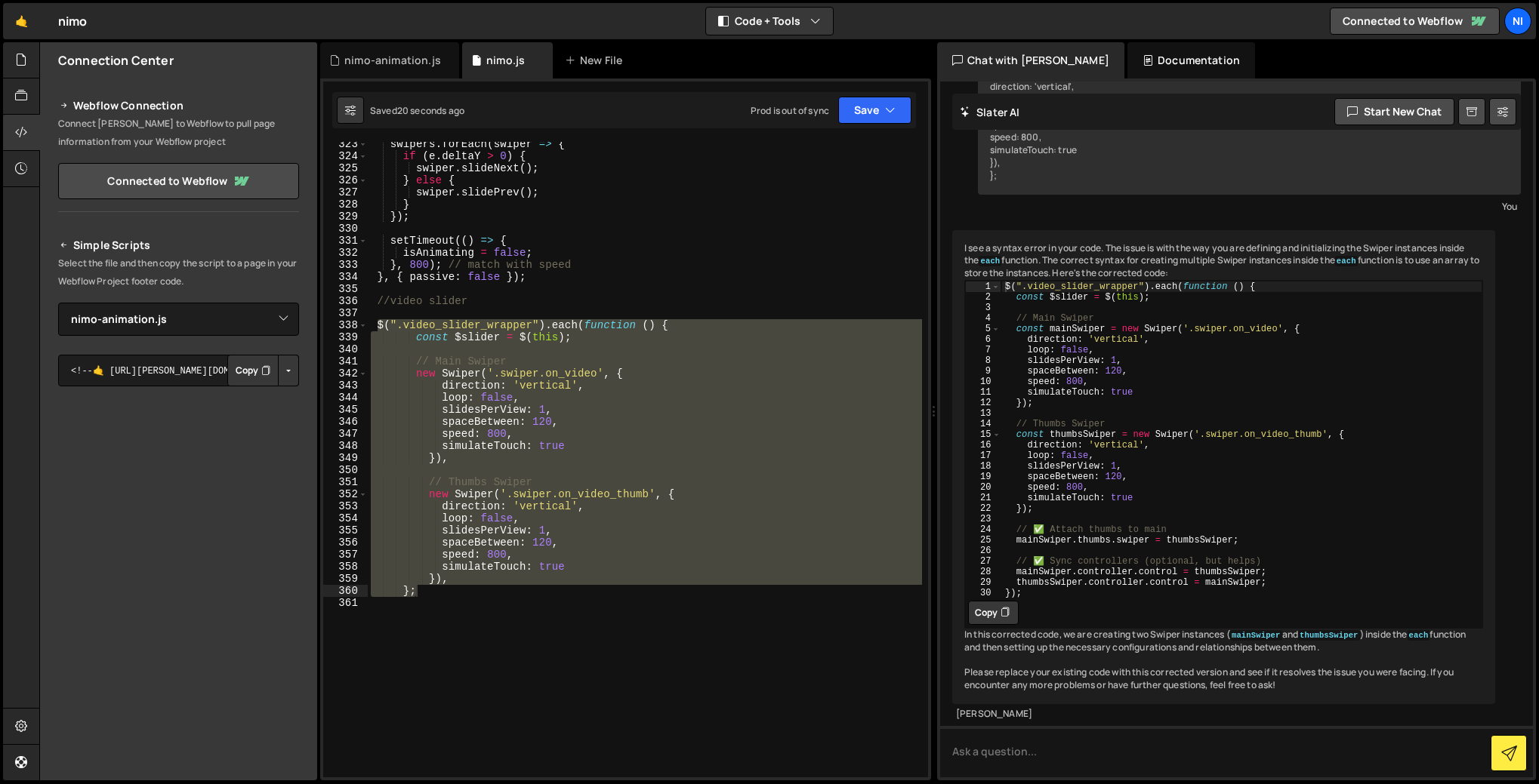
scroll to position [5198, 0]
click at [994, 601] on button "Copy" at bounding box center [993, 613] width 50 height 24
click at [502, 522] on div "swipers . forEach ( swiper => { if ( e . deltaY > 0 ) { swiper . slideNext ( ) …" at bounding box center [644, 459] width 554 height 635
drag, startPoint x: 423, startPoint y: 599, endPoint x: 366, endPoint y: 321, distance: 283.8
click at [366, 321] on div "loop: false, 323 324 325 326 327 328 329 330 331 332 333 334 335 336 337 338 33…" at bounding box center [626, 459] width 605 height 635
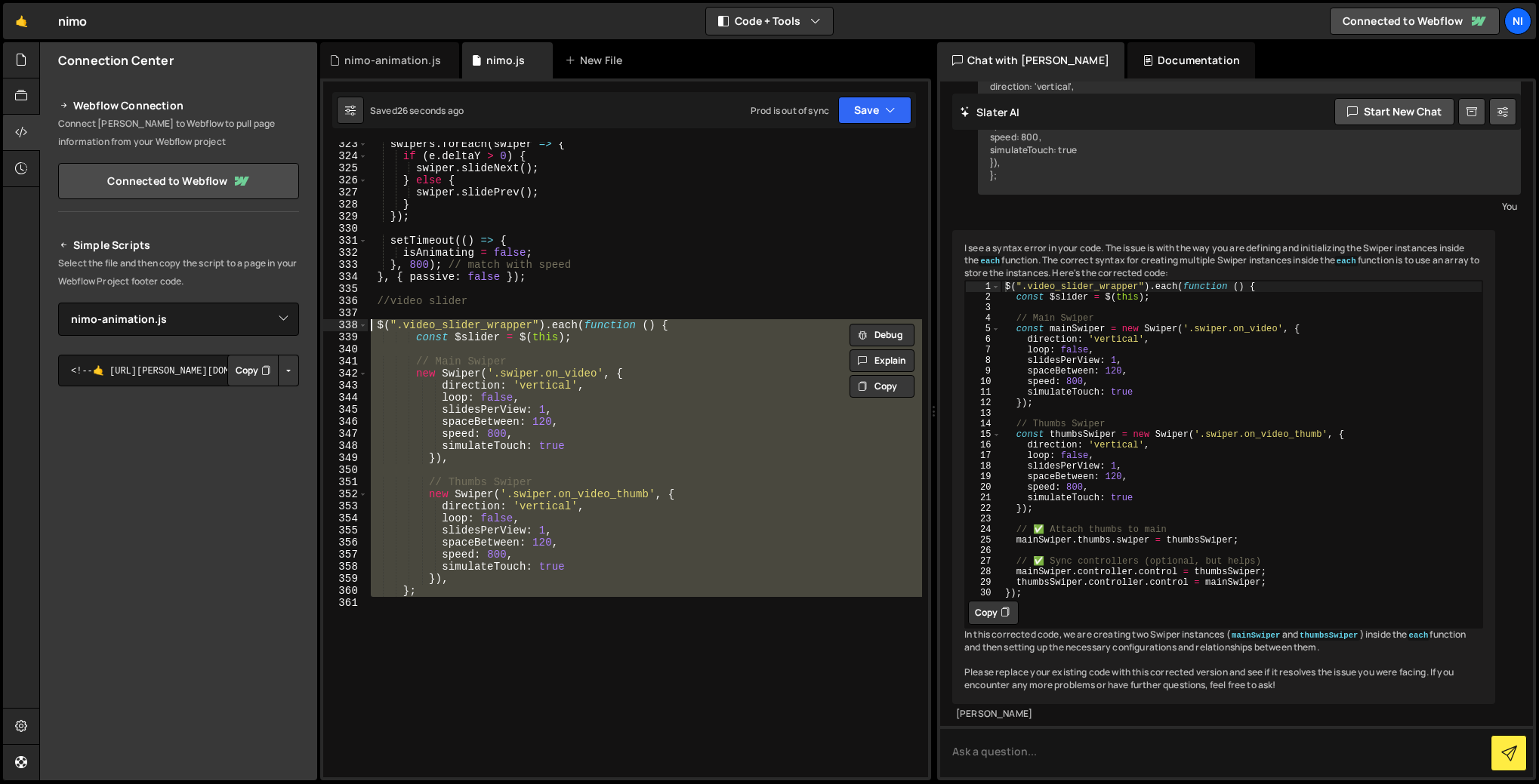
paste textarea "}"
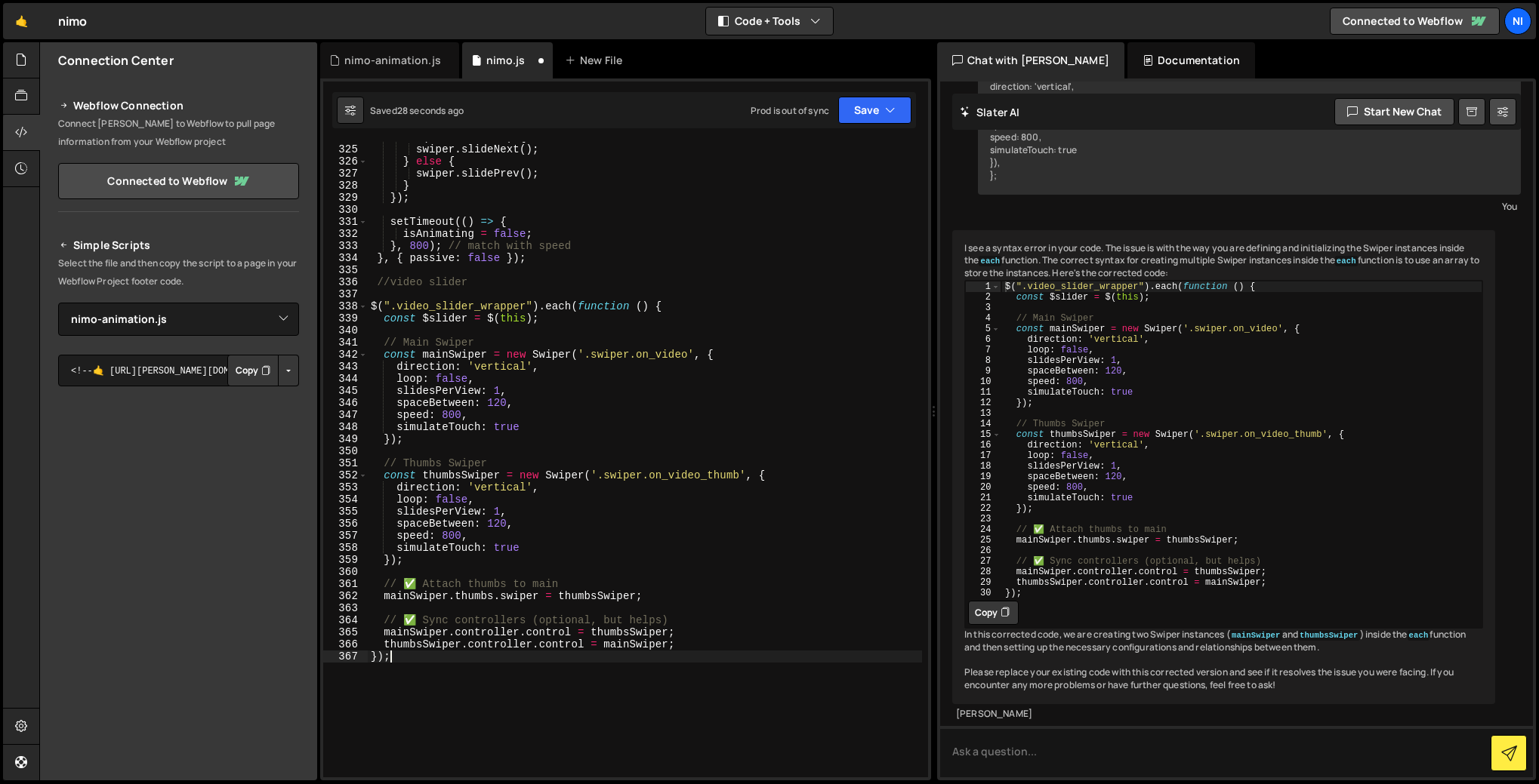
scroll to position [3973, 0]
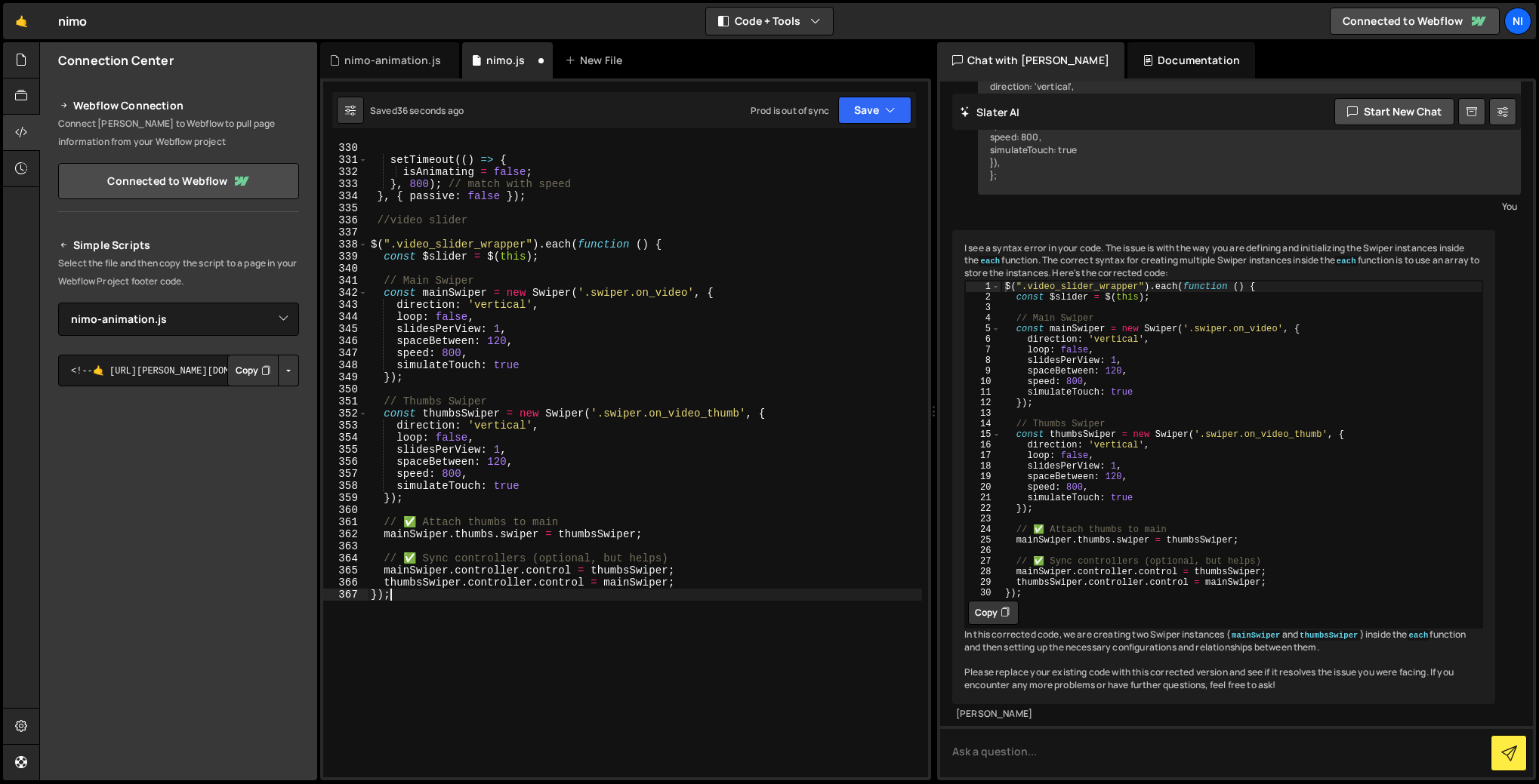
type textarea "});"
click at [1007, 749] on textarea "To enrich screen reader interactions, please activate Accessibility in Grammarl…" at bounding box center [1236, 751] width 593 height 51
paste textarea "0:6295 Uncaught RangeError: Maximum call stack size exceeded"
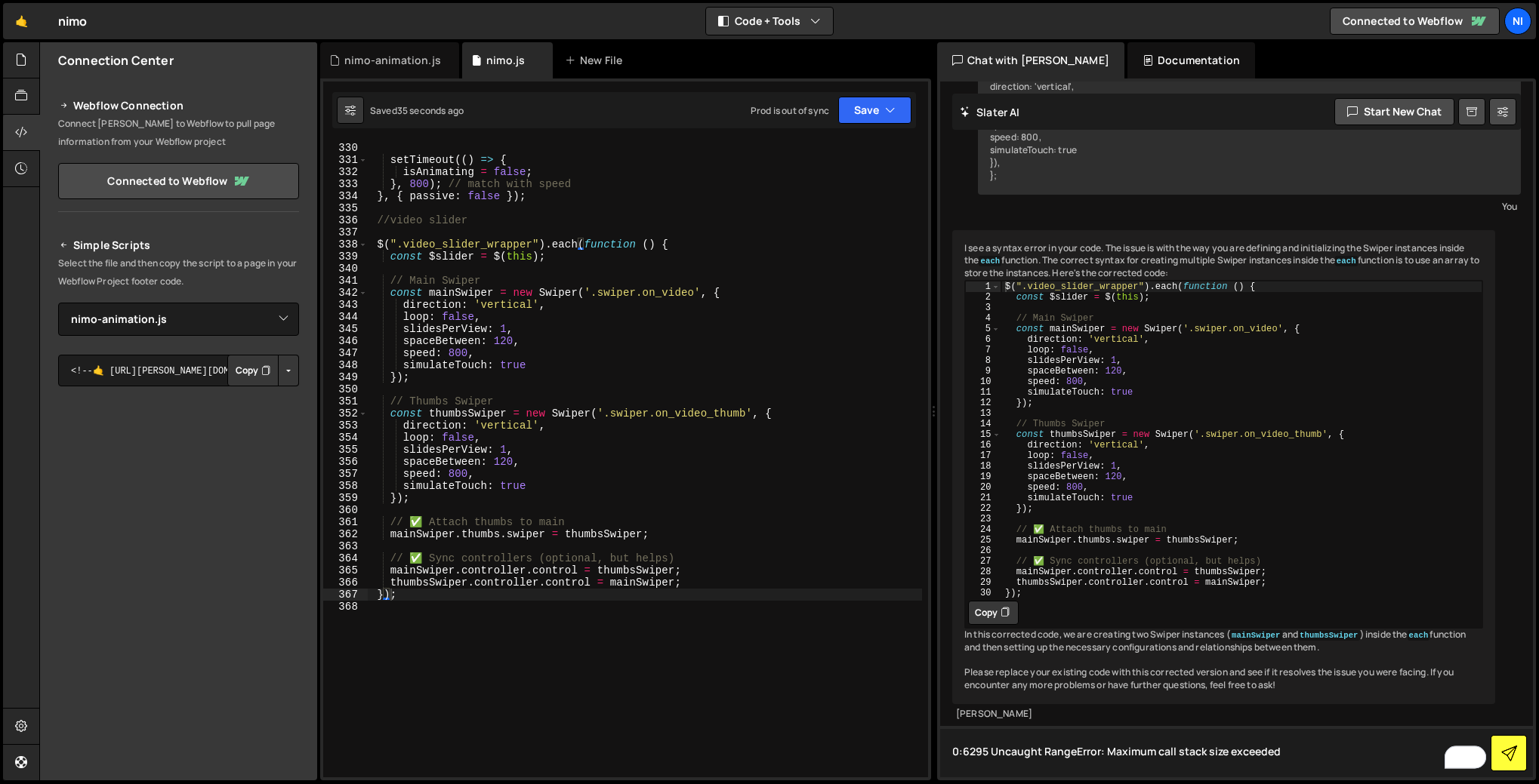
type textarea "0:6295 Uncaught RangeError: Maximum call stack size exceeded"
click at [1498, 749] on button at bounding box center [1509, 754] width 37 height 37
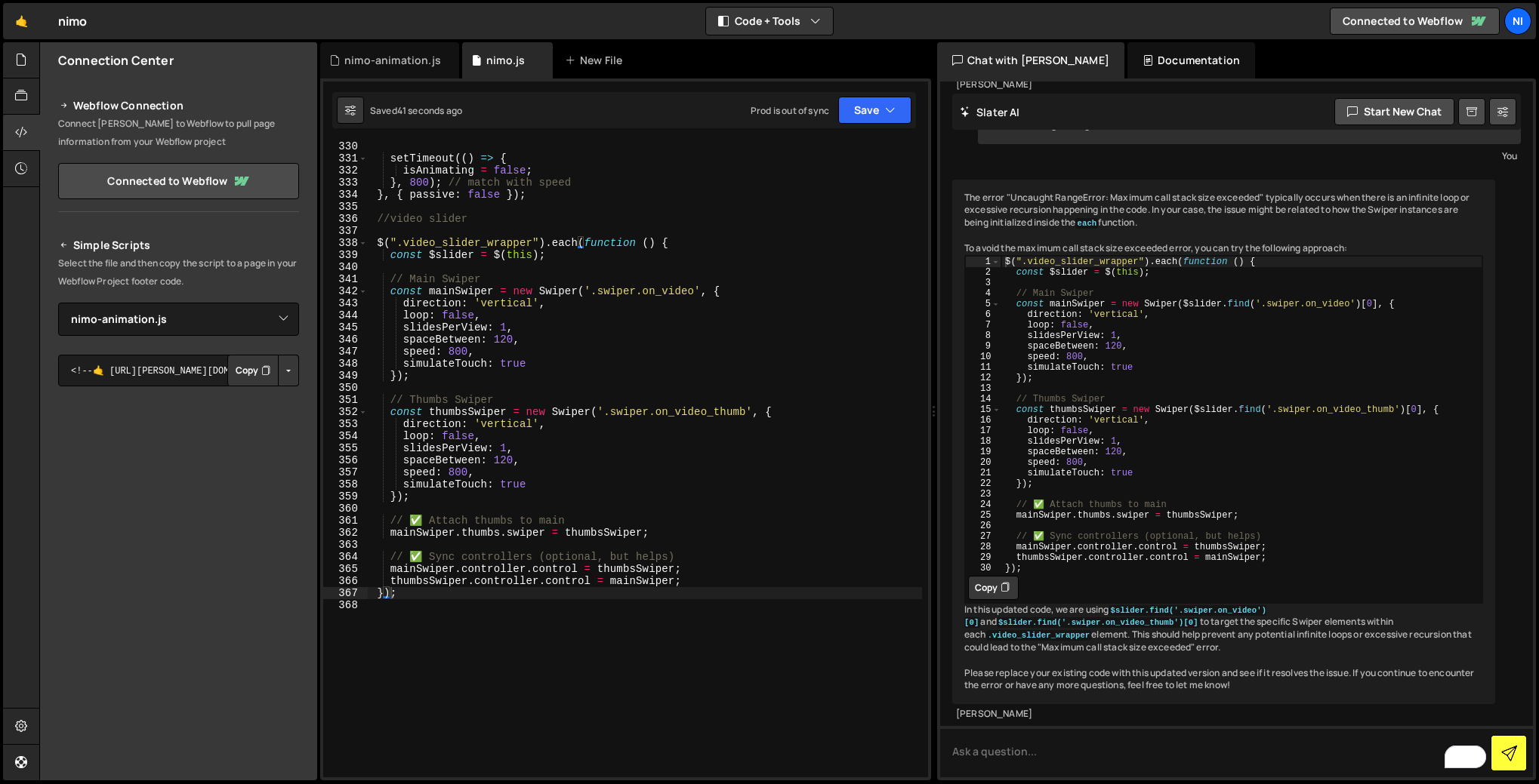
scroll to position [5804, 0]
click at [996, 600] on button "Copy" at bounding box center [993, 588] width 50 height 24
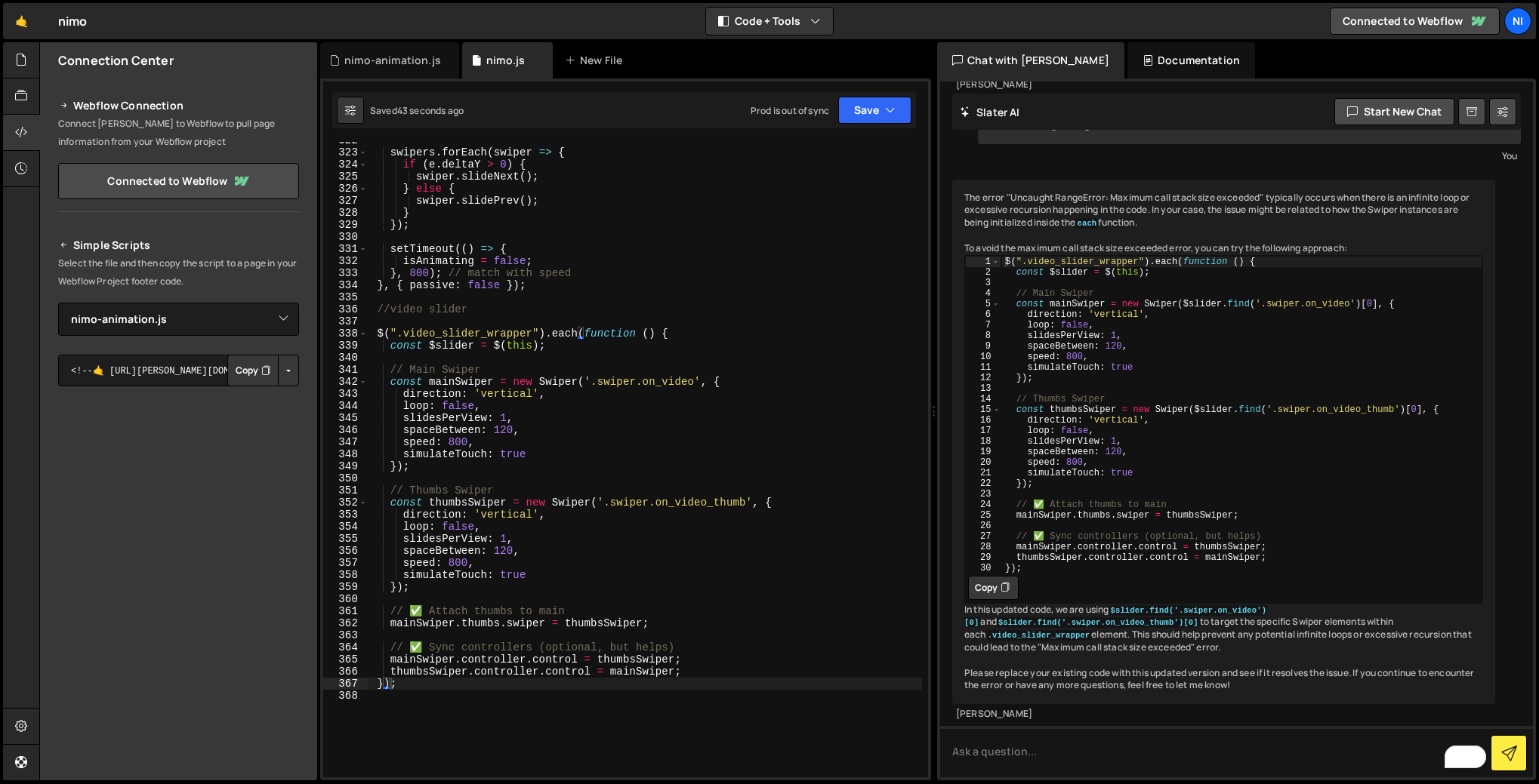
scroll to position [3884, 0]
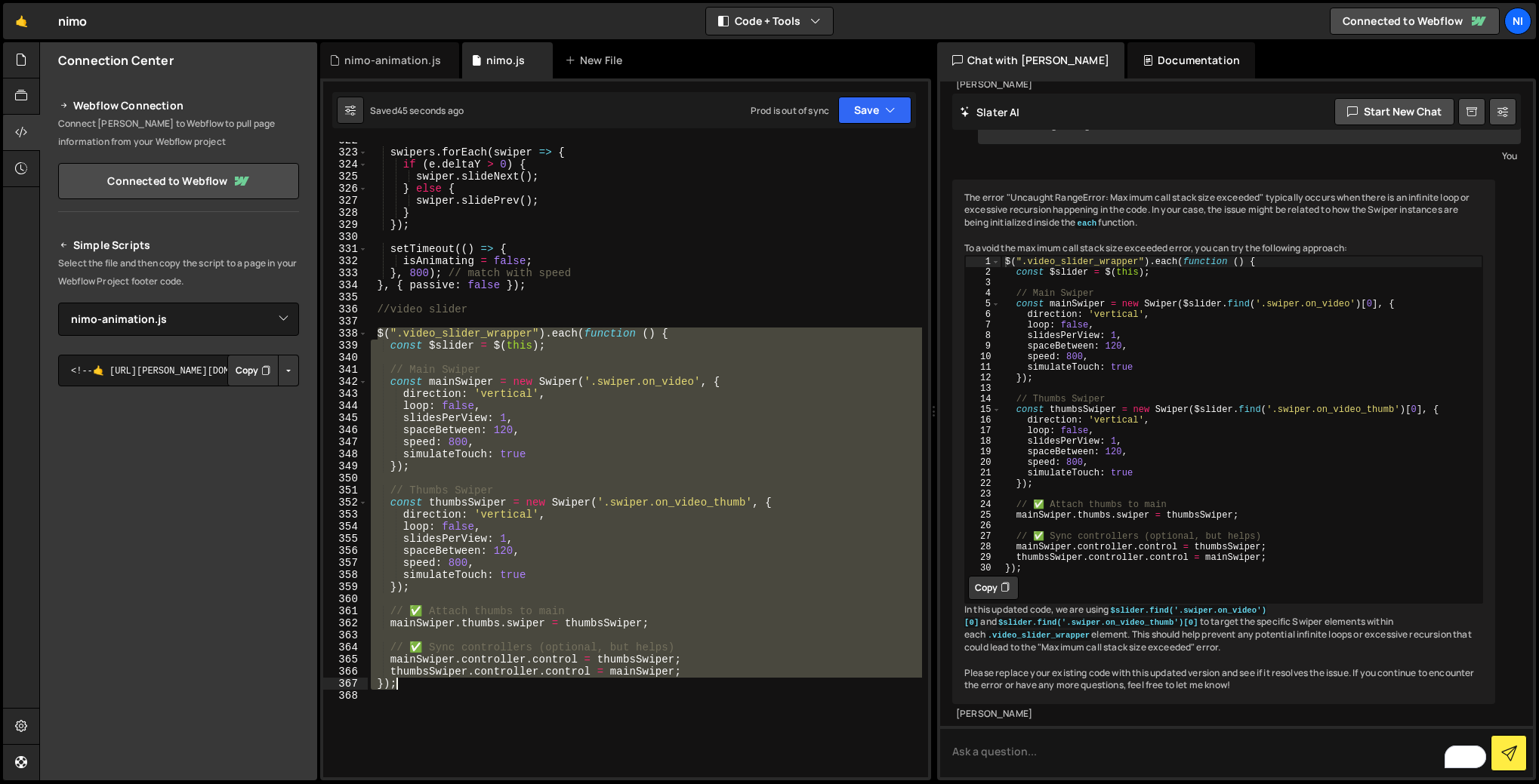
drag, startPoint x: 376, startPoint y: 332, endPoint x: 422, endPoint y: 687, distance: 358.0
click at [422, 687] on div "swipers . forEach ( swiper => { if ( e . deltaY > 0 ) { swiper . slideNext ( ) …" at bounding box center [644, 464] width 554 height 660
paste textarea
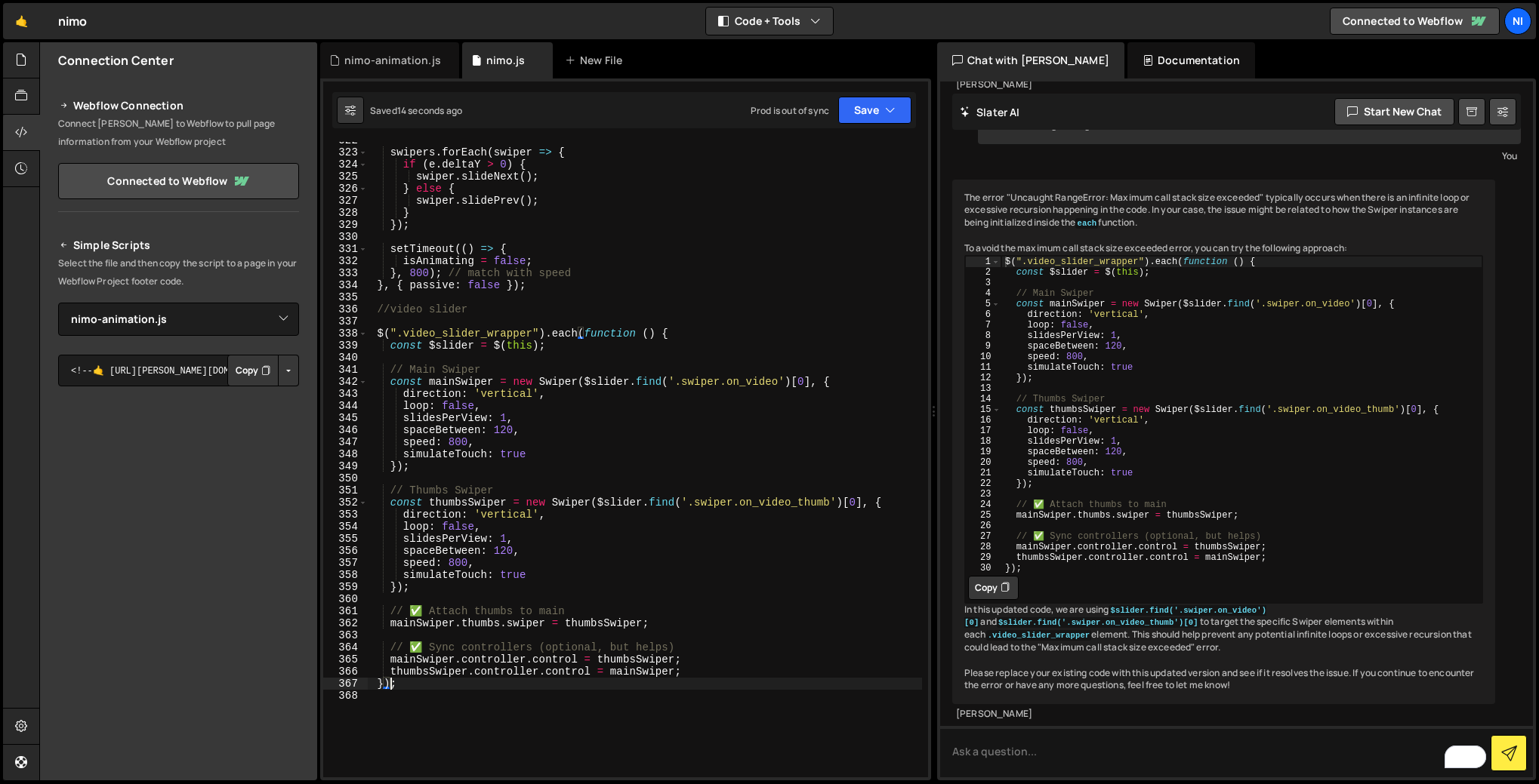
scroll to position [3871, 0]
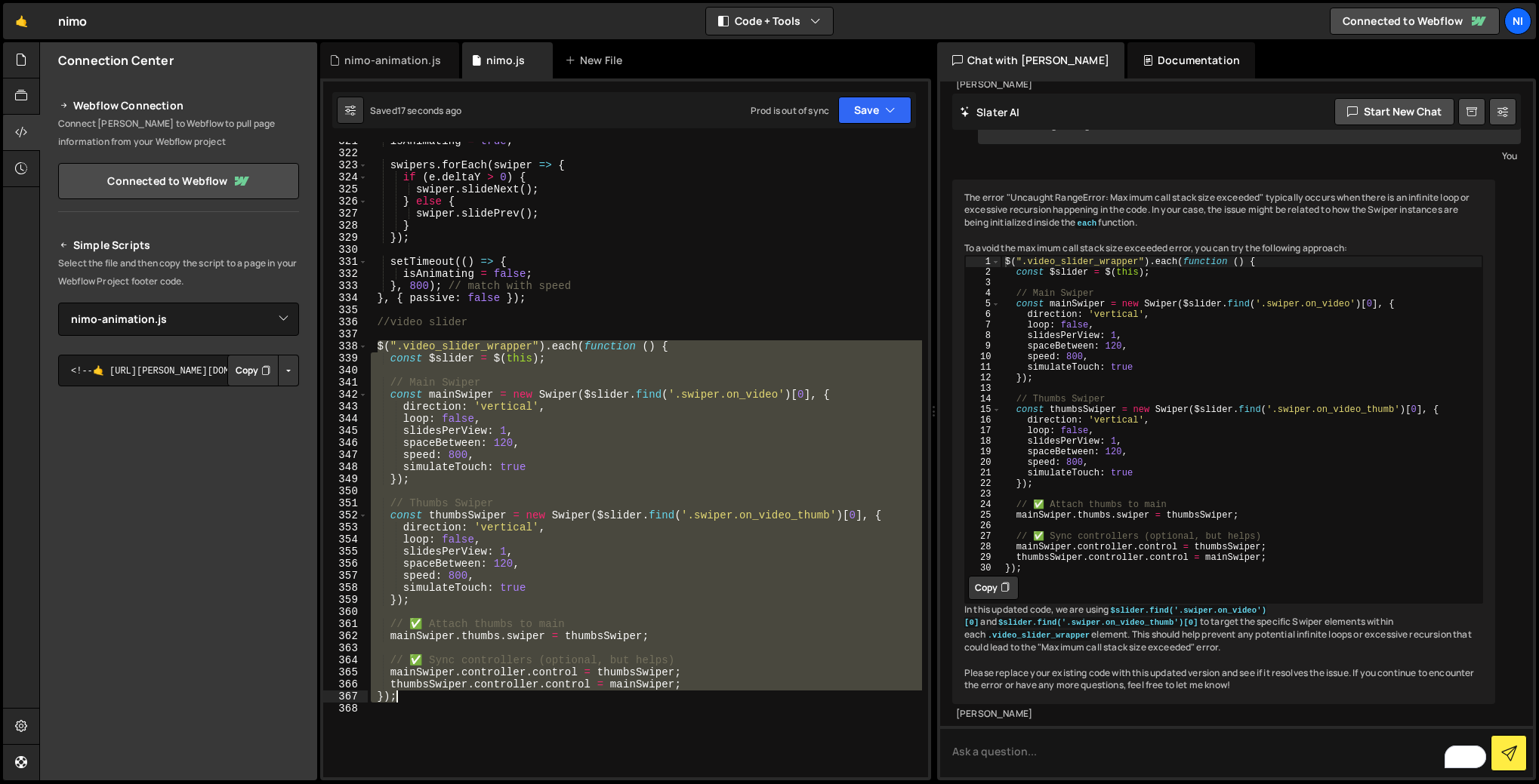
drag, startPoint x: 376, startPoint y: 346, endPoint x: 410, endPoint y: 701, distance: 356.6
click at [410, 701] on div "isAnimating = true ; swipers . forEach ( swiper => { if ( e . deltaY > 0 ) { sw…" at bounding box center [644, 464] width 554 height 660
click at [473, 436] on div "isAnimating = true ; swipers . forEach ( swiper => { if ( e . deltaY > 0 ) { sw…" at bounding box center [644, 459] width 554 height 635
drag, startPoint x: 378, startPoint y: 345, endPoint x: 427, endPoint y: 696, distance: 354.4
click at [427, 696] on div "isAnimating = true ; swipers . forEach ( swiper => { if ( e . deltaY > 0 ) { sw…" at bounding box center [644, 464] width 554 height 660
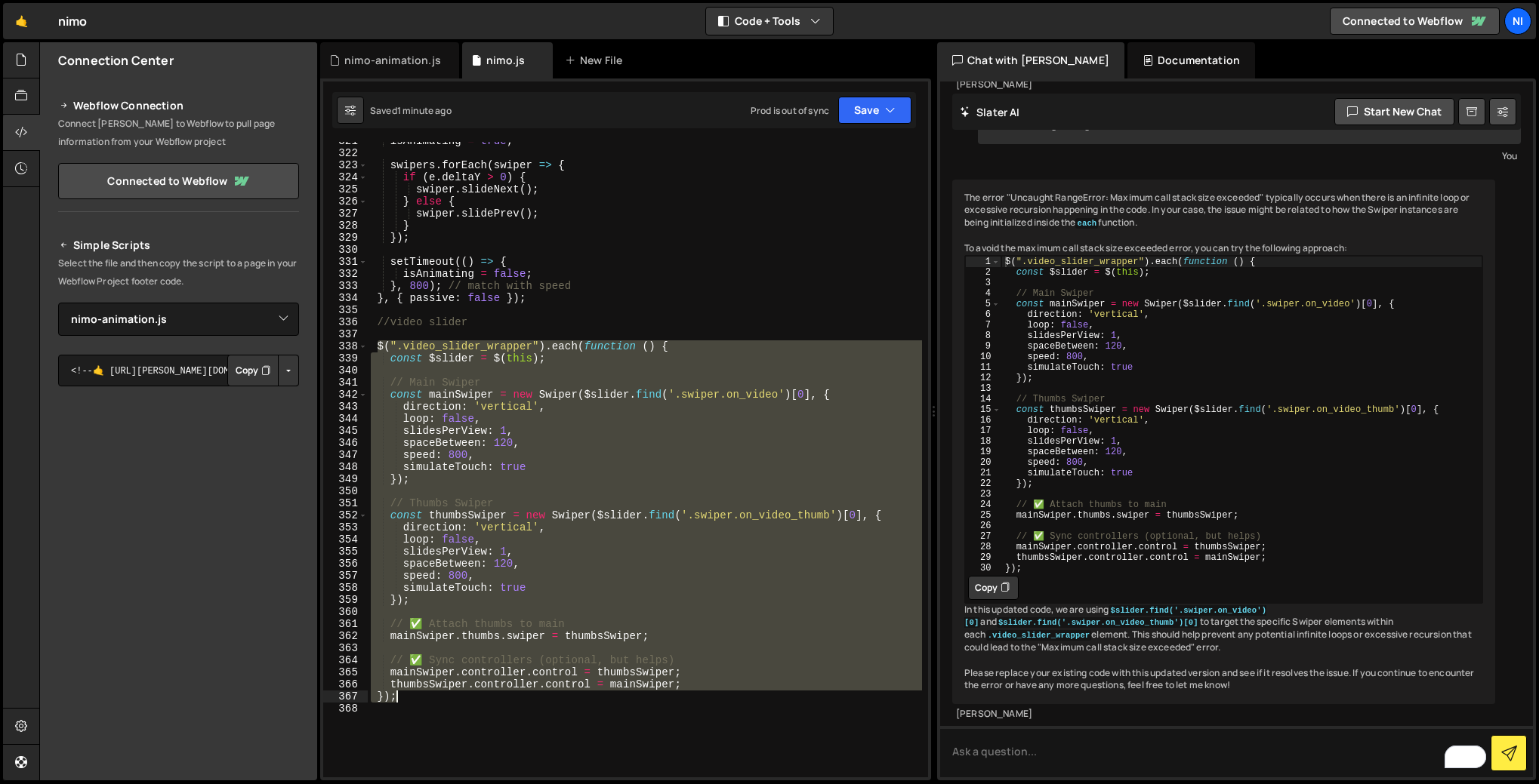
type textarea "thumbsSwiper.controller.control = mainSwiper; });"
paste textarea
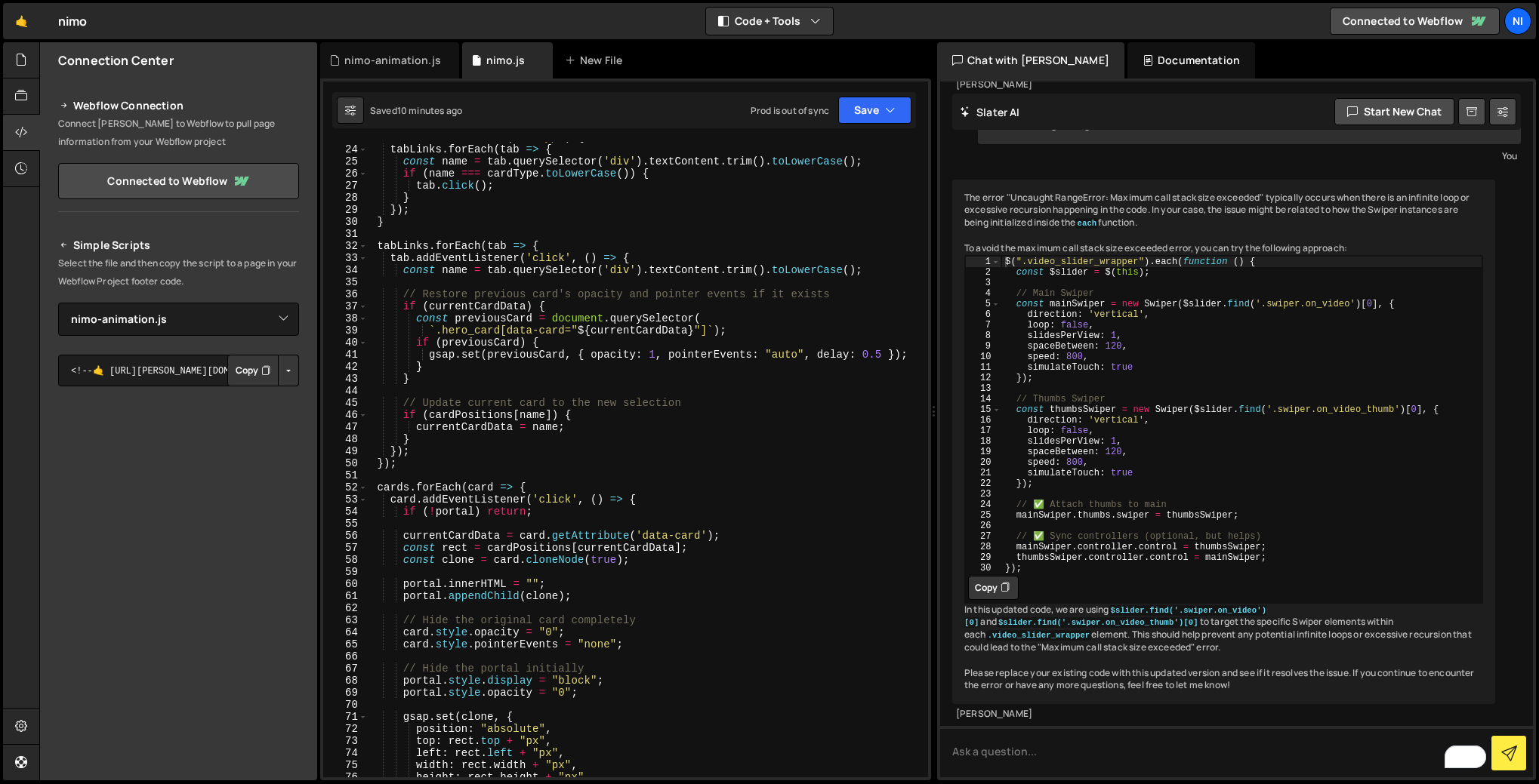
scroll to position [0, 0]
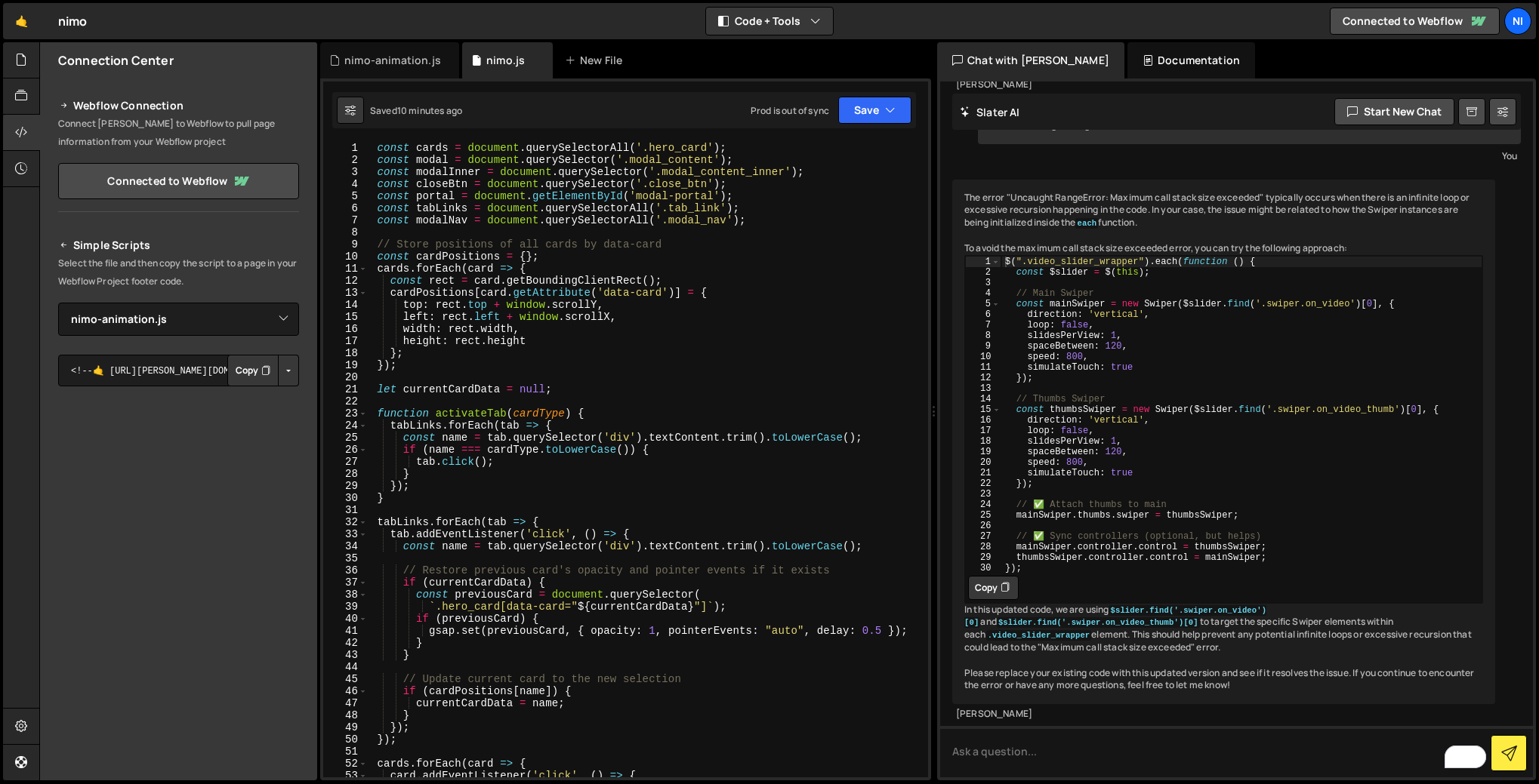
click at [433, 160] on div "const cards = document . querySelectorAll ( '.hero_card' ) ; const modal = docu…" at bounding box center [644, 471] width 554 height 660
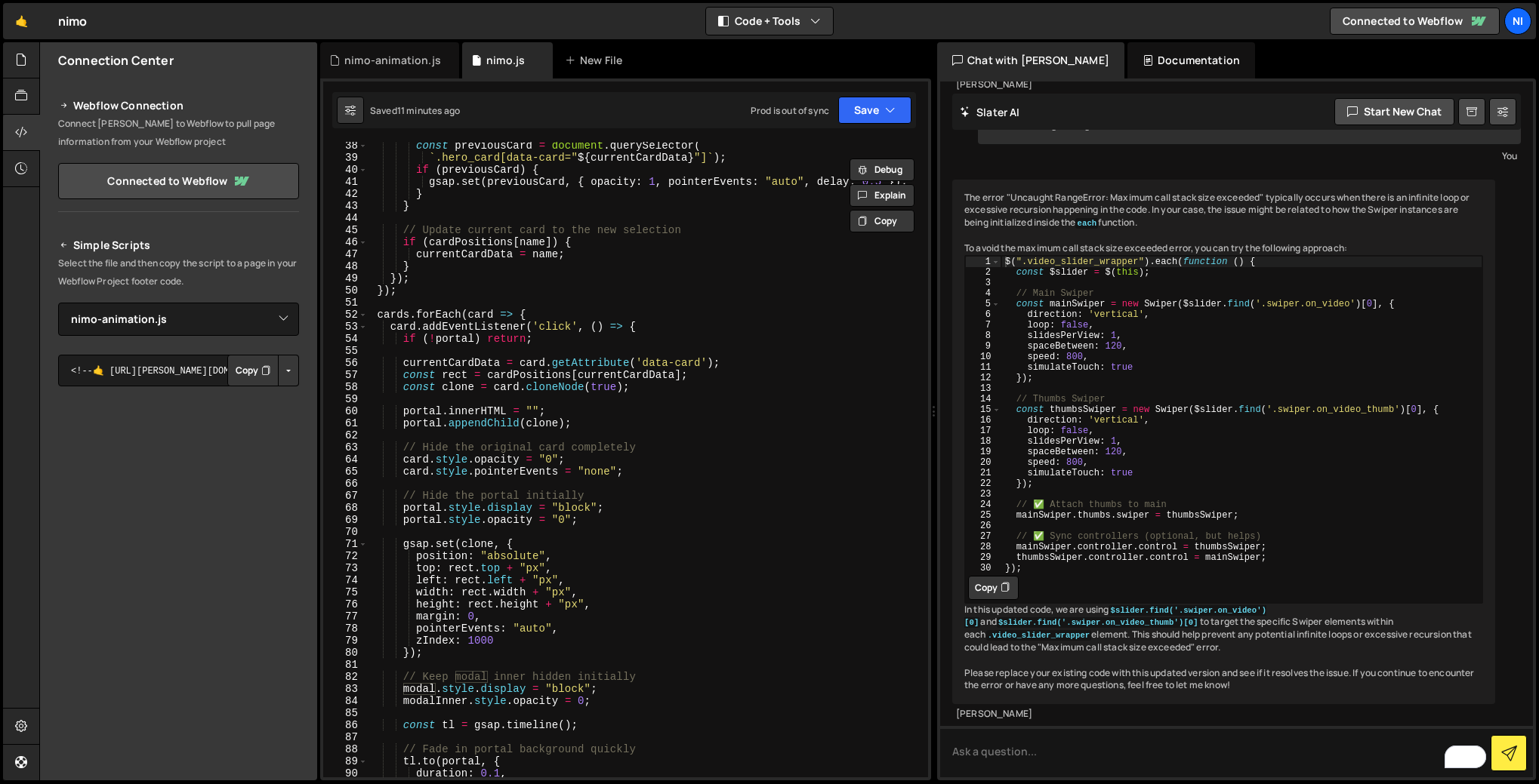
scroll to position [544, 0]
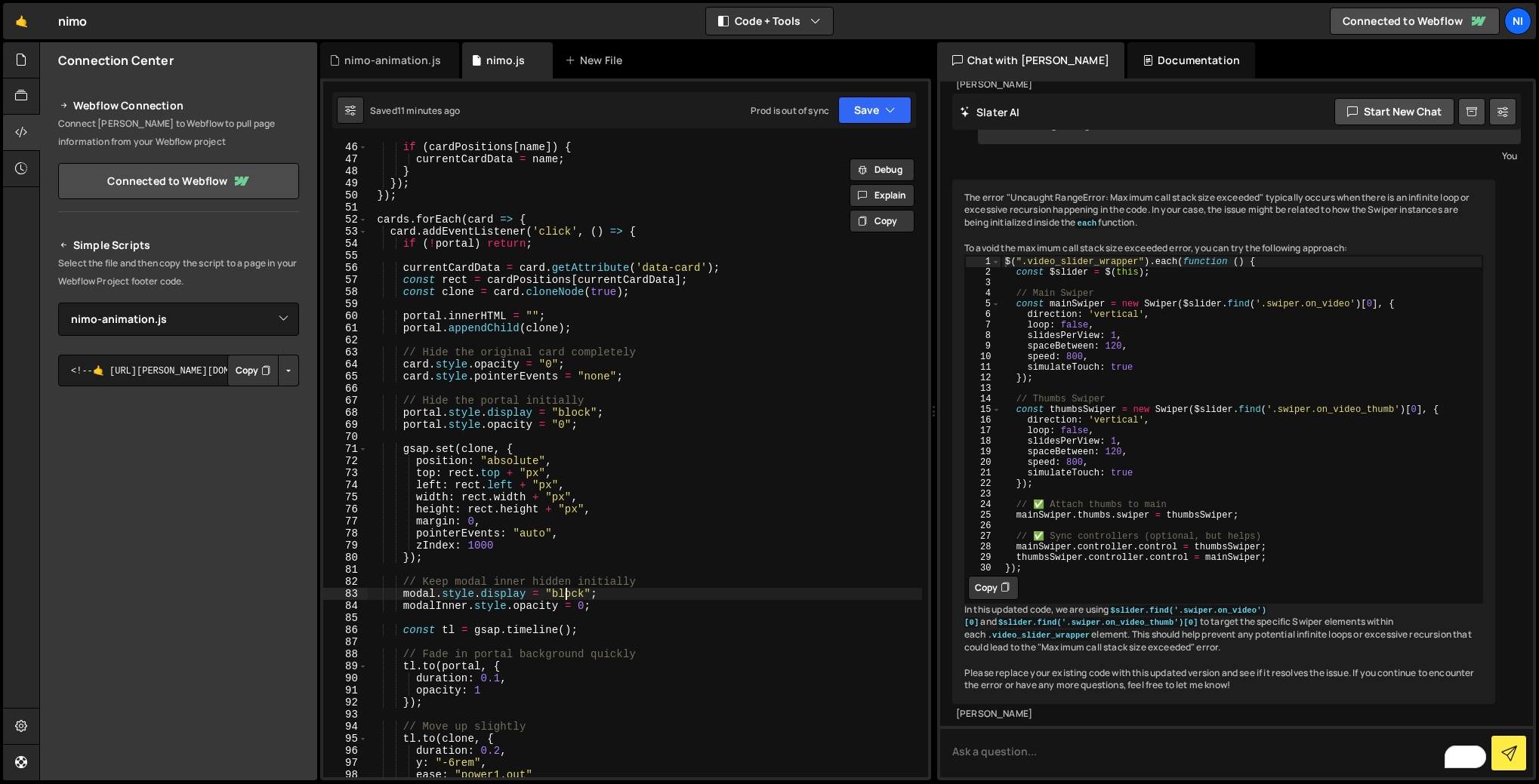
click at [564, 589] on div "if ( cardPositions [ name ]) { currentCardData = name ; } }) ; }) ; cards . for…" at bounding box center [644, 470] width 554 height 660
click at [599, 595] on div "if ( cardPositions [ name ]) { currentCardData = name ; } }) ; }) ; cards . for…" at bounding box center [644, 470] width 554 height 660
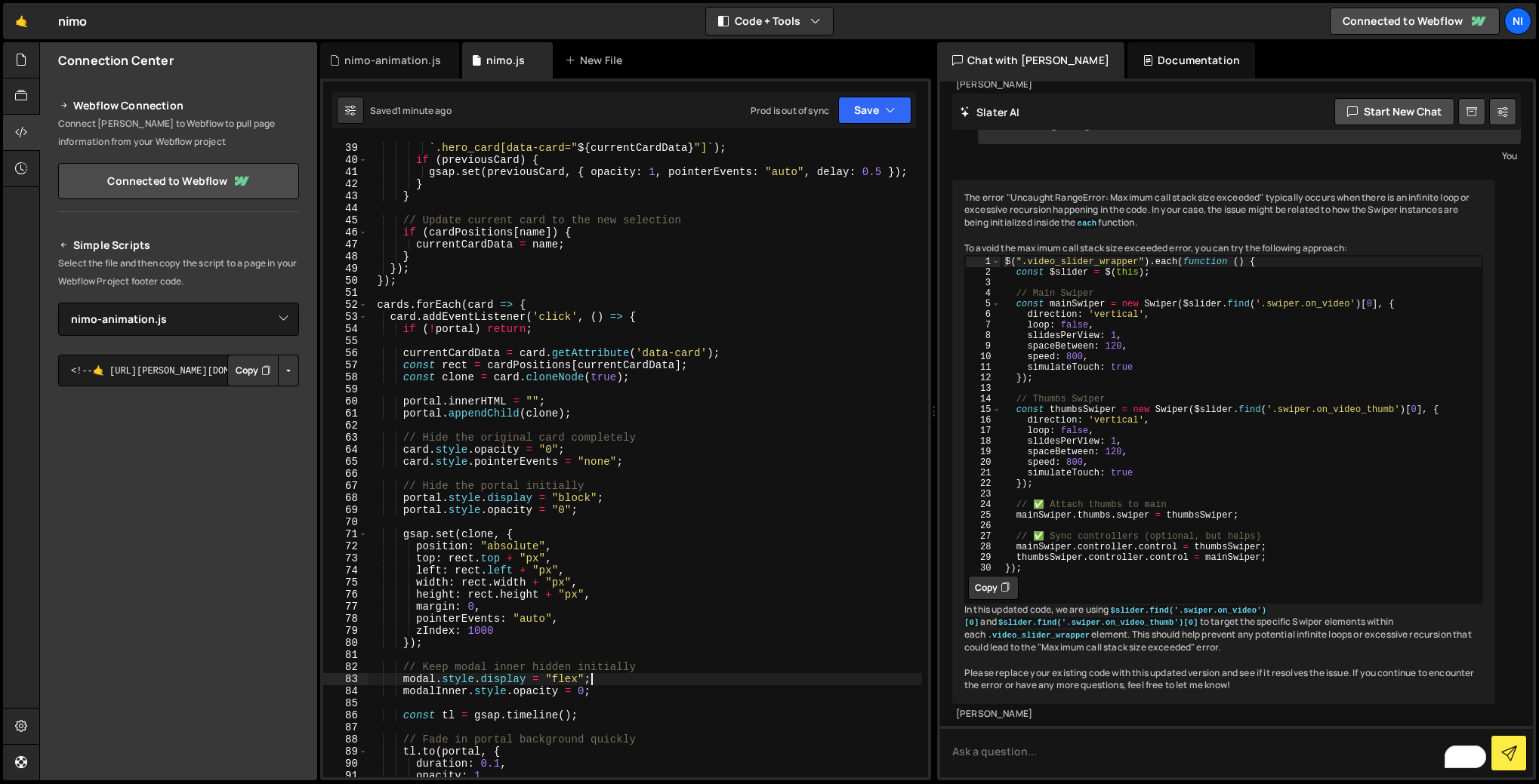
scroll to position [481, 0]
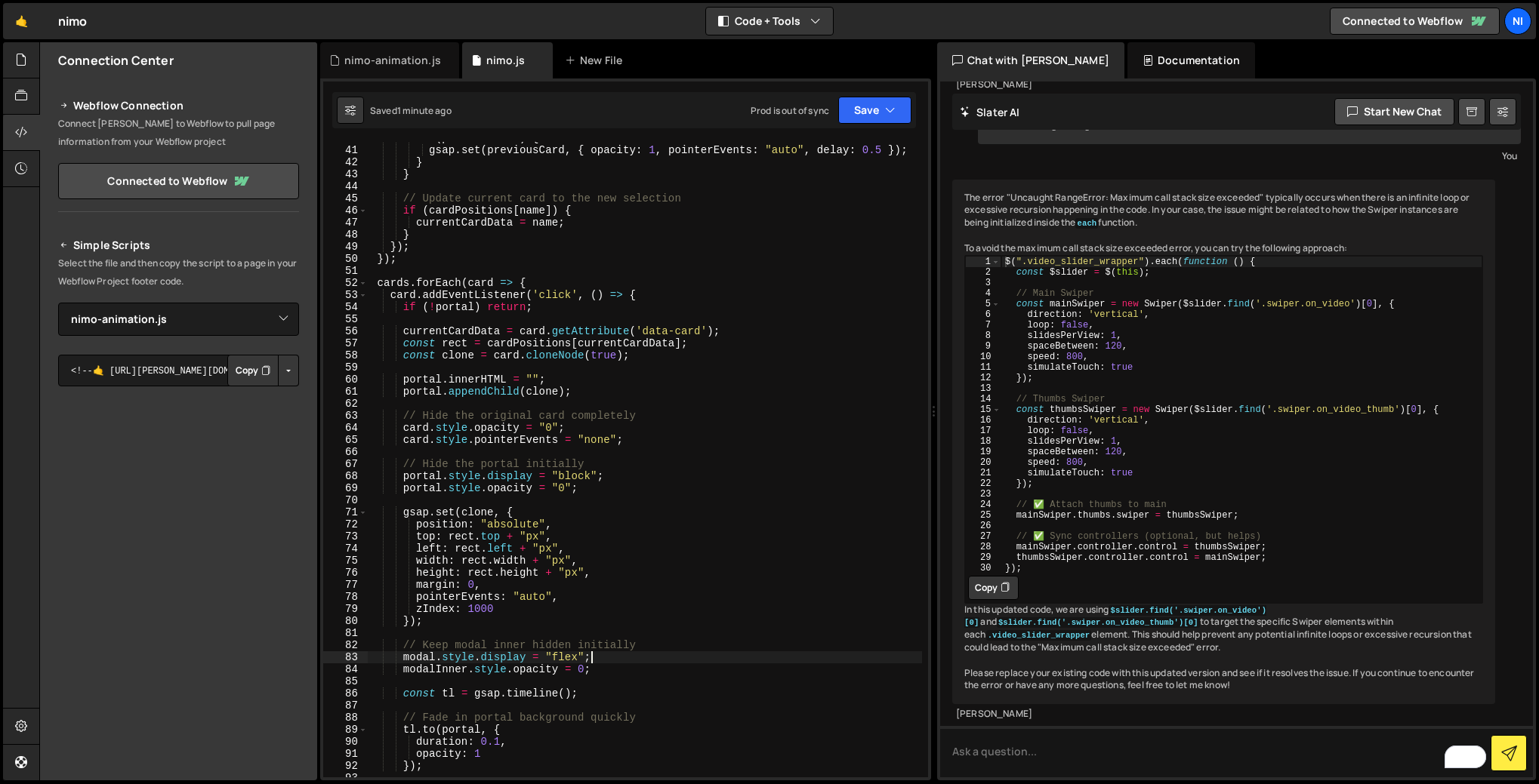
click at [417, 347] on div "if ( previousCard ) { gsap . set ( previousCard , { opacity : 1 , pointerEvents…" at bounding box center [644, 462] width 554 height 660
click at [419, 358] on div "if ( previousCard ) { gsap . set ( previousCard , { opacity : 1 , pointerEvents…" at bounding box center [644, 462] width 554 height 660
type textarea "const clone = card.cloneNode(true);"
click at [419, 358] on div "if ( previousCard ) { gsap . set ( previousCard , { opacity : 1 , pointerEvents…" at bounding box center [644, 462] width 554 height 660
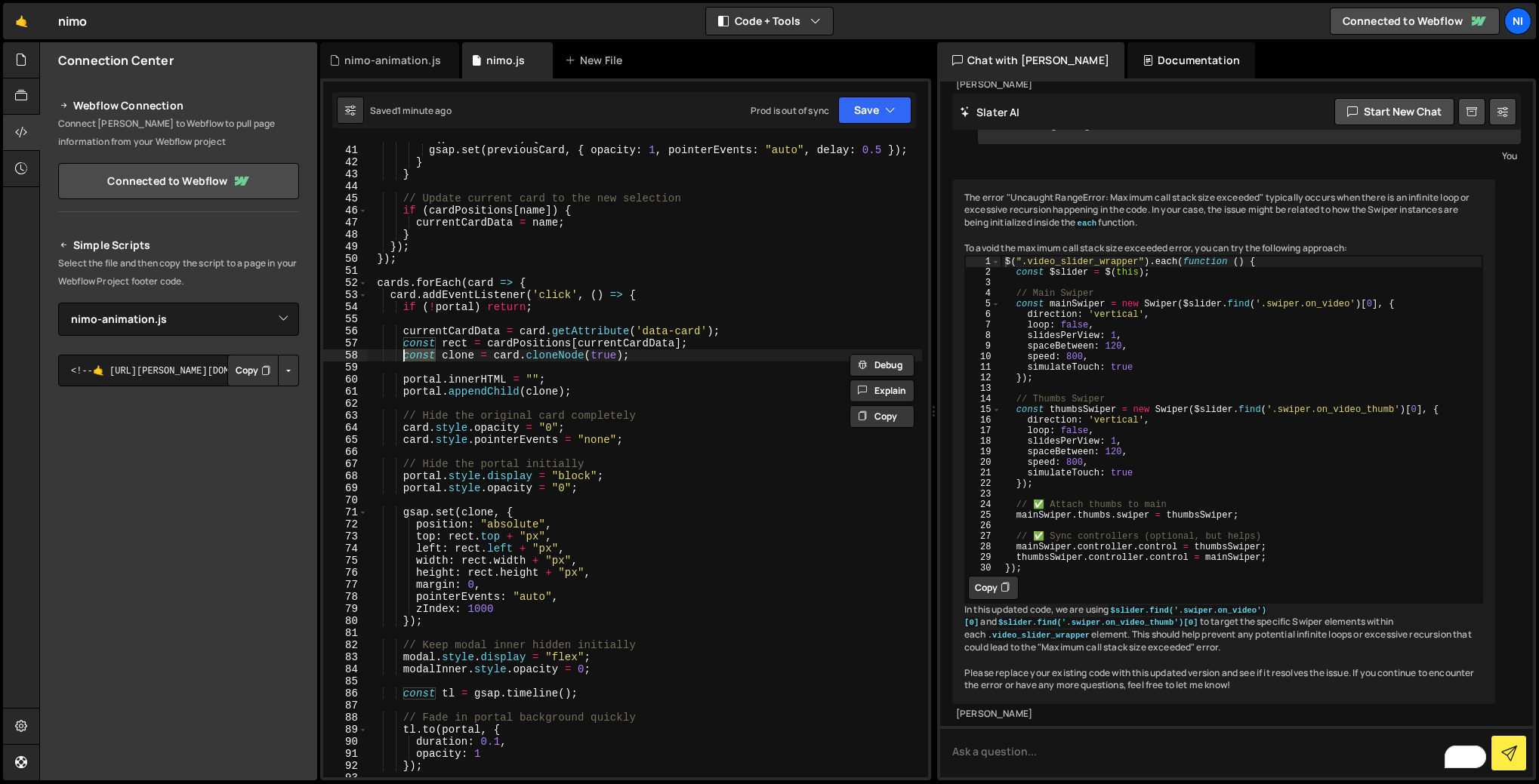
click at [548, 361] on div "if ( previousCard ) { gsap . set ( previousCard , { opacity : 1 , pointerEvents…" at bounding box center [644, 462] width 554 height 660
click at [605, 357] on div "if ( previousCard ) { gsap . set ( previousCard , { opacity : 1 , pointerEvents…" at bounding box center [644, 462] width 554 height 660
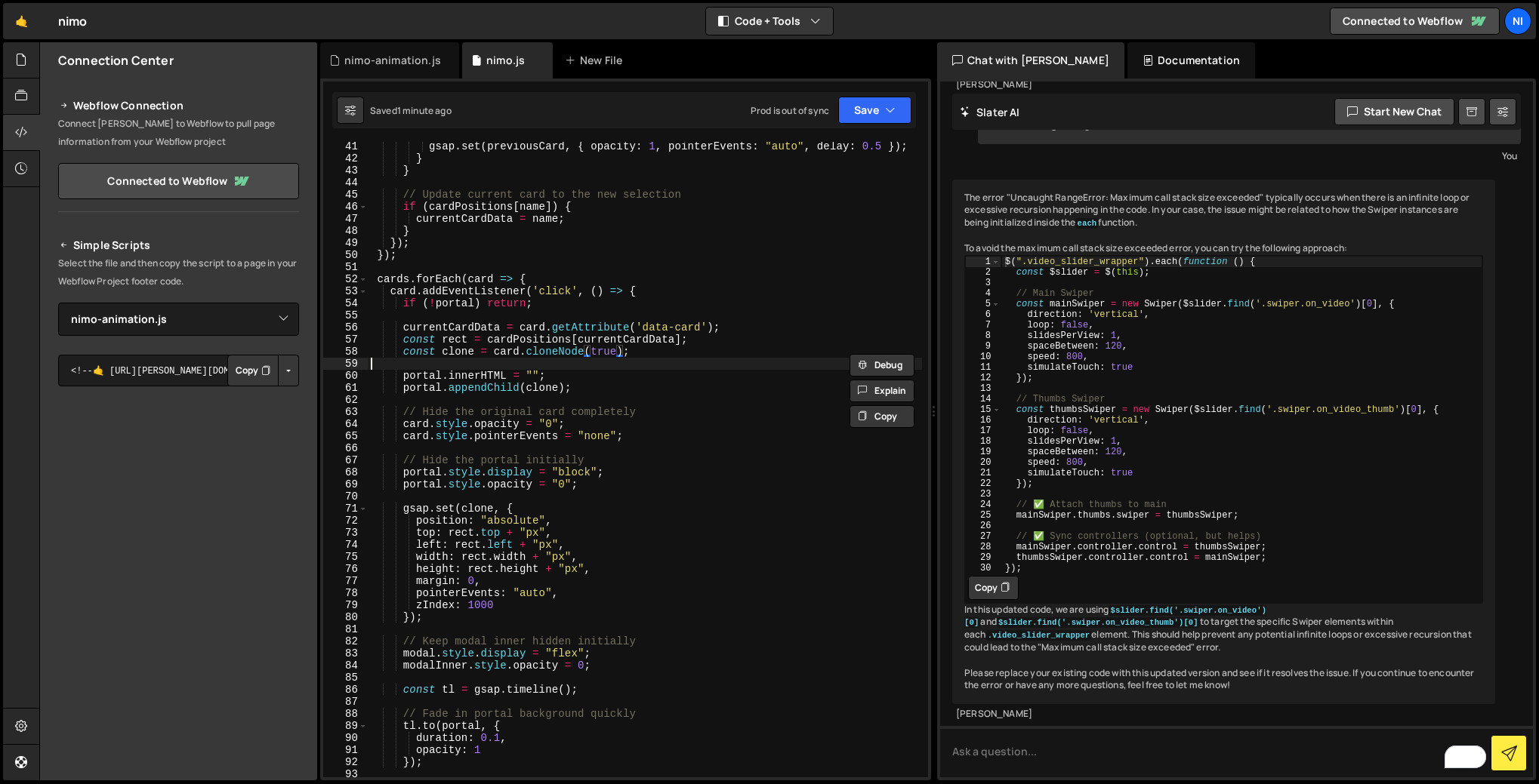
click at [478, 369] on div "gsap . set ( previousCard , { opacity : 1 , pointerEvents : "auto" , delay : 0.…" at bounding box center [644, 470] width 554 height 660
click at [473, 375] on div "gsap . set ( previousCard , { opacity : 1 , pointerEvents : "auto" , delay : 0.…" at bounding box center [644, 470] width 554 height 660
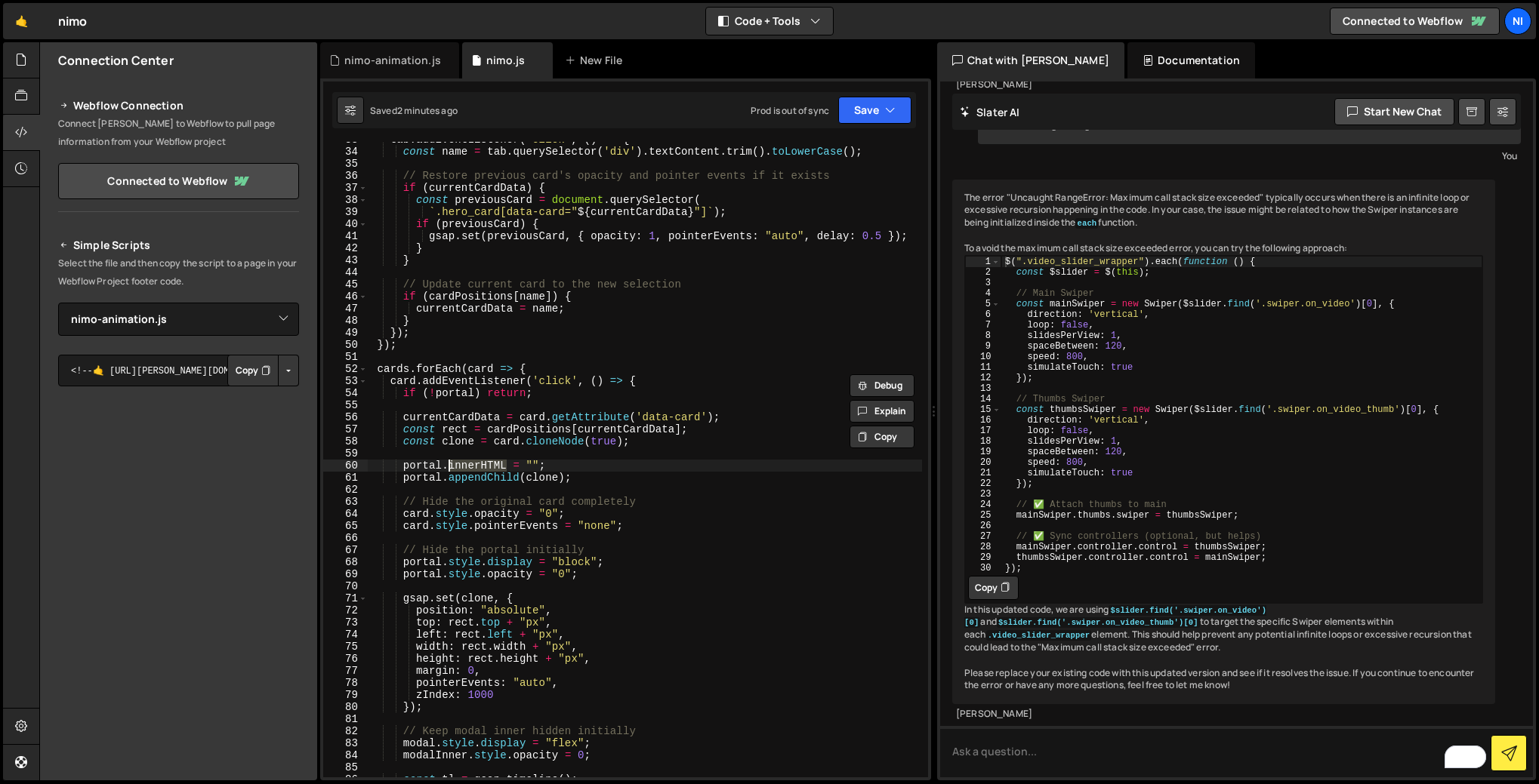
scroll to position [411, 0]
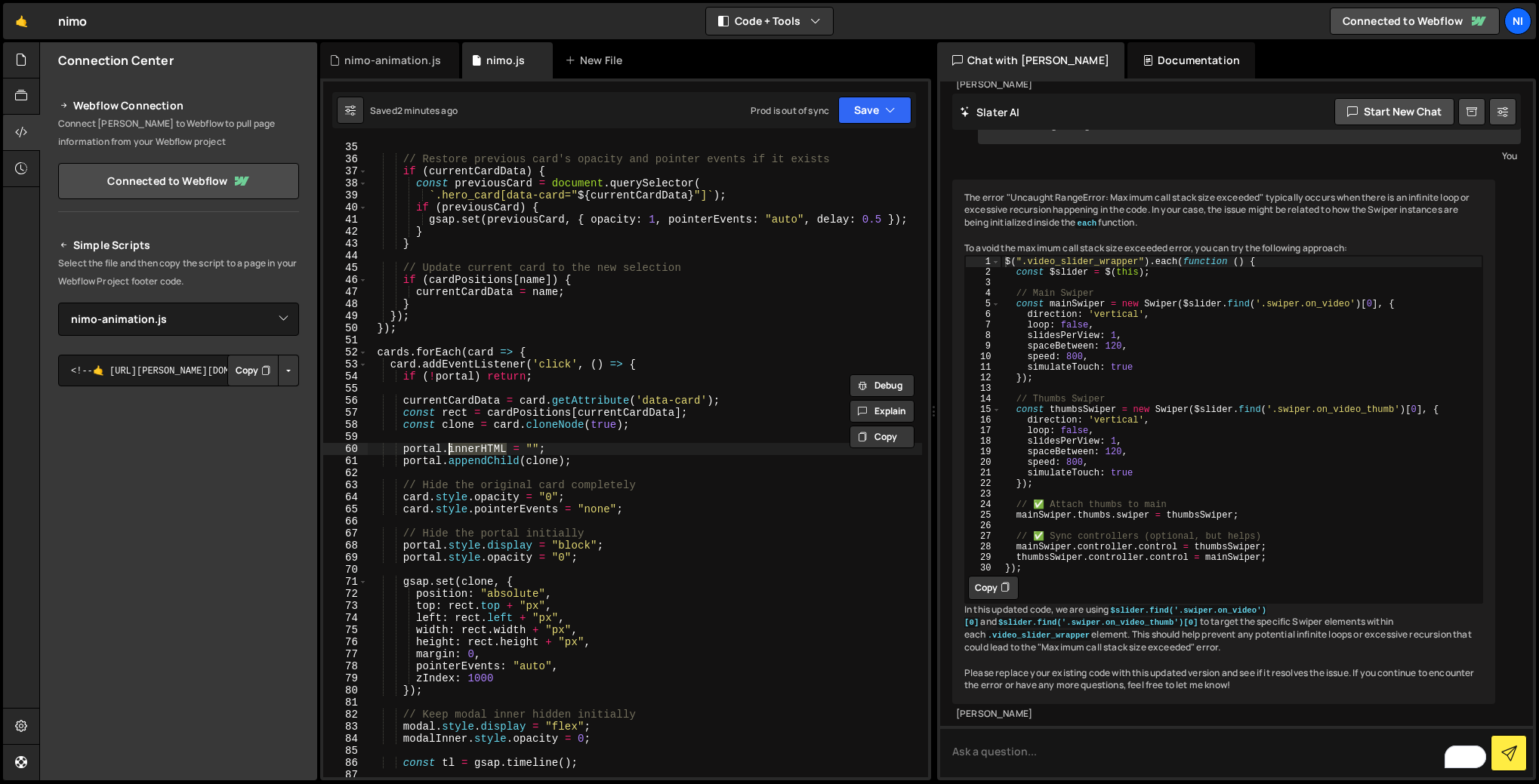
click at [443, 500] on div "// Restore previous card's opacity and pointer events if it exists if ( current…" at bounding box center [644, 470] width 554 height 660
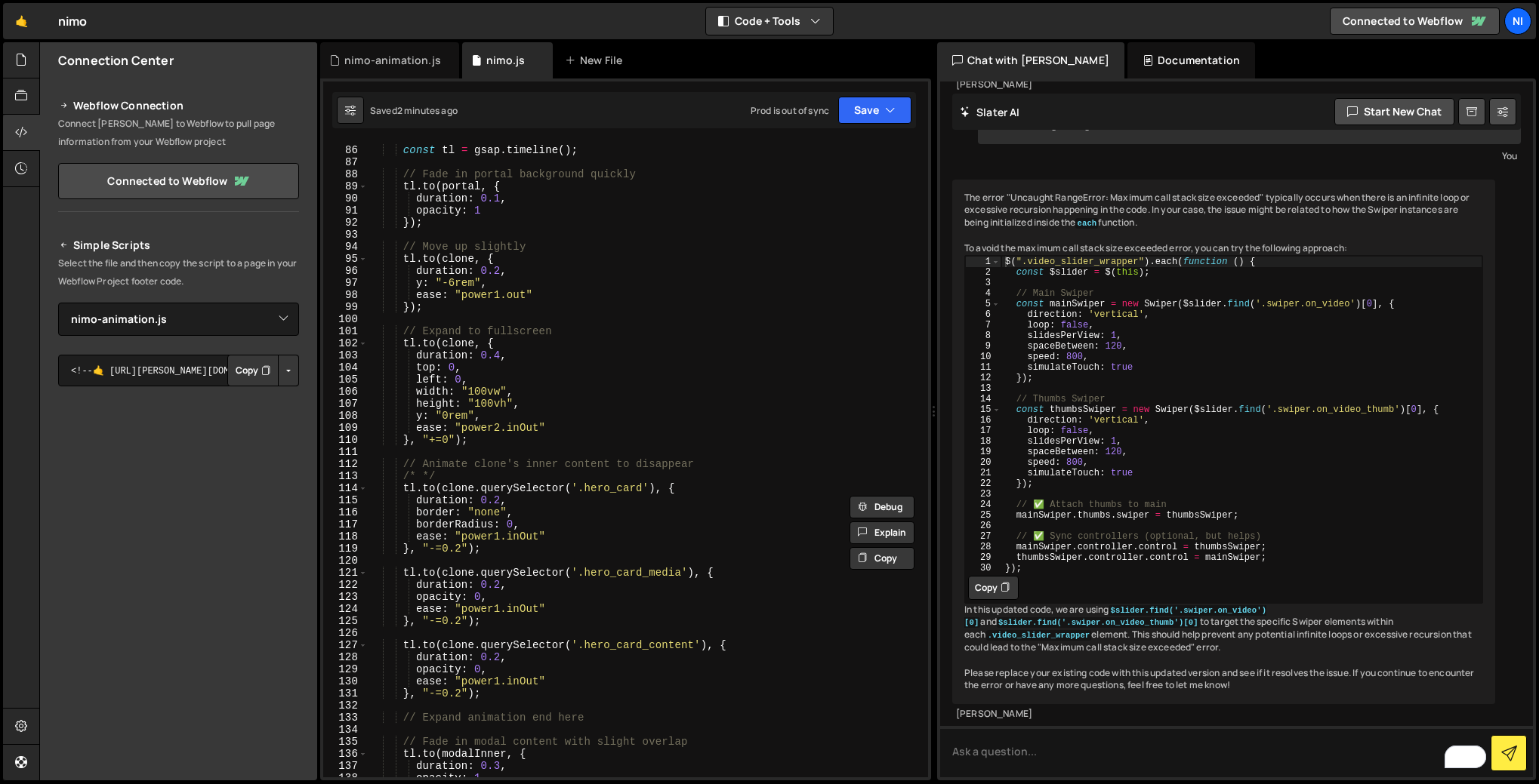
scroll to position [1042, 0]
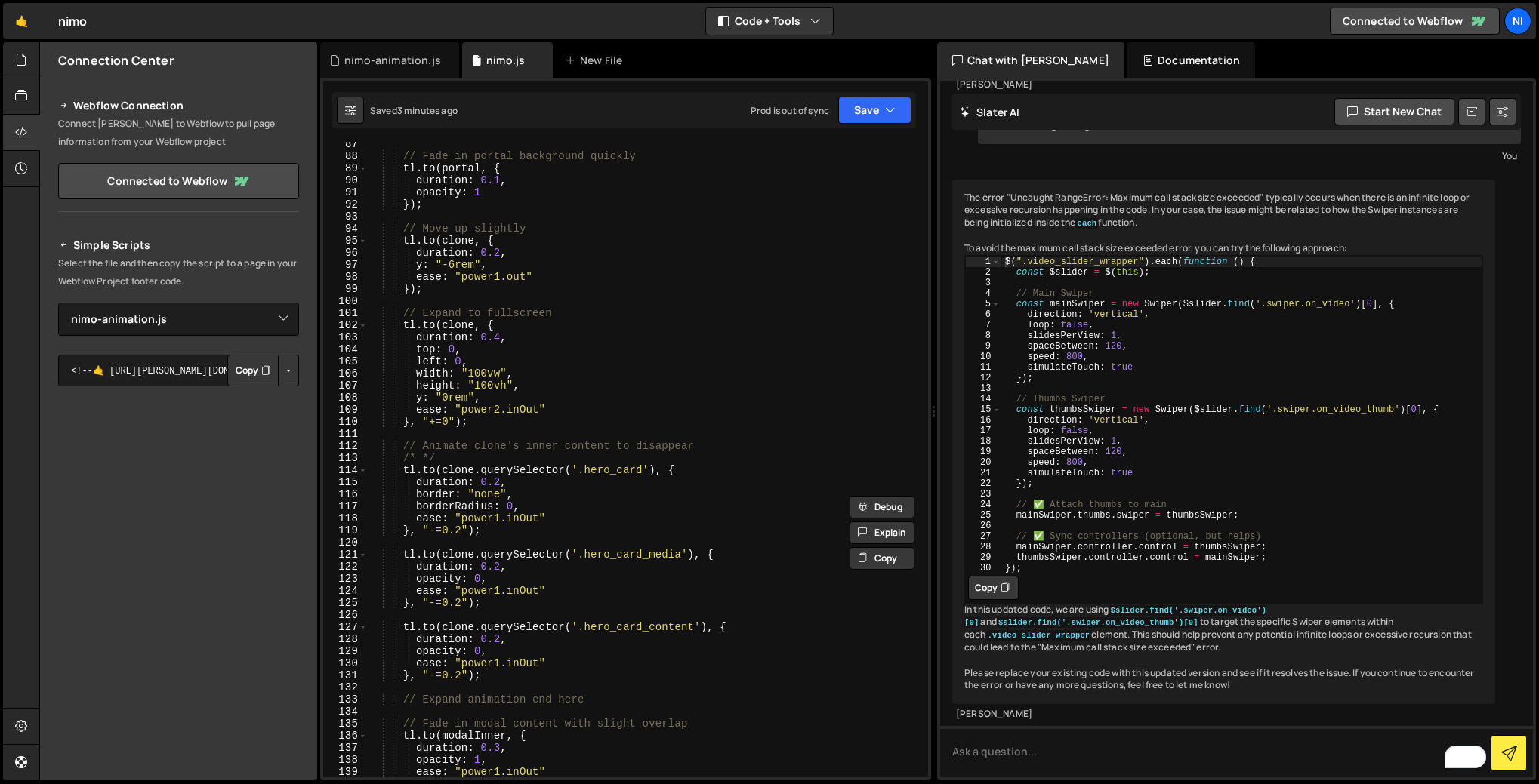
click at [525, 507] on div "// Fade in portal background quickly tl . to ( portal , { duration : 0.1 , opac…" at bounding box center [644, 468] width 554 height 660
click at [486, 496] on div "// Fade in portal background quickly tl . to ( portal , { duration : 0.1 , opac…" at bounding box center [644, 468] width 554 height 660
click at [522, 508] on div "// Fade in portal background quickly tl . to ( portal , { duration : 0.1 , opac…" at bounding box center [644, 468] width 554 height 660
type textarea "borderRadius: 0,"
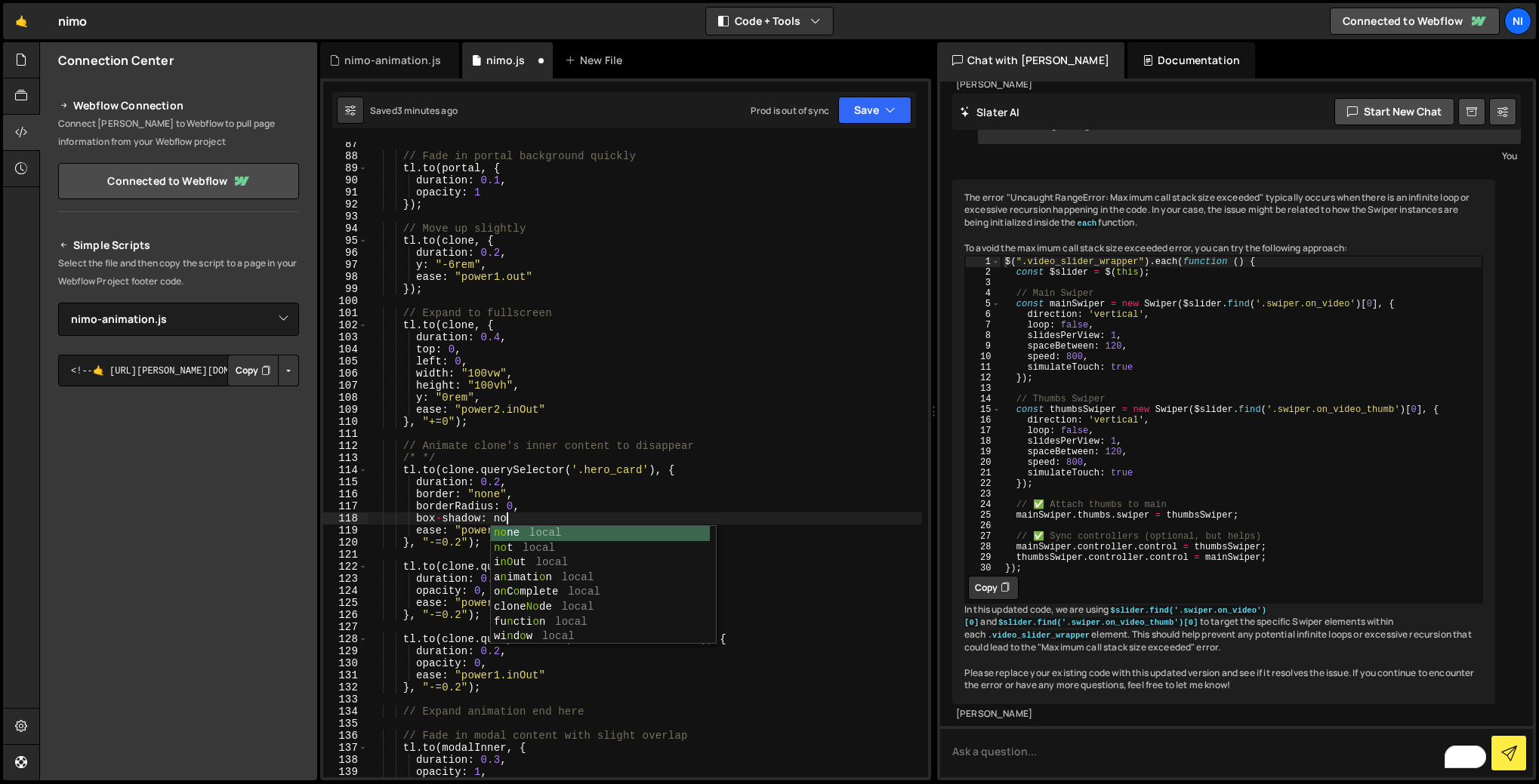
scroll to position [0, 9]
click at [529, 516] on div "// Fade in portal background quickly tl . to ( portal , { duration : 0.1 , opac…" at bounding box center [644, 468] width 554 height 660
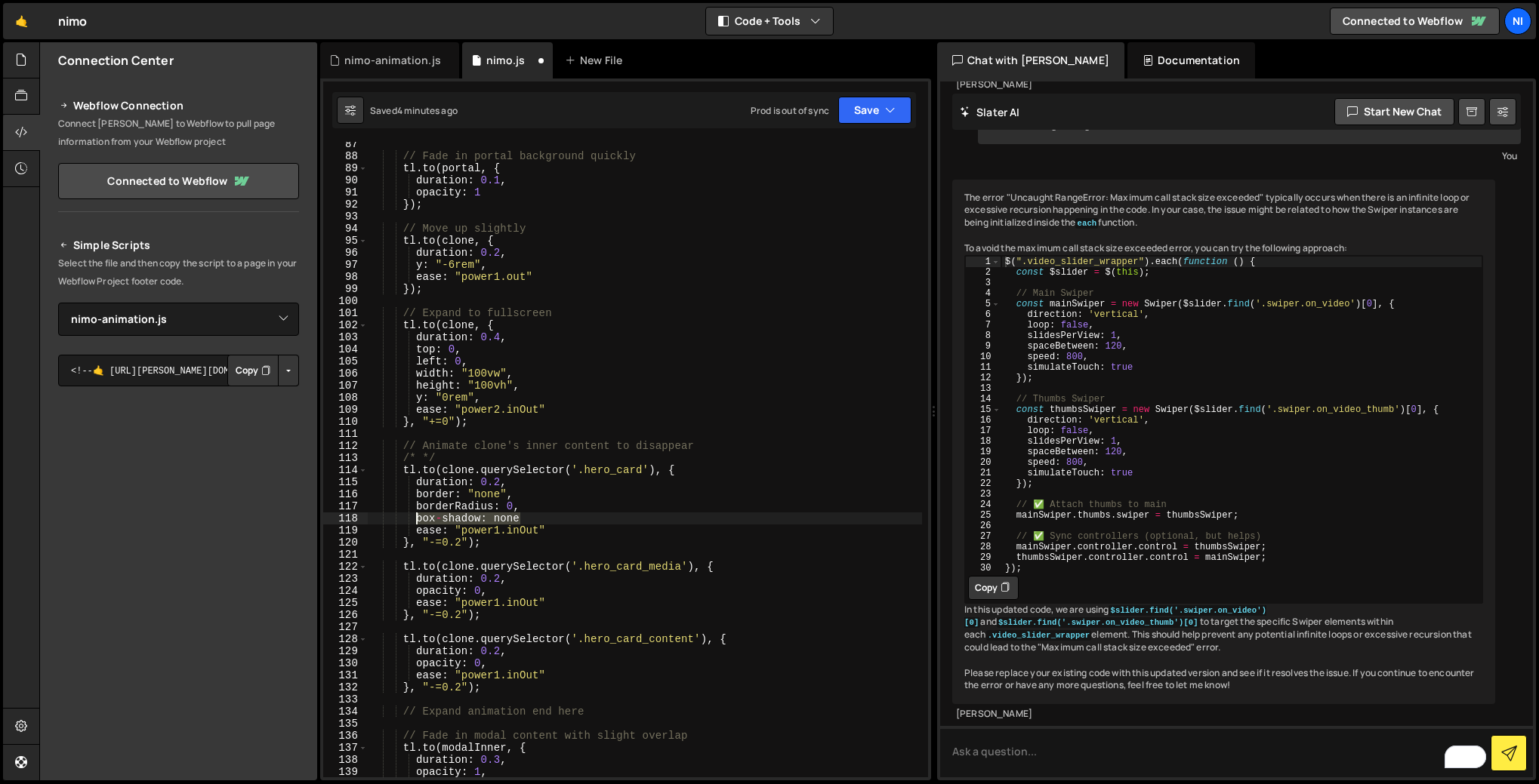
drag, startPoint x: 525, startPoint y: 519, endPoint x: 414, endPoint y: 515, distance: 111.1
click at [414, 515] on div "// Fade in portal background quickly tl . to ( portal , { duration : 0.1 , opac…" at bounding box center [644, 468] width 554 height 660
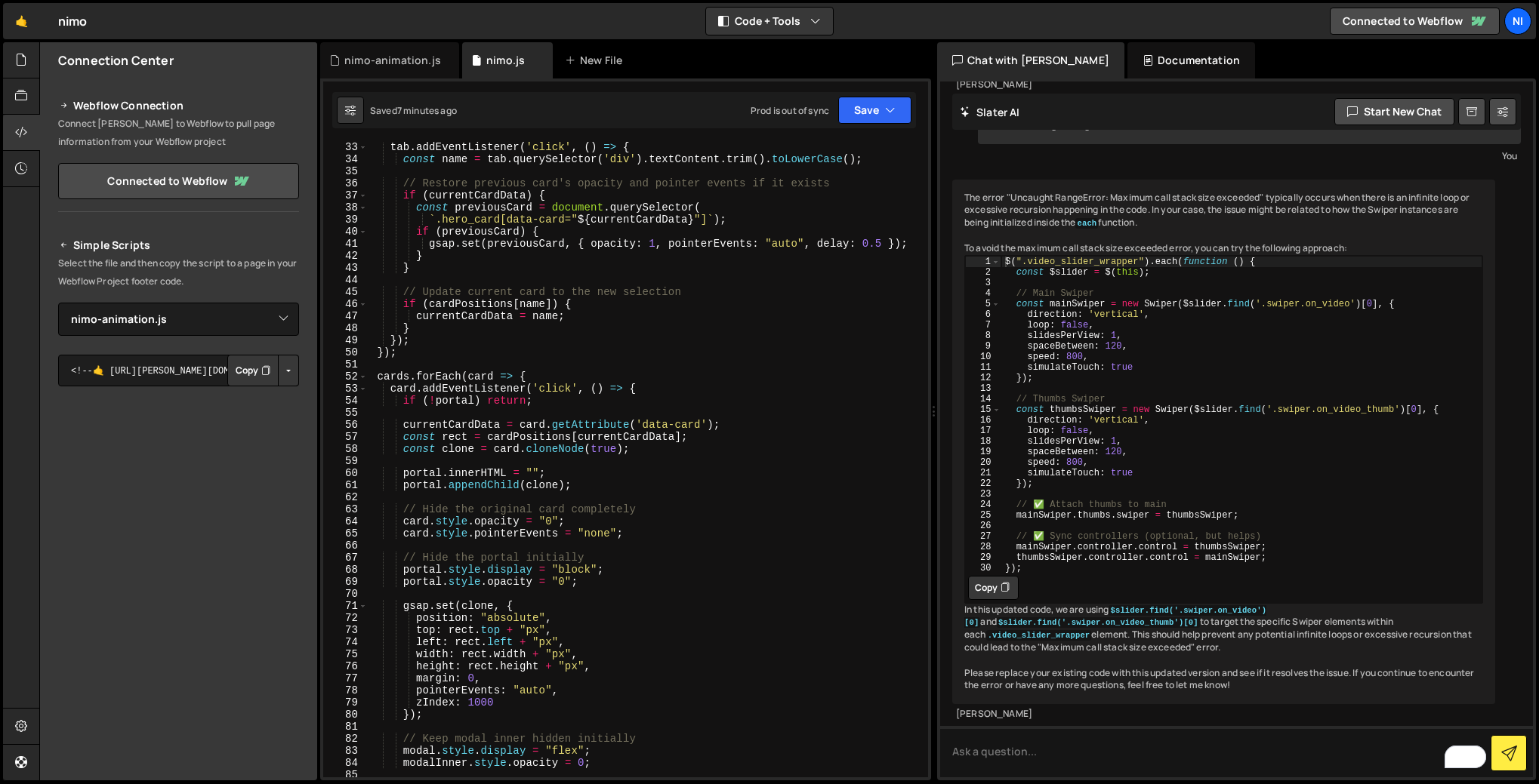
scroll to position [0, 0]
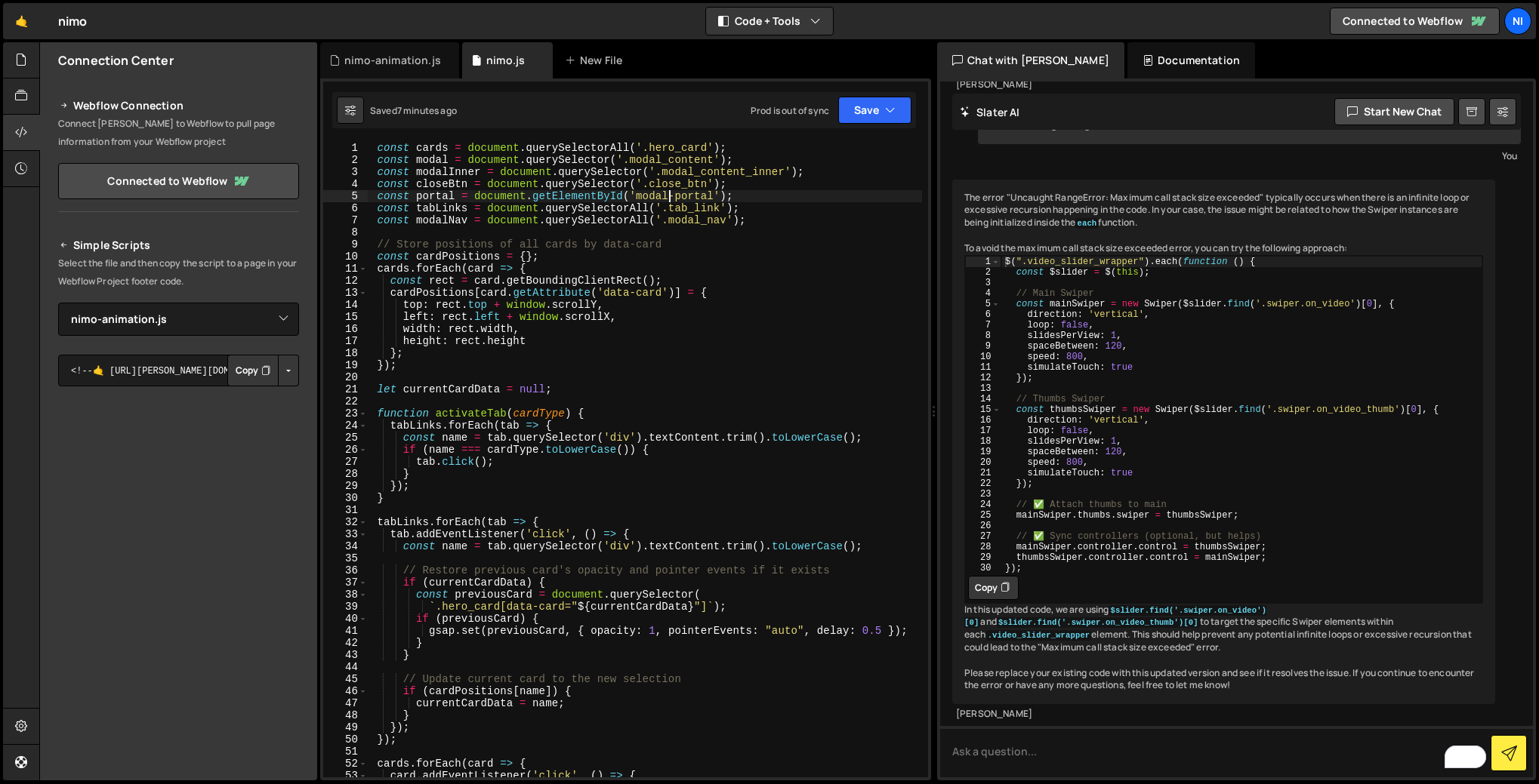
click at [670, 197] on div "const cards = document . querySelectorAll ( '.hero_card' ) ; const modal = docu…" at bounding box center [644, 471] width 554 height 660
click at [429, 195] on div "const cards = document . querySelectorAll ( '.hero_card' ) ; const modal = docu…" at bounding box center [644, 471] width 554 height 660
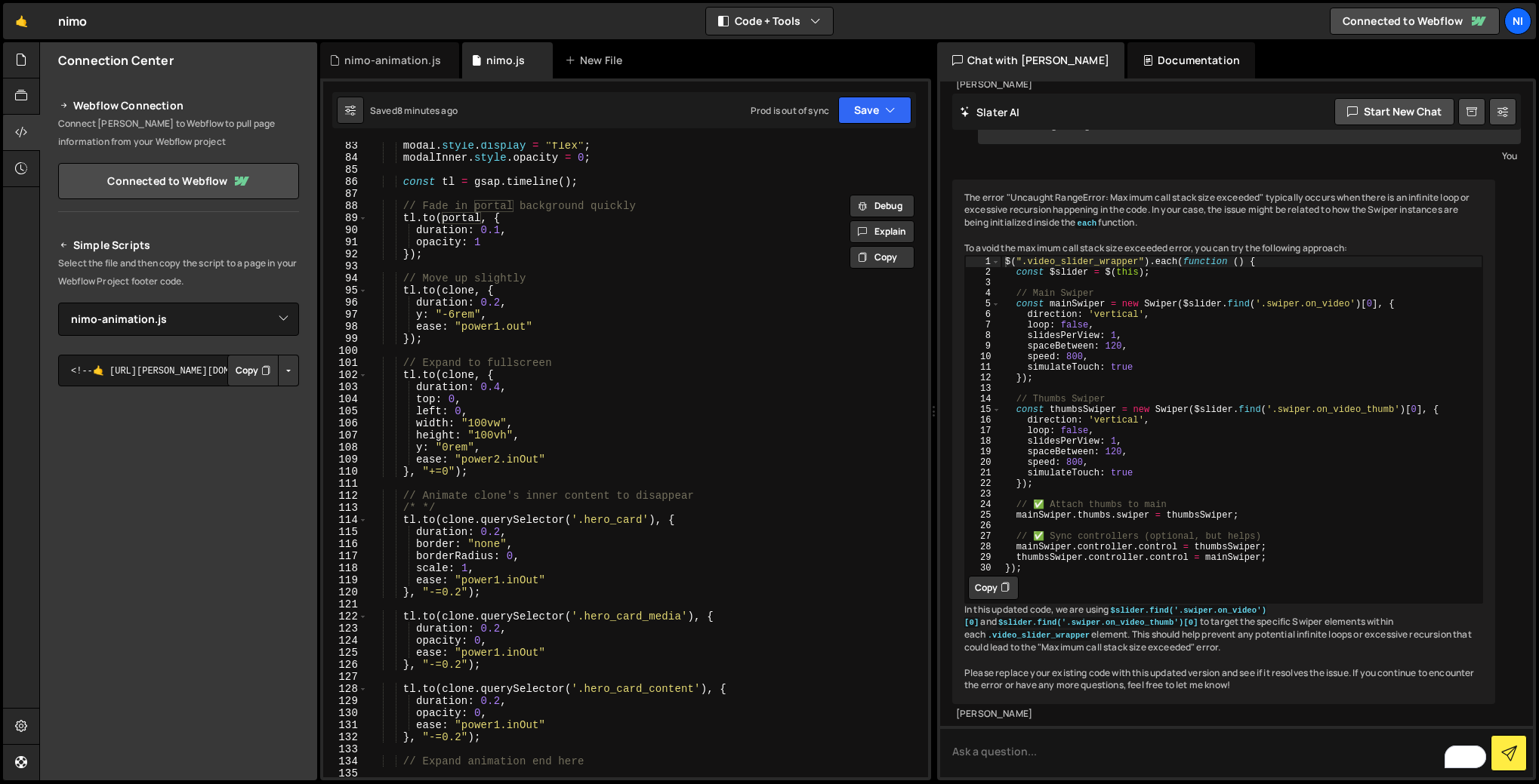
scroll to position [1179, 0]
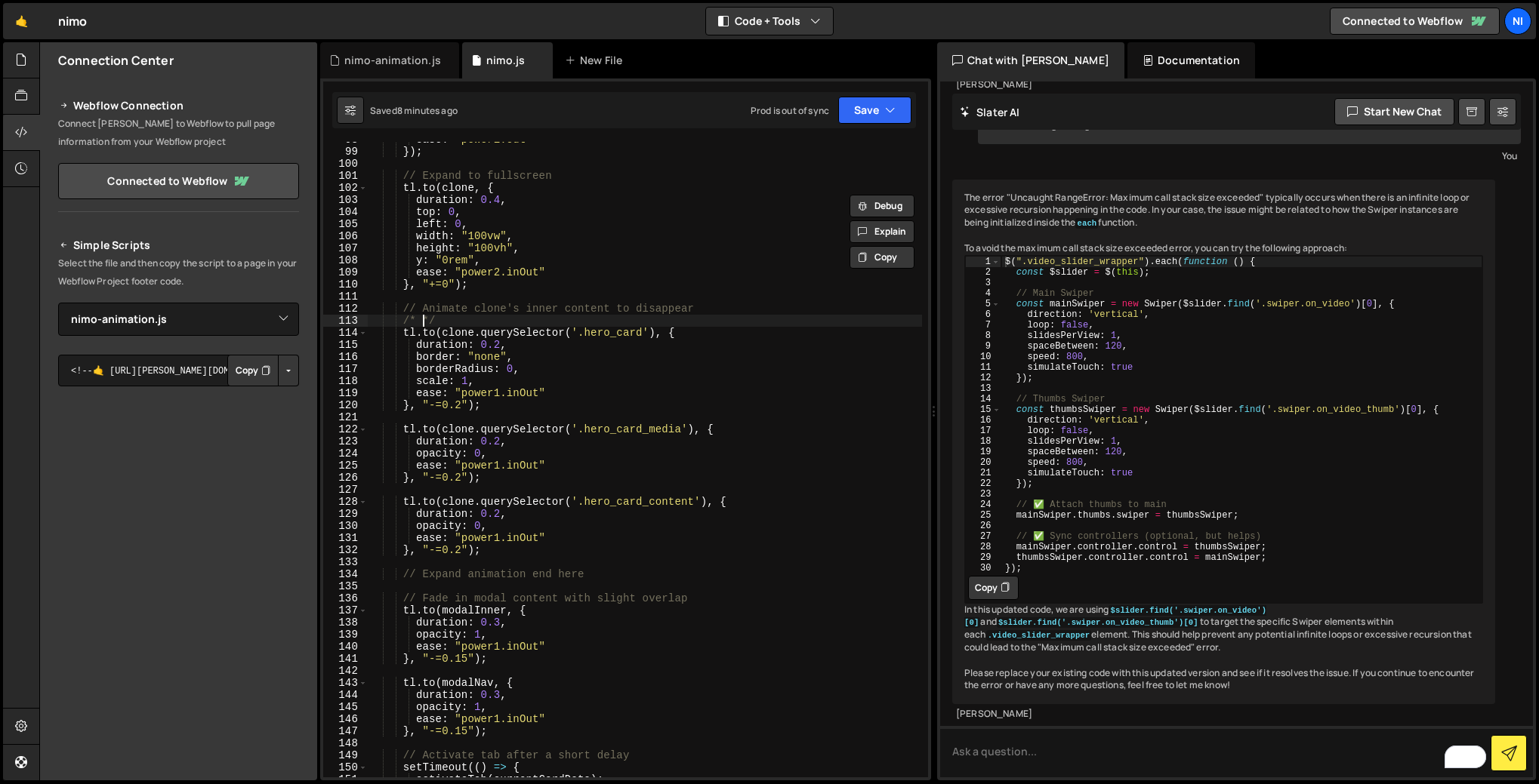
click at [425, 319] on div "ease : "power1.out" }) ; // Expand to fullscreen tl . to ( clone , { duration :…" at bounding box center [644, 463] width 554 height 660
click at [446, 319] on div "ease : "power1.out" }) ; // Expand to fullscreen tl . to ( clone , { duration :…" at bounding box center [644, 463] width 554 height 660
click at [413, 336] on div "ease : "power1.out" }) ; // Expand to fullscreen tl . to ( clone , { duration :…" at bounding box center [644, 463] width 554 height 660
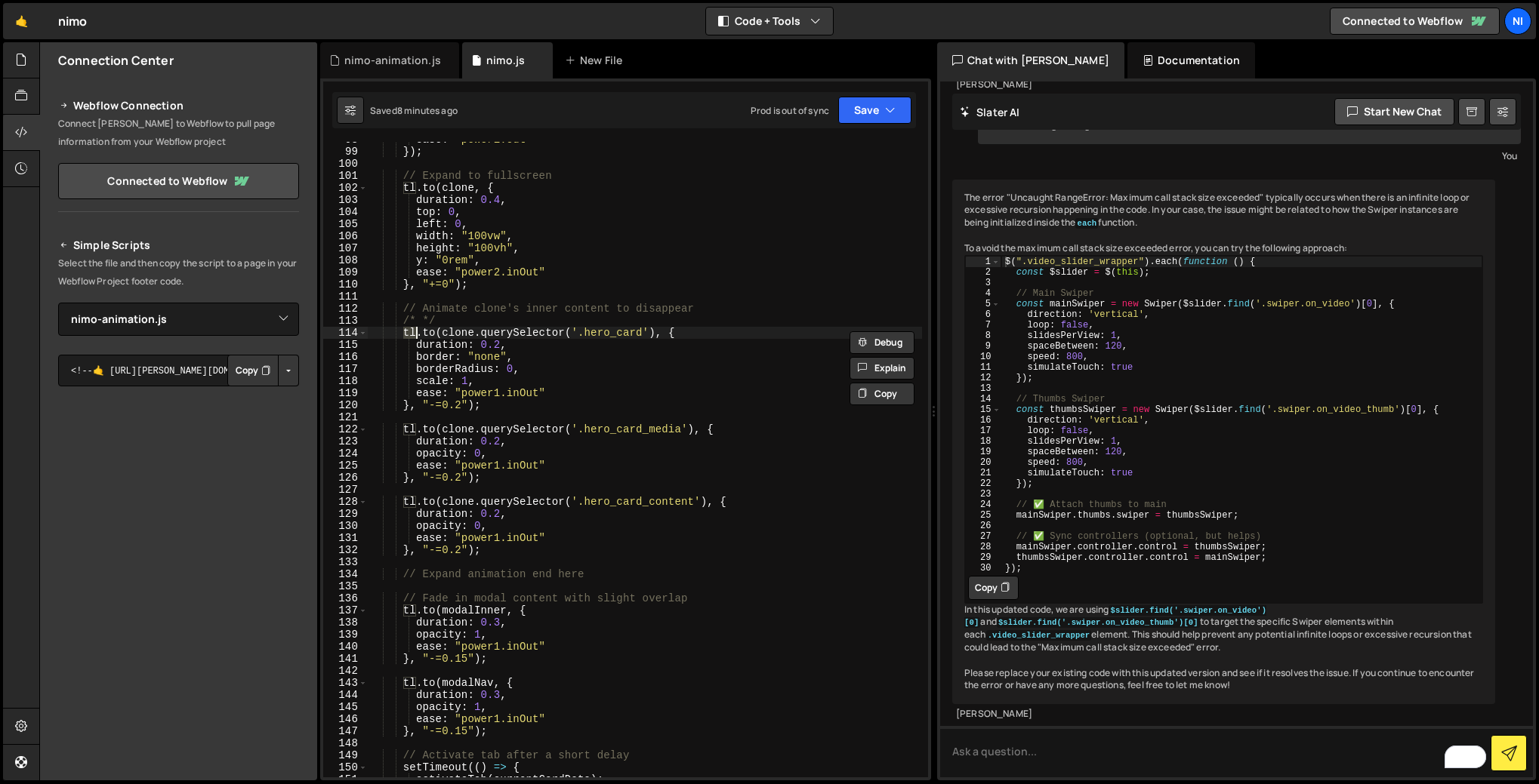
click at [604, 333] on div "ease : "power1.out" }) ; // Expand to fullscreen tl . to ( clone , { duration :…" at bounding box center [644, 463] width 554 height 660
click at [442, 346] on div "ease : "power1.out" }) ; // Expand to fullscreen tl . to ( clone , { duration :…" at bounding box center [644, 463] width 554 height 660
click at [486, 343] on div "ease : "power1.out" }) ; // Expand to fullscreen tl . to ( clone , { duration :…" at bounding box center [644, 463] width 554 height 660
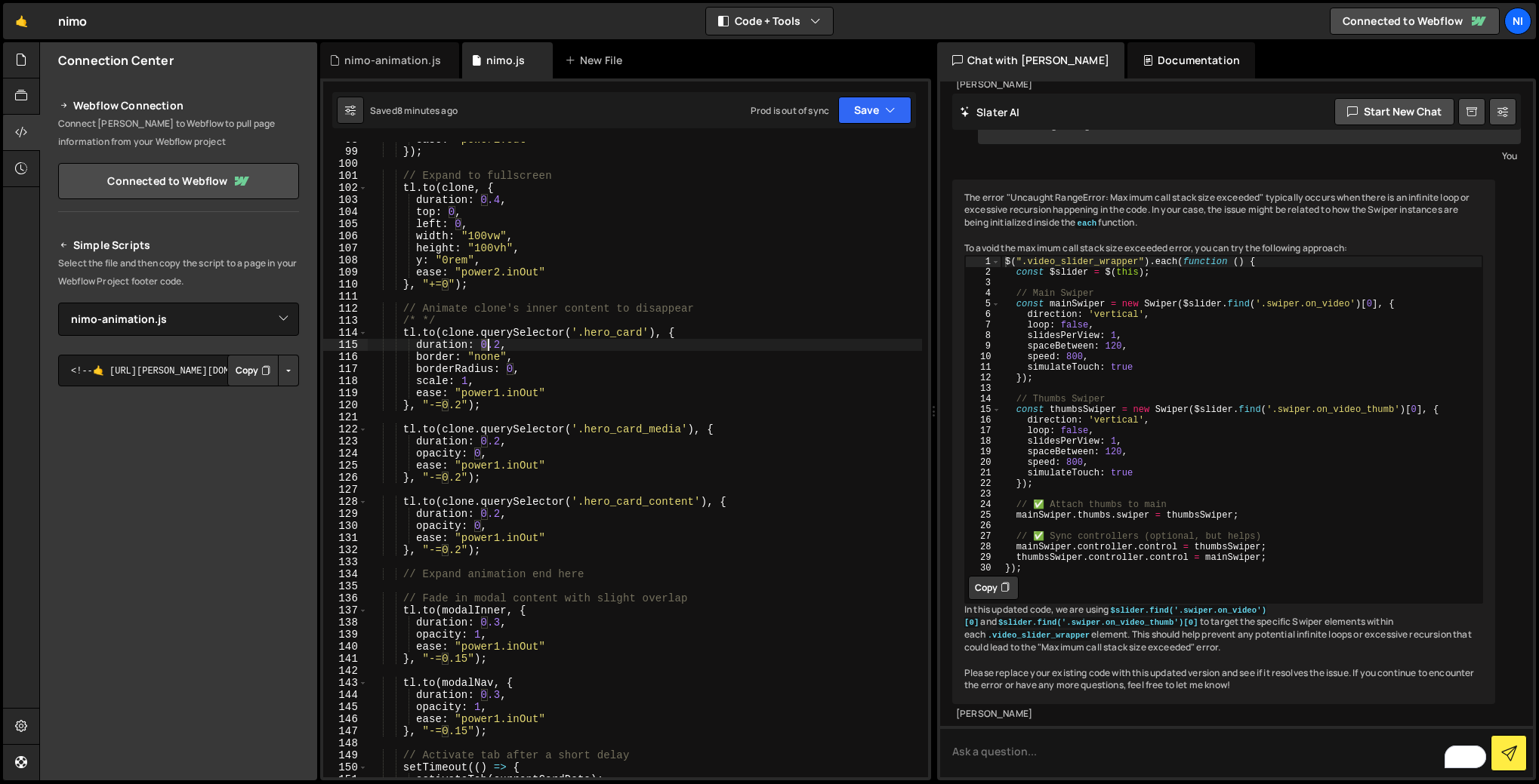
click at [486, 343] on div "ease : "power1.out" }) ; // Expand to fullscreen tl . to ( clone , { duration :…" at bounding box center [644, 463] width 554 height 660
click at [495, 343] on div "ease : "power1.out" }) ; // Expand to fullscreen tl . to ( clone , { duration :…" at bounding box center [644, 463] width 554 height 660
click at [485, 347] on div "ease : "power1.out" }) ; // Expand to fullscreen tl . to ( clone , { duration :…" at bounding box center [644, 459] width 554 height 635
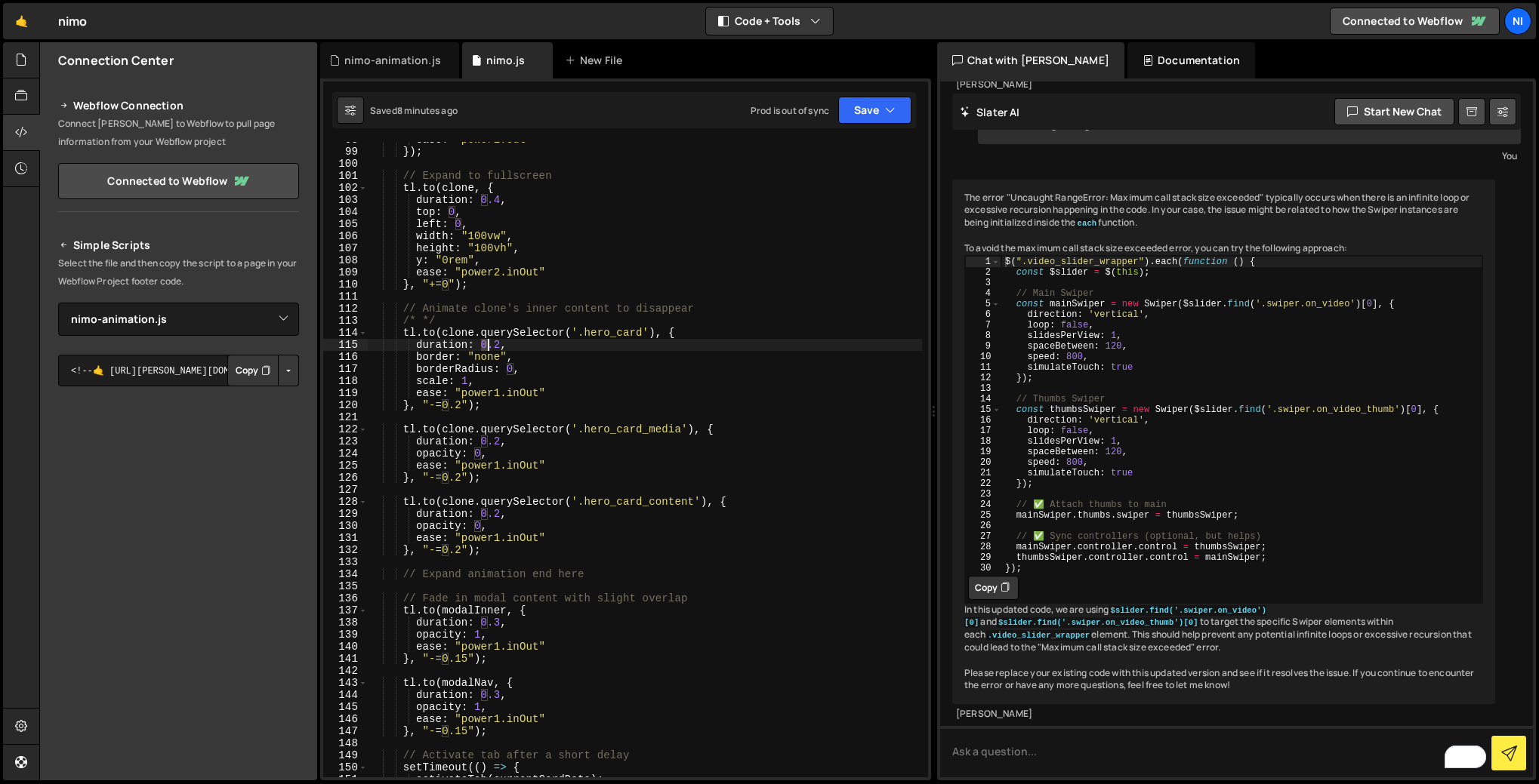
click at [485, 347] on div "ease : "power1.out" }) ; // Expand to fullscreen tl . to ( clone , { duration :…" at bounding box center [644, 463] width 554 height 660
click at [499, 343] on div "ease : "power1.out" }) ; // Expand to fullscreen tl . to ( clone , { duration :…" at bounding box center [644, 463] width 554 height 660
click at [434, 355] on div "ease : "power1.out" }) ; // Expand to fullscreen tl . to ( clone , { duration :…" at bounding box center [644, 463] width 554 height 660
click at [435, 355] on div "ease : "power1.out" }) ; // Expand to fullscreen tl . to ( clone , { duration :…" at bounding box center [644, 463] width 554 height 660
click at [490, 360] on div "ease : "power1.out" }) ; // Expand to fullscreen tl . to ( clone , { duration :…" at bounding box center [644, 463] width 554 height 660
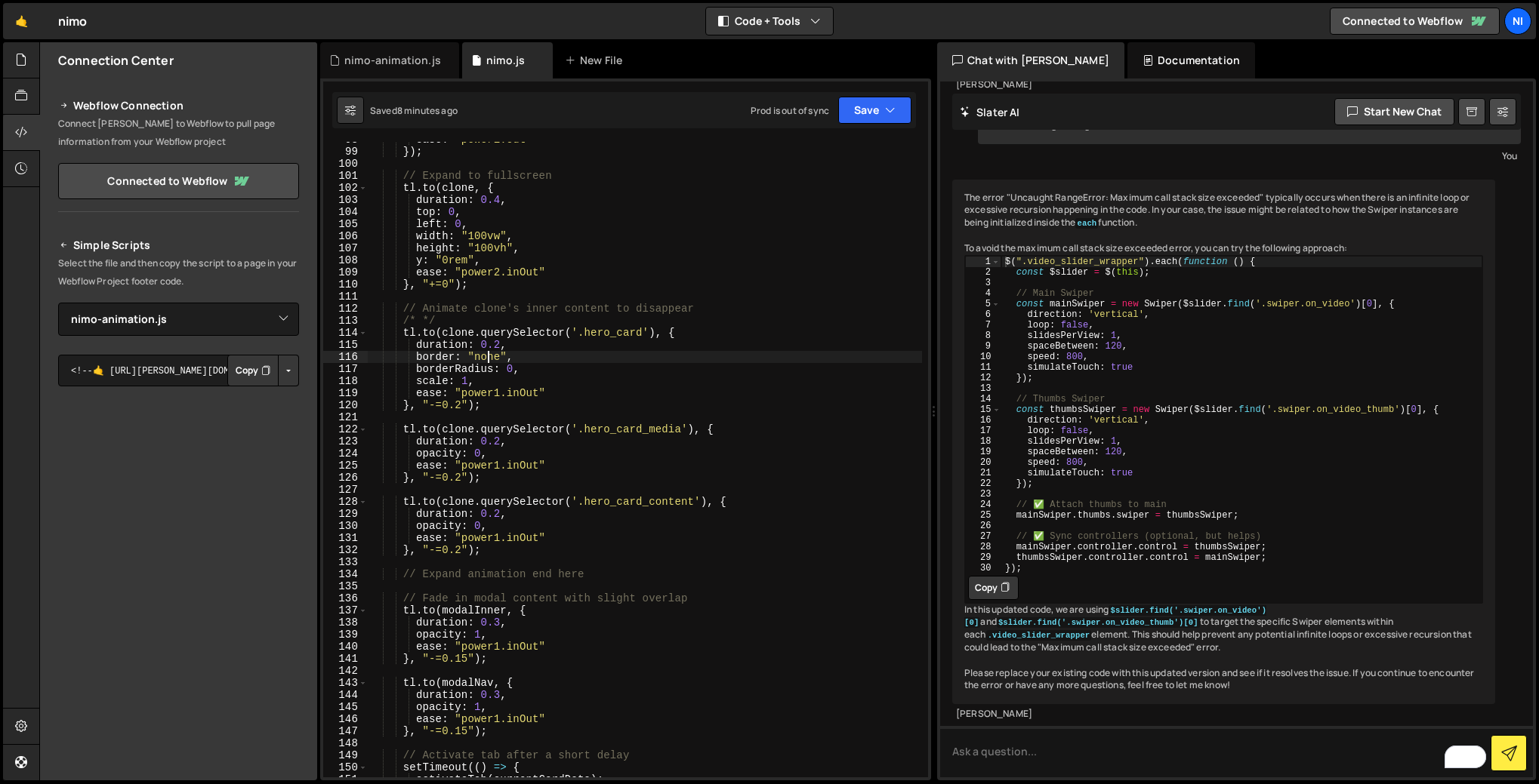
click at [490, 360] on div "ease : "power1.out" }) ; // Expand to fullscreen tl . to ( clone , { duration :…" at bounding box center [644, 463] width 554 height 660
click at [436, 370] on div "ease : "power1.out" }) ; // Expand to fullscreen tl . to ( clone , { duration :…" at bounding box center [644, 463] width 554 height 660
click at [479, 454] on div "ease : "power1.out" }) ; // Expand to fullscreen tl . to ( clone , { duration :…" at bounding box center [644, 463] width 554 height 660
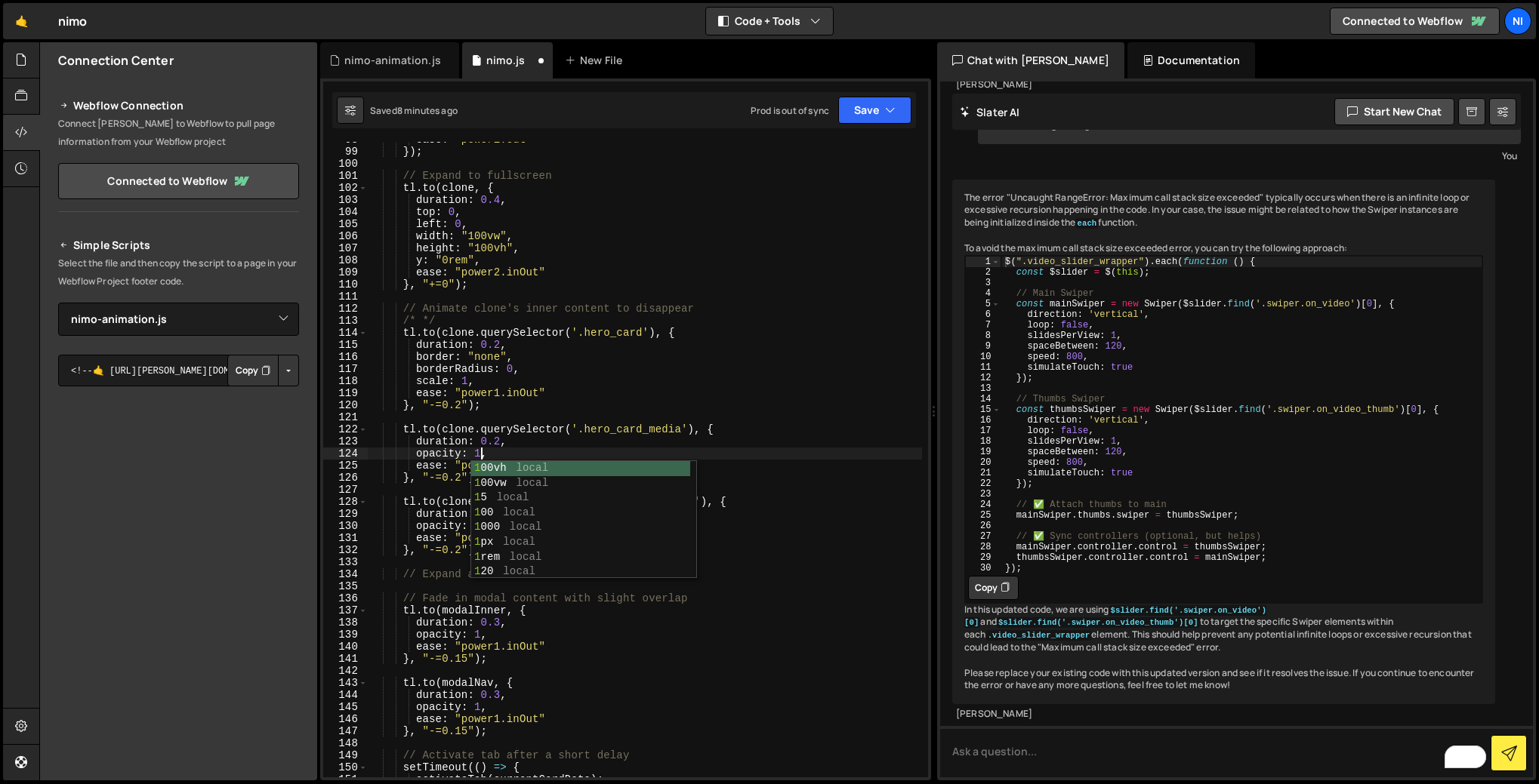
scroll to position [0, 7]
click at [550, 448] on div "ease : "power1.out" }) ; // Expand to fullscreen tl . to ( clone , { duration :…" at bounding box center [644, 463] width 554 height 660
click at [484, 450] on div "ease : "power1.out" }) ; // Expand to fullscreen tl . to ( clone , { duration :…" at bounding box center [644, 463] width 554 height 660
click at [517, 449] on div "ease : "power1.out" }) ; // Expand to fullscreen tl . to ( clone , { duration :…" at bounding box center [644, 463] width 554 height 660
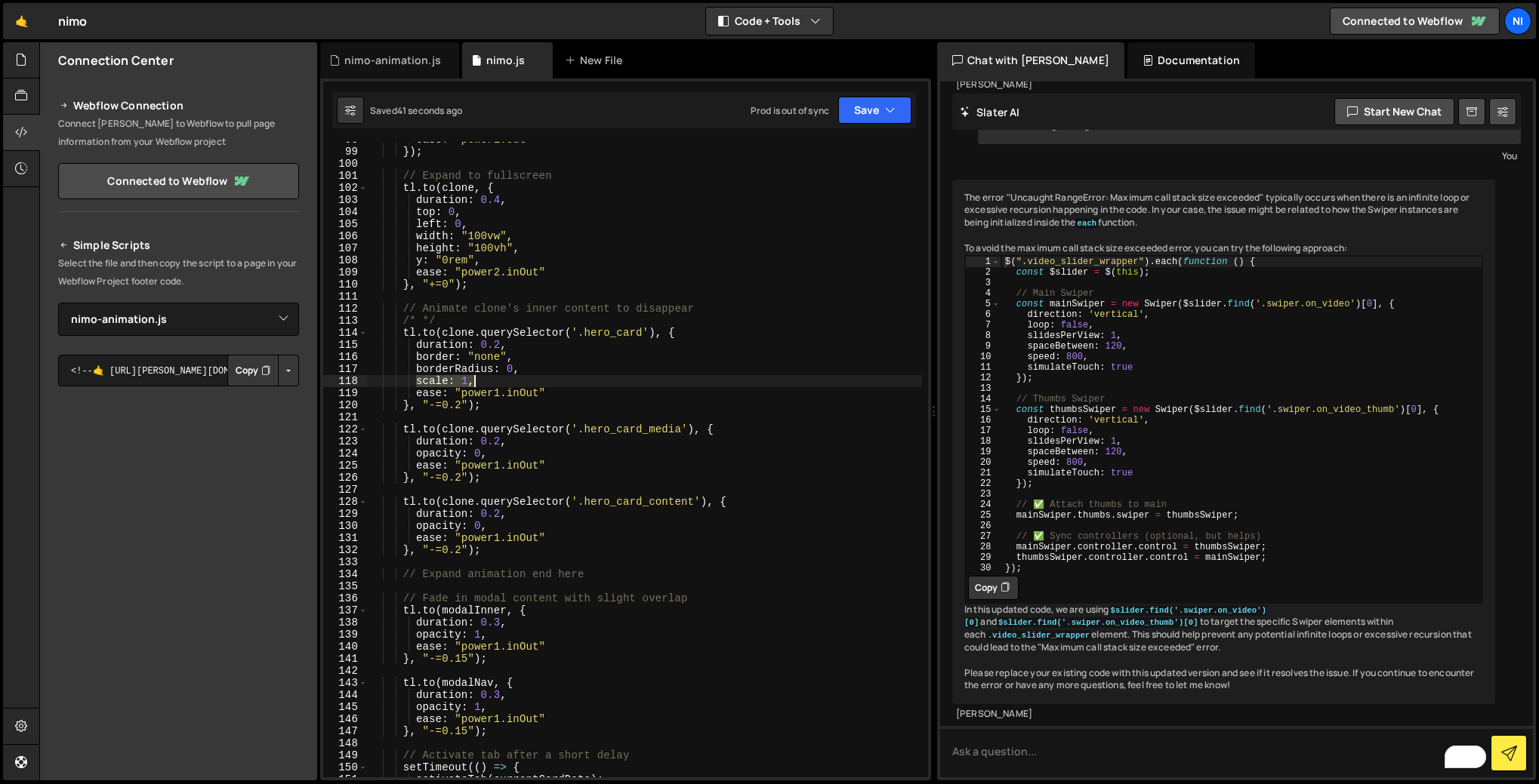
drag, startPoint x: 419, startPoint y: 382, endPoint x: 476, endPoint y: 382, distance: 57.0
click at [476, 382] on div "ease : "power1.out" }) ; // Expand to fullscreen tl . to ( clone , { duration :…" at bounding box center [644, 463] width 554 height 660
type textarea "scale: 1,"
type textarea "borderRadius: 0,"
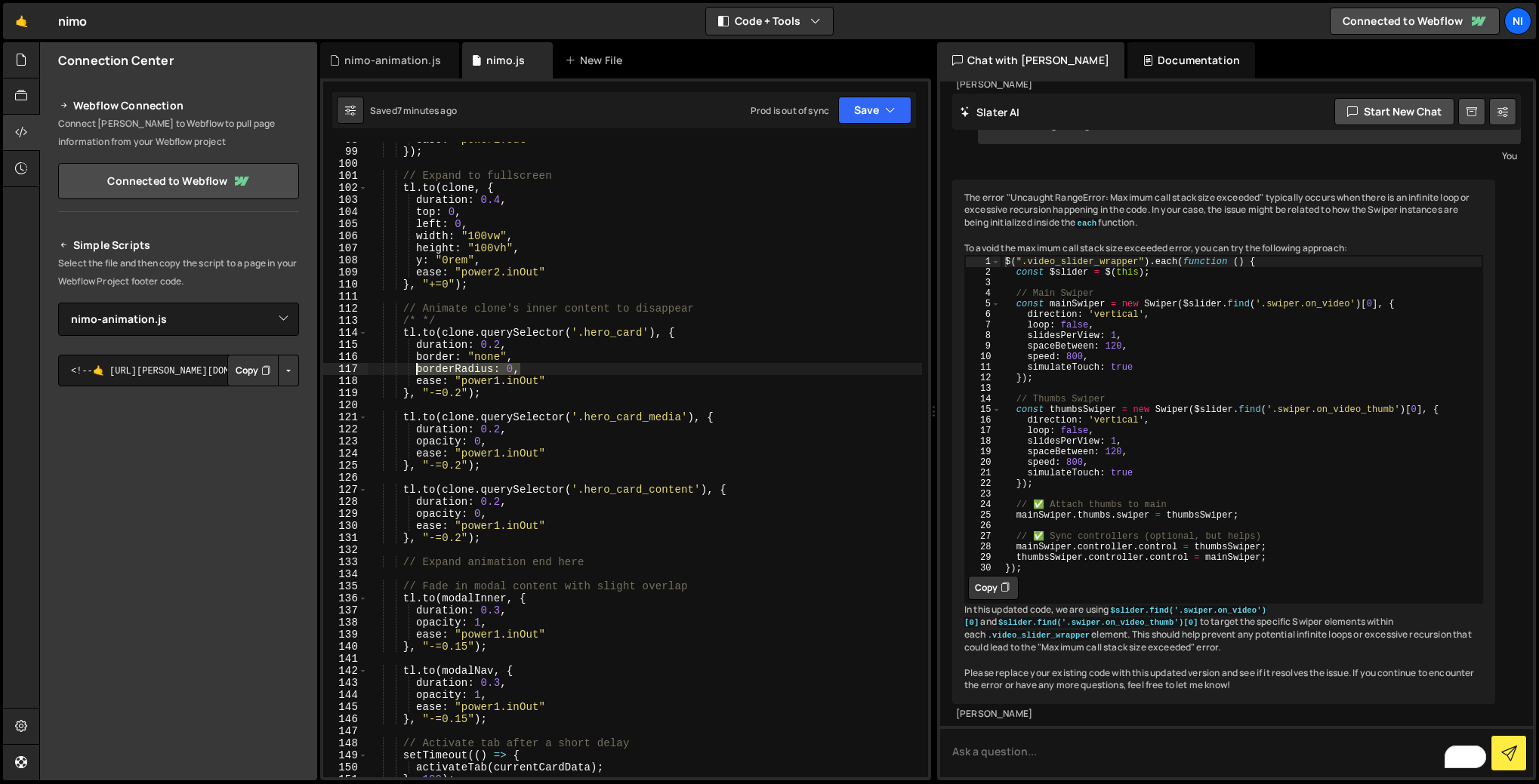
drag, startPoint x: 528, startPoint y: 370, endPoint x: 416, endPoint y: 369, distance: 112.0
click at [416, 369] on div "ease : "power1.out" }) ; // Expand to fullscreen tl . to ( clone , { duration :…" at bounding box center [644, 463] width 554 height 660
paste textarea "translate(0px, 0rem) scale(1, 1)"
click at [623, 371] on div "ease : "power1.out" }) ; // Expand to fullscreen tl . to ( clone , { duration :…" at bounding box center [644, 463] width 554 height 660
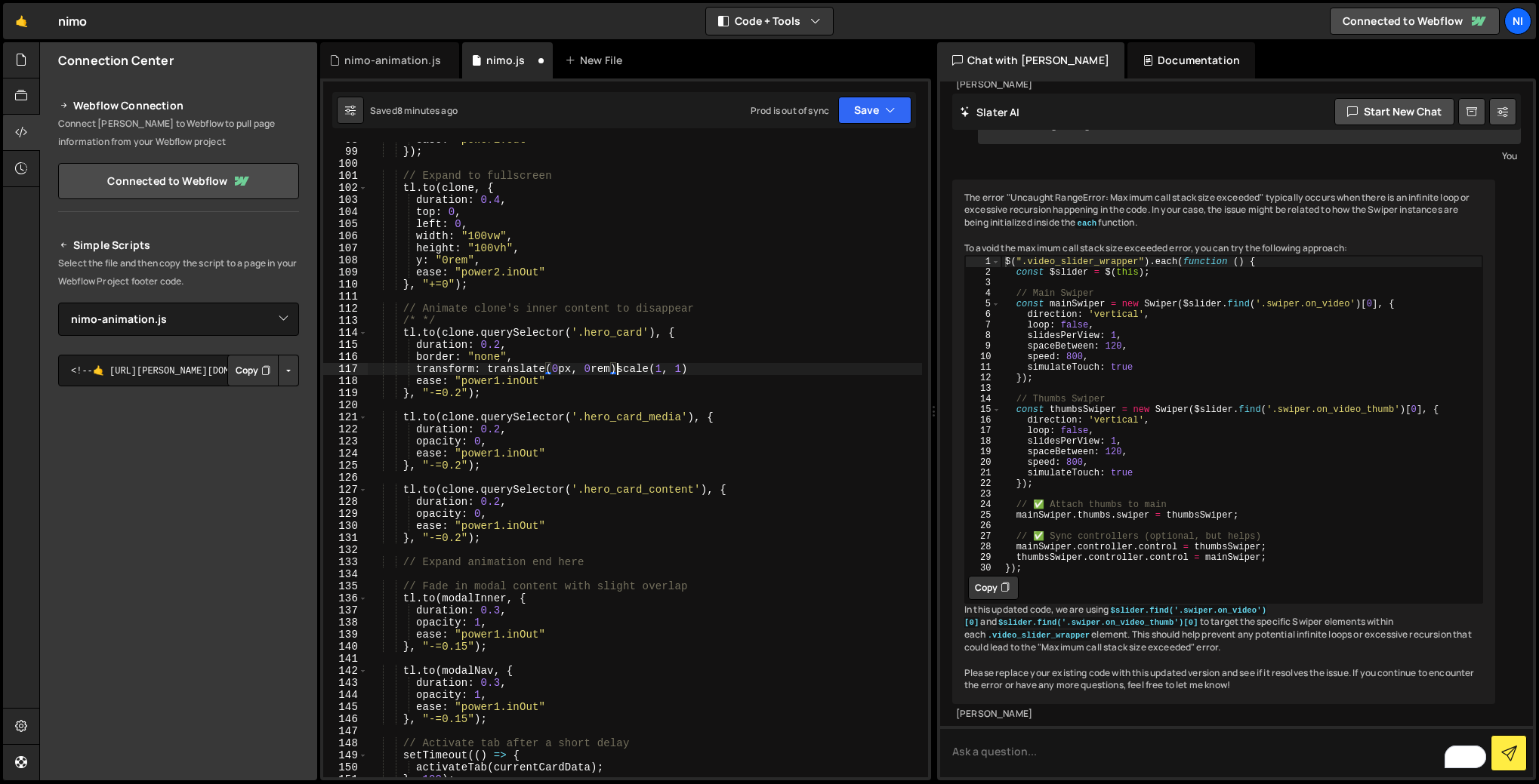
scroll to position [0, 17]
click at [710, 369] on div "ease : "power1.out" }) ; // Expand to fullscreen tl . to ( clone , { duration :…" at bounding box center [644, 463] width 554 height 660
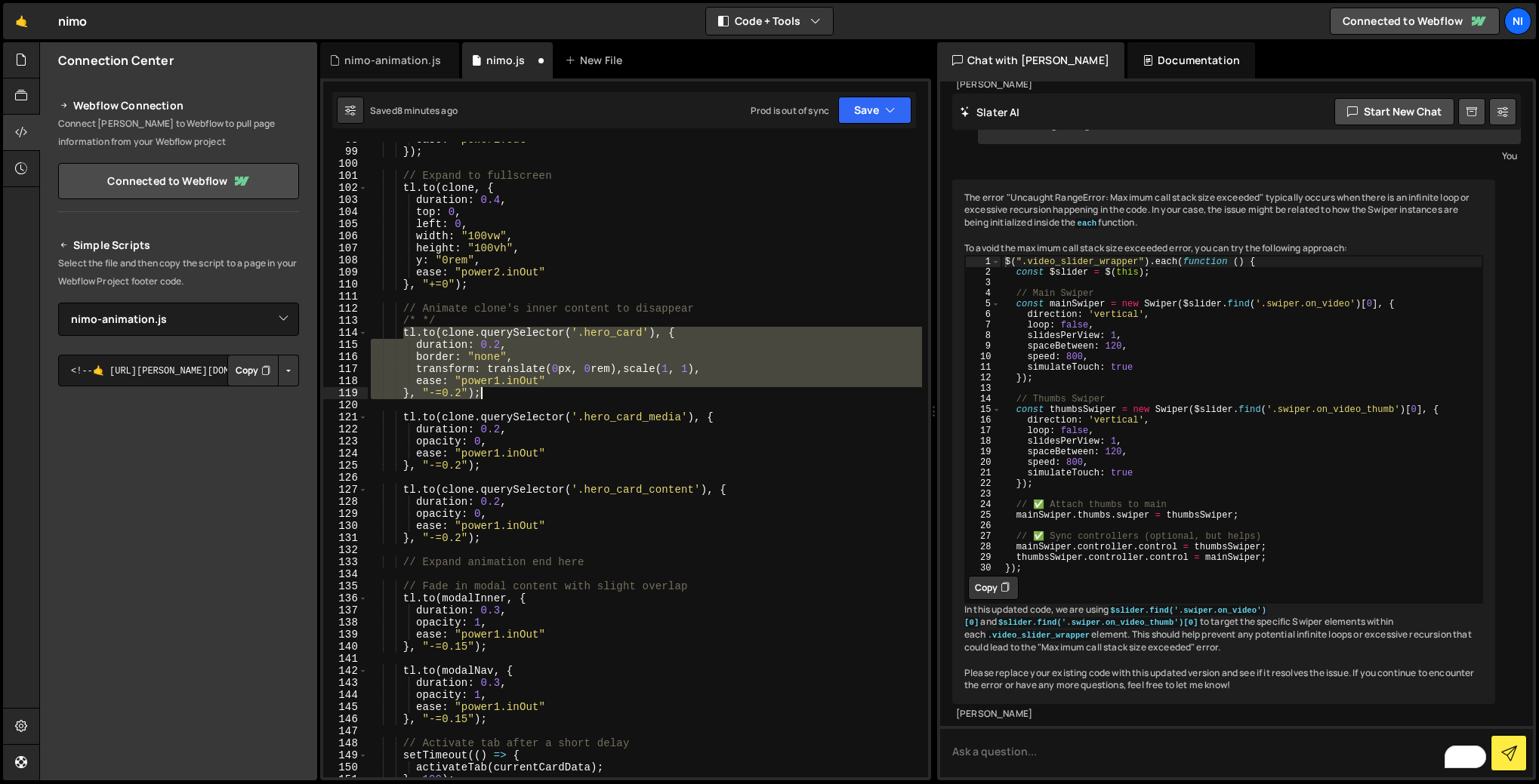
drag, startPoint x: 403, startPoint y: 331, endPoint x: 486, endPoint y: 393, distance: 103.6
click at [486, 393] on div "ease : "power1.out" }) ; // Expand to fullscreen tl . to ( clone , { duration :…" at bounding box center [644, 463] width 554 height 660
click at [466, 348] on div "ease : "power1.out" }) ; // Expand to fullscreen tl . to ( clone , { duration :…" at bounding box center [644, 459] width 554 height 635
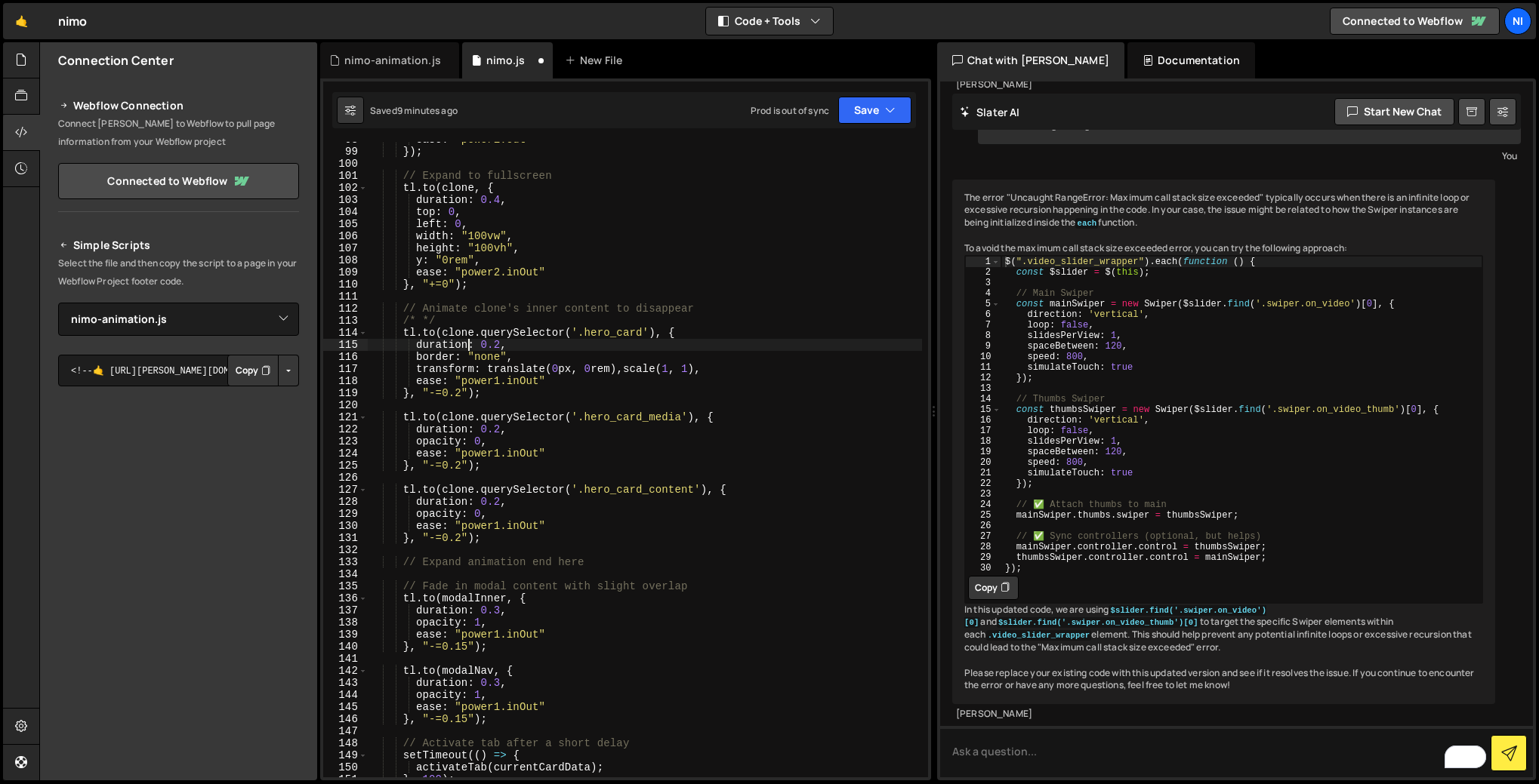
scroll to position [0, 9]
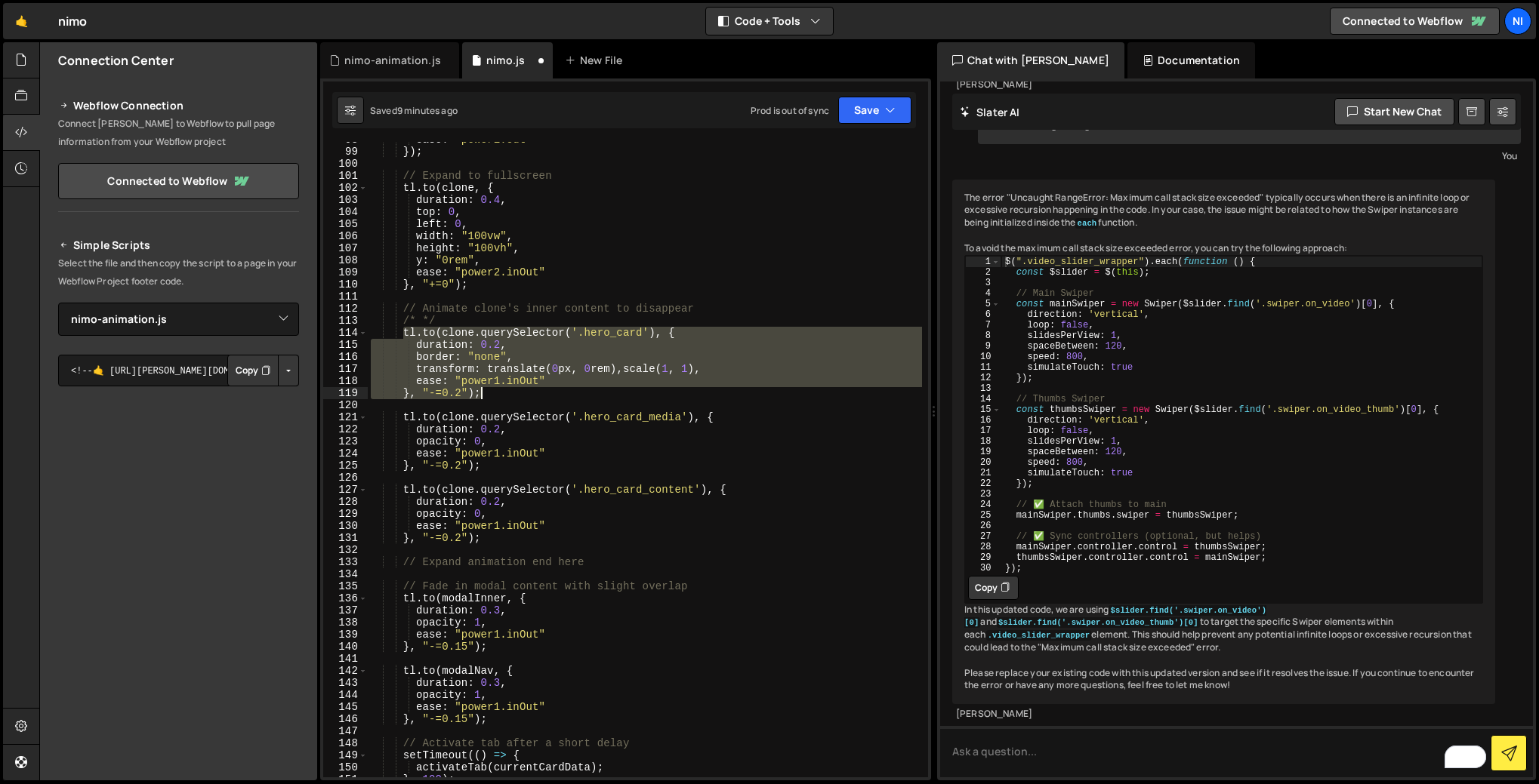
drag, startPoint x: 403, startPoint y: 333, endPoint x: 484, endPoint y: 392, distance: 100.2
click at [484, 392] on div "ease : "power1.out" }) ; // Expand to fullscreen tl . to ( clone , { duration :…" at bounding box center [644, 463] width 554 height 660
paste textarea
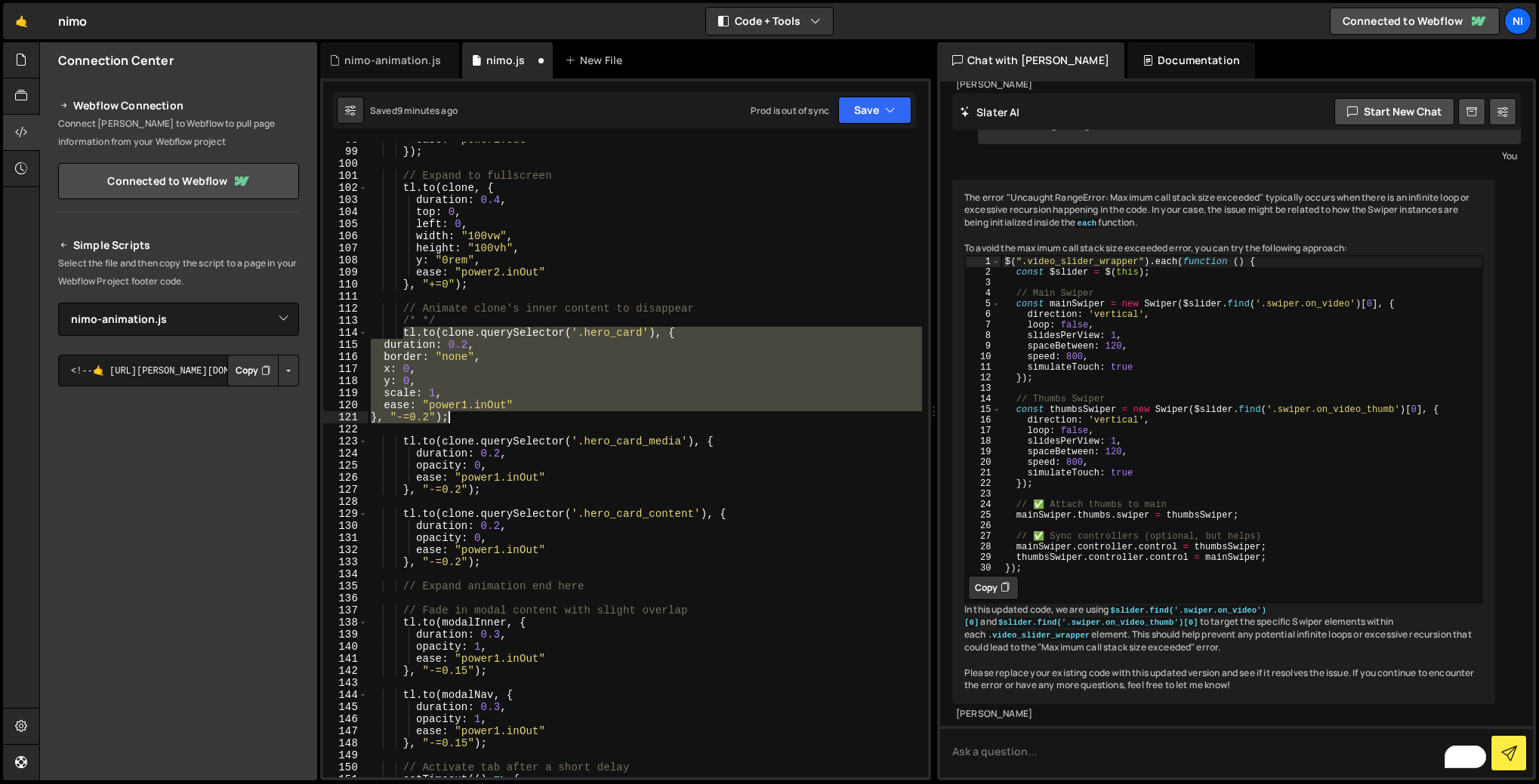
drag, startPoint x: 403, startPoint y: 332, endPoint x: 461, endPoint y: 417, distance: 102.9
click at [461, 417] on div "ease : "power1.out" }) ; // Expand to fullscreen tl . to ( clone , { duration :…" at bounding box center [644, 463] width 554 height 660
click at [508, 416] on div "ease : "power1.out" }) ; // Expand to fullscreen tl . to ( clone , { duration :…" at bounding box center [644, 459] width 554 height 635
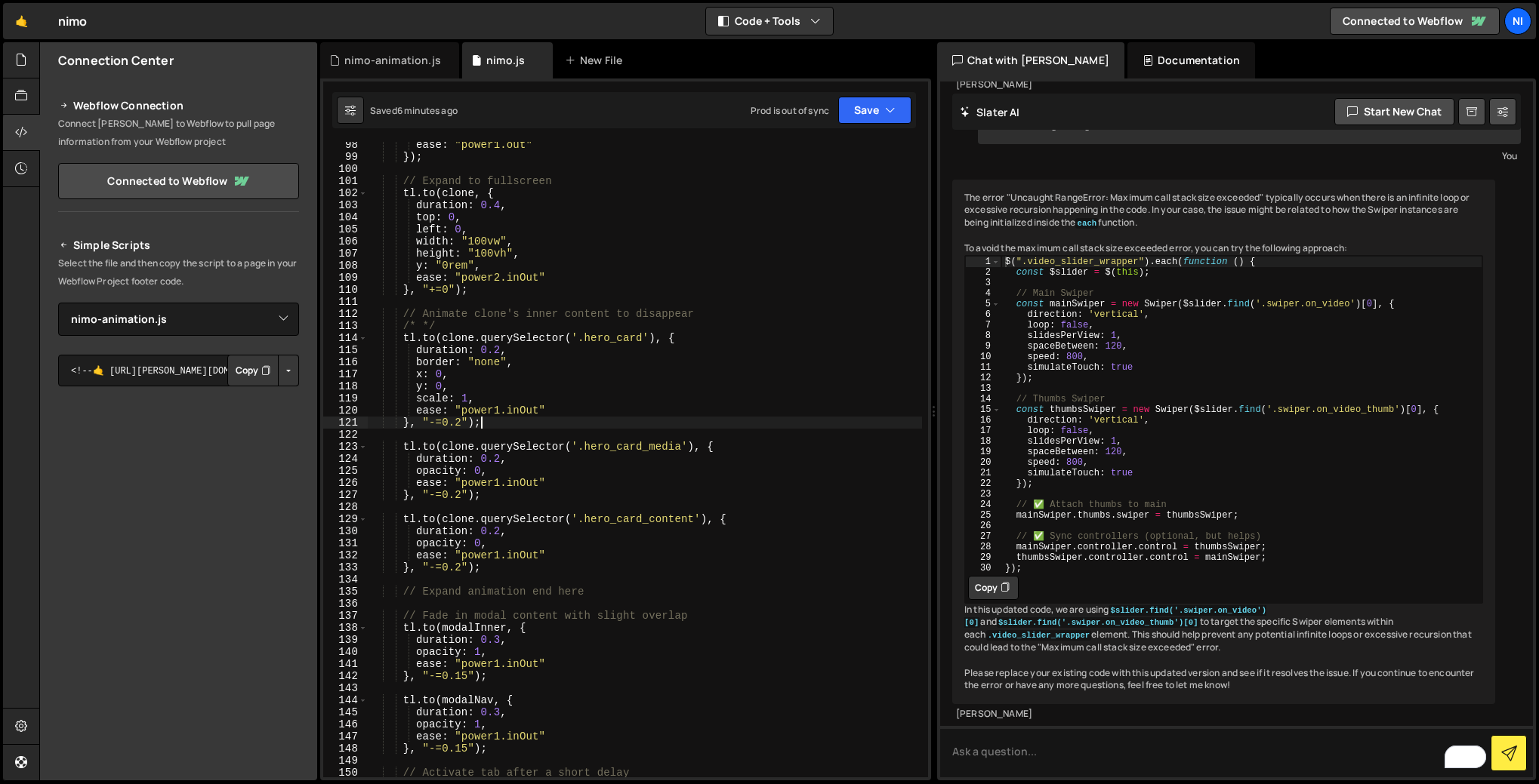
scroll to position [1174, 0]
drag, startPoint x: 416, startPoint y: 376, endPoint x: 450, endPoint y: 389, distance: 36.4
click at [450, 389] on div "ease : "power1.out" }) ; // Expand to fullscreen tl . to ( clone , { duration :…" at bounding box center [644, 468] width 554 height 660
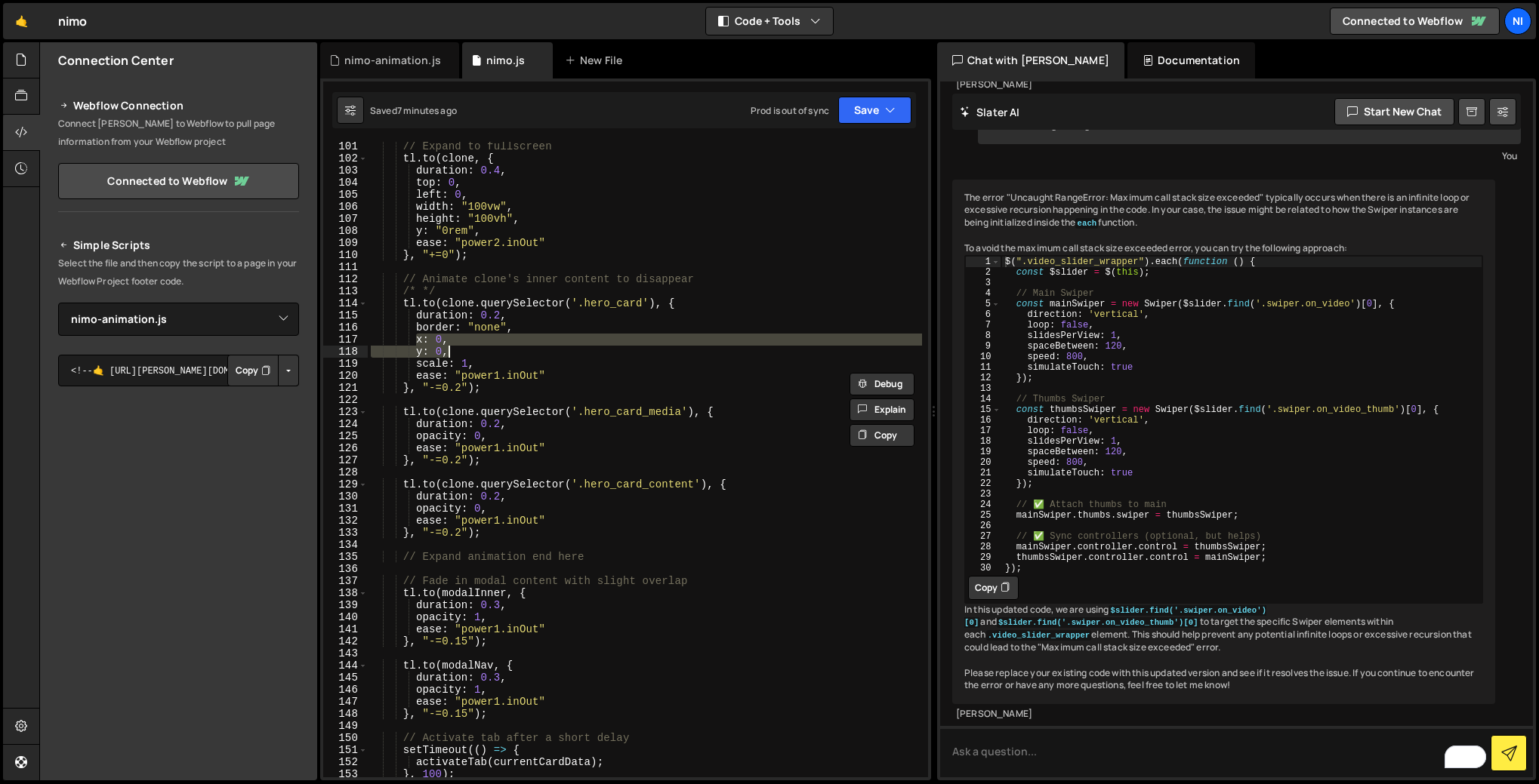
scroll to position [1209, 0]
click at [462, 351] on div "// Expand to fullscreen tl . to ( clone , { duration : 0.4 , top : 0 , left : 0…" at bounding box center [644, 459] width 554 height 635
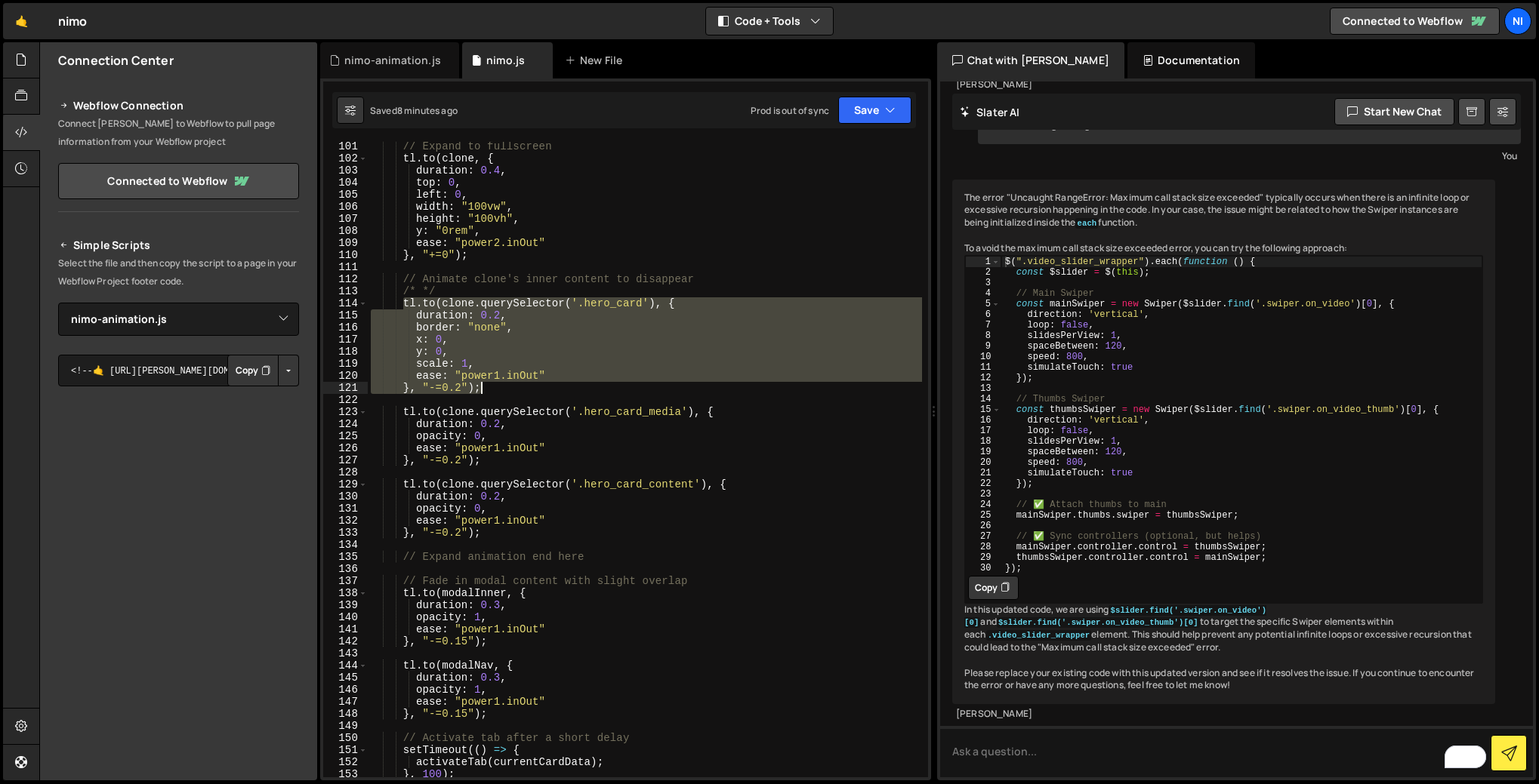
drag, startPoint x: 403, startPoint y: 303, endPoint x: 487, endPoint y: 388, distance: 119.5
click at [487, 388] on div "// Expand to fullscreen tl . to ( clone , { duration : 0.4 , top : 0 , left : 0…" at bounding box center [644, 470] width 554 height 660
paste textarea "}"
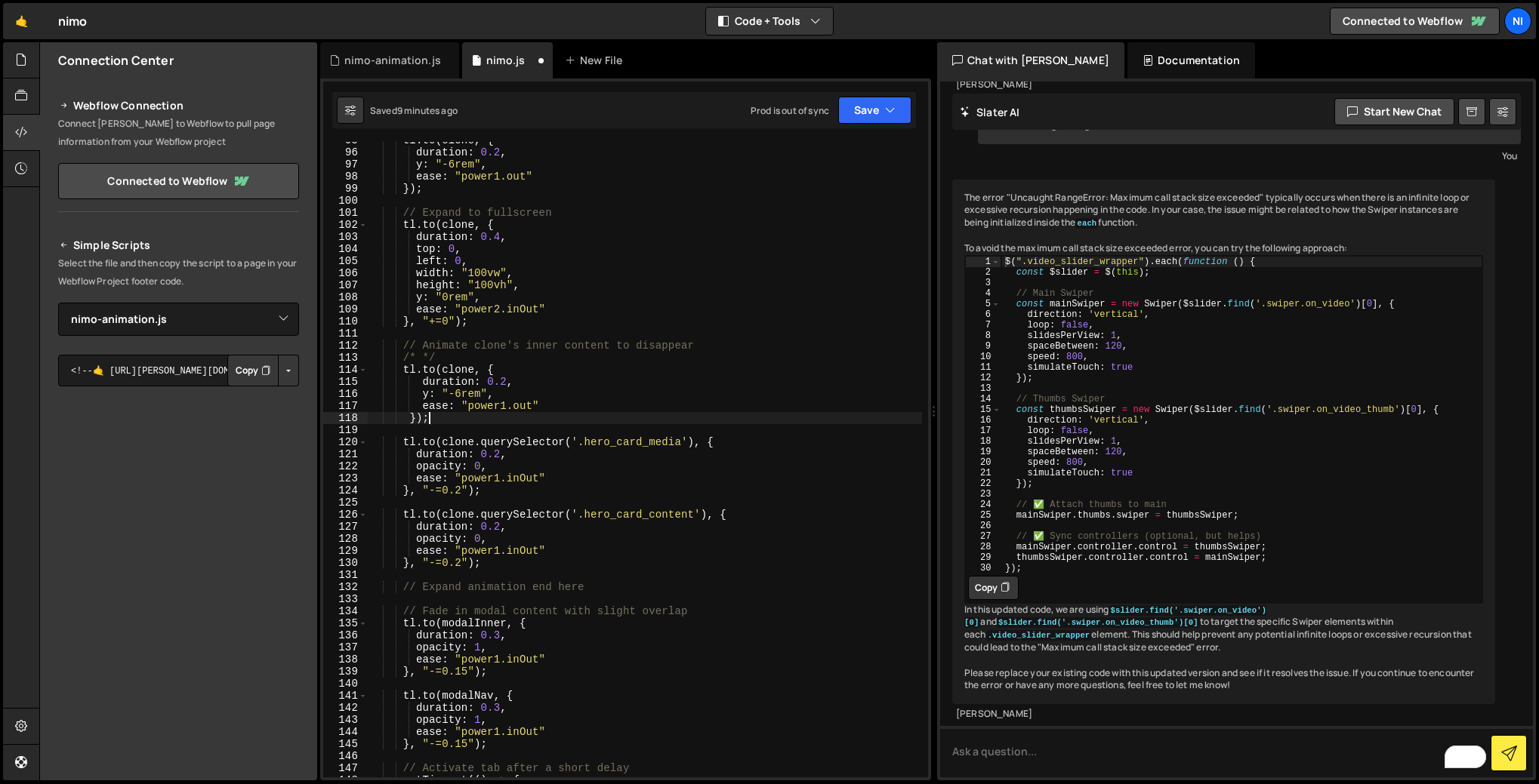
scroll to position [1051, 0]
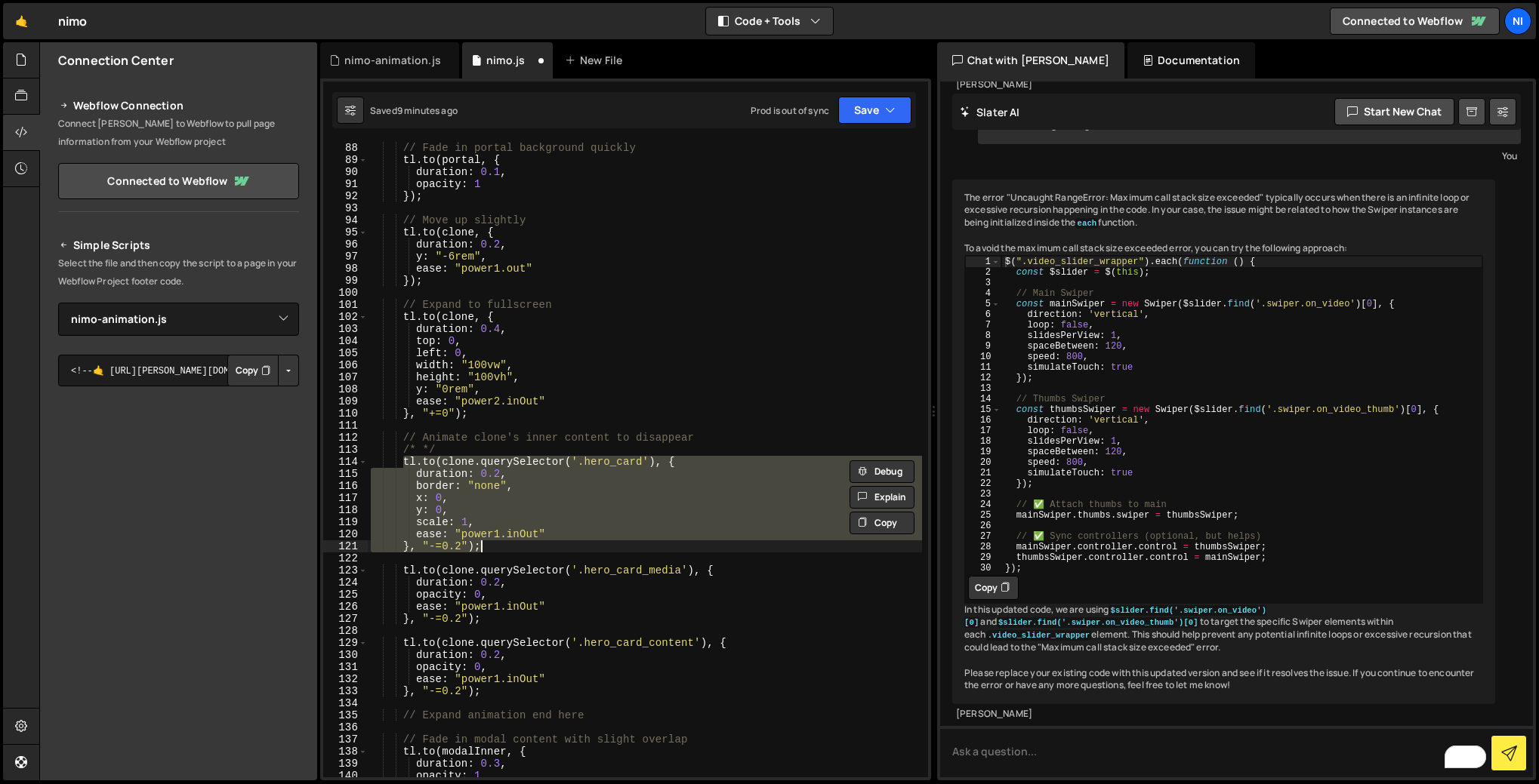
click at [515, 434] on div "// Fade in portal background quickly tl . to ( portal , { duration : 0.1 , opac…" at bounding box center [644, 471] width 554 height 660
drag, startPoint x: 404, startPoint y: 462, endPoint x: 481, endPoint y: 548, distance: 115.4
click at [481, 548] on div "// Fade in portal background quickly tl . to ( portal , { duration : 0.1 , opac…" at bounding box center [644, 471] width 554 height 660
click at [487, 523] on div "// Fade in portal background quickly tl . to ( portal , { duration : 0.1 , opac…" at bounding box center [644, 459] width 554 height 635
type textarea "scale: 1,"
